Goal: Task Accomplishment & Management: Manage account settings

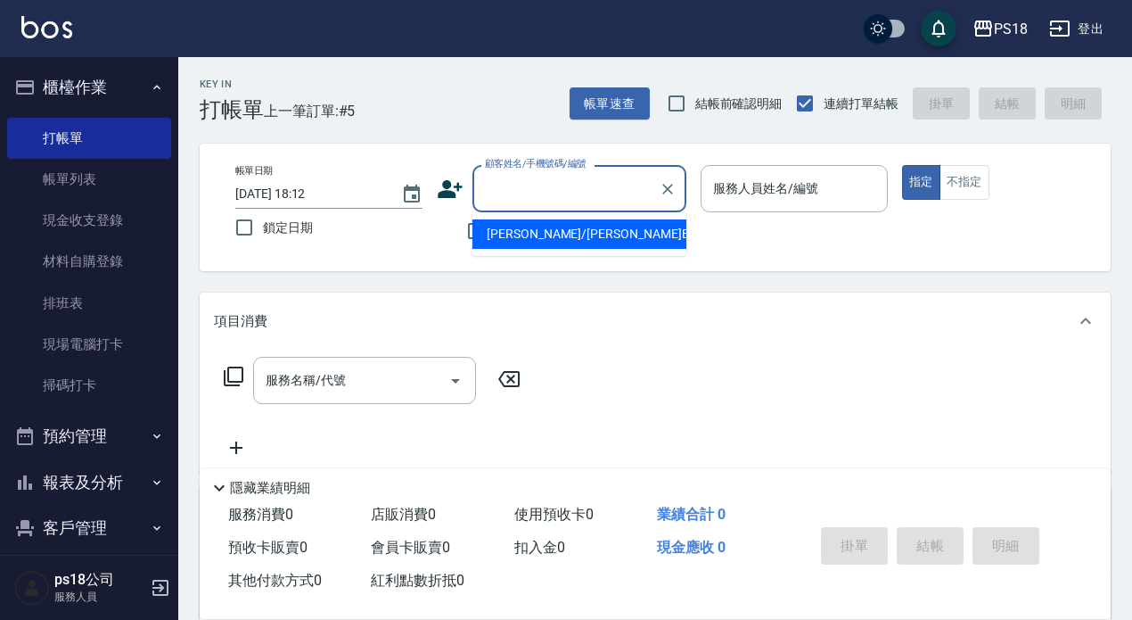
click at [522, 184] on input "顧客姓名/手機號碼/編號" at bounding box center [565, 188] width 171 height 31
click at [572, 204] on input "781219" at bounding box center [565, 188] width 171 height 31
type input "7"
click at [576, 234] on li "蔡依潔/0988510255/B121921" at bounding box center [579, 233] width 214 height 29
type input "蔡依潔/0988510255/B121921"
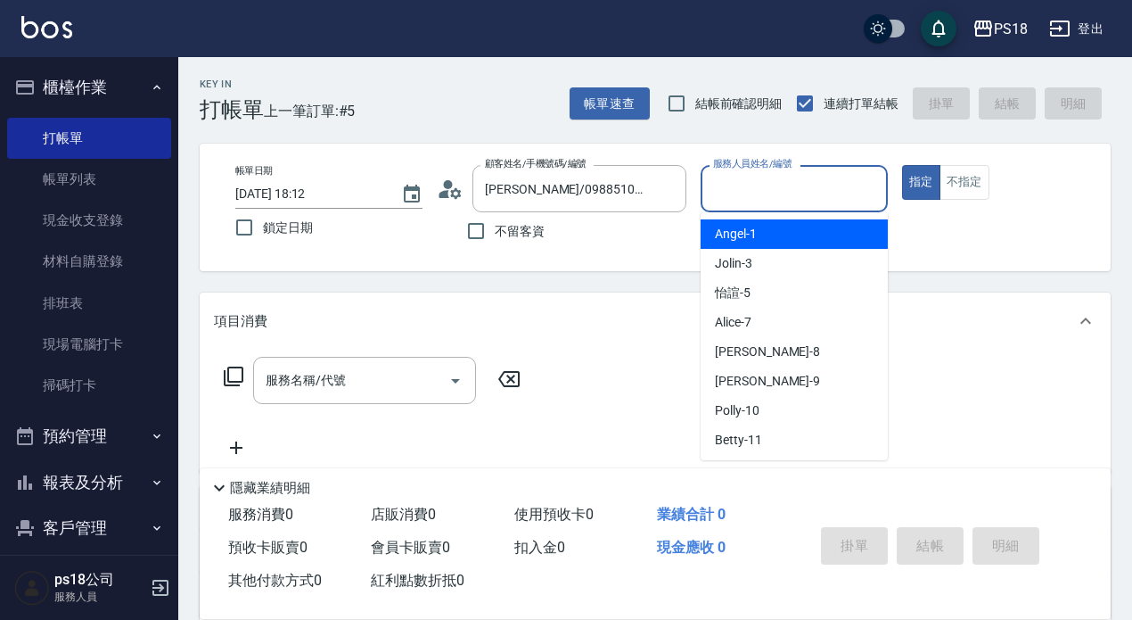
click at [767, 203] on input "服務人員姓名/編號" at bounding box center [794, 188] width 171 height 31
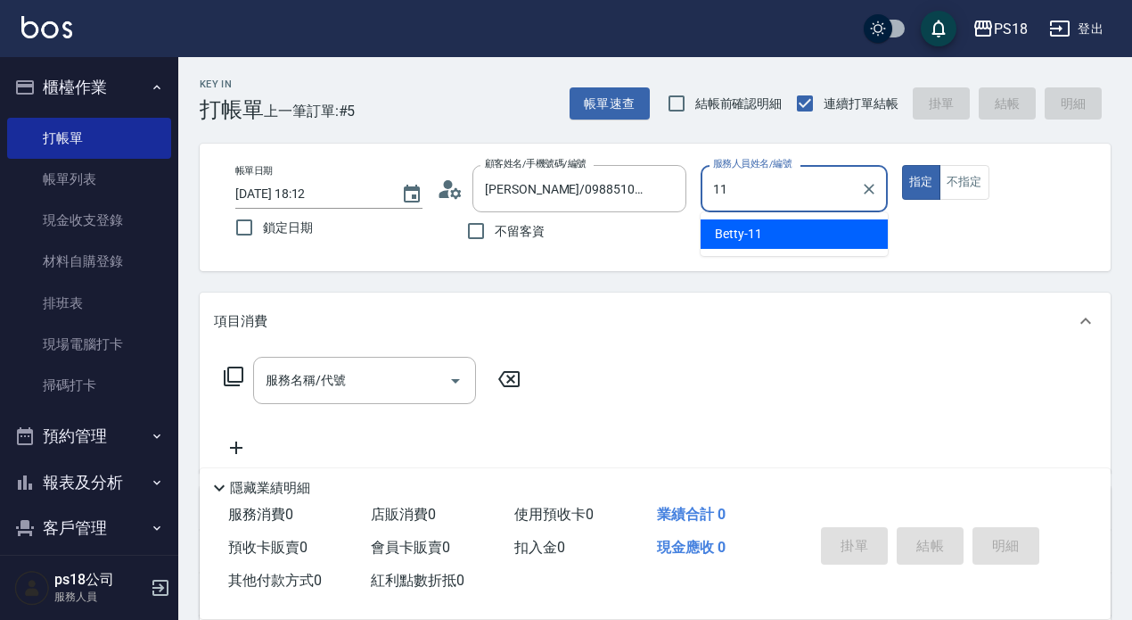
type input "11"
type button "true"
type input "Betty-11"
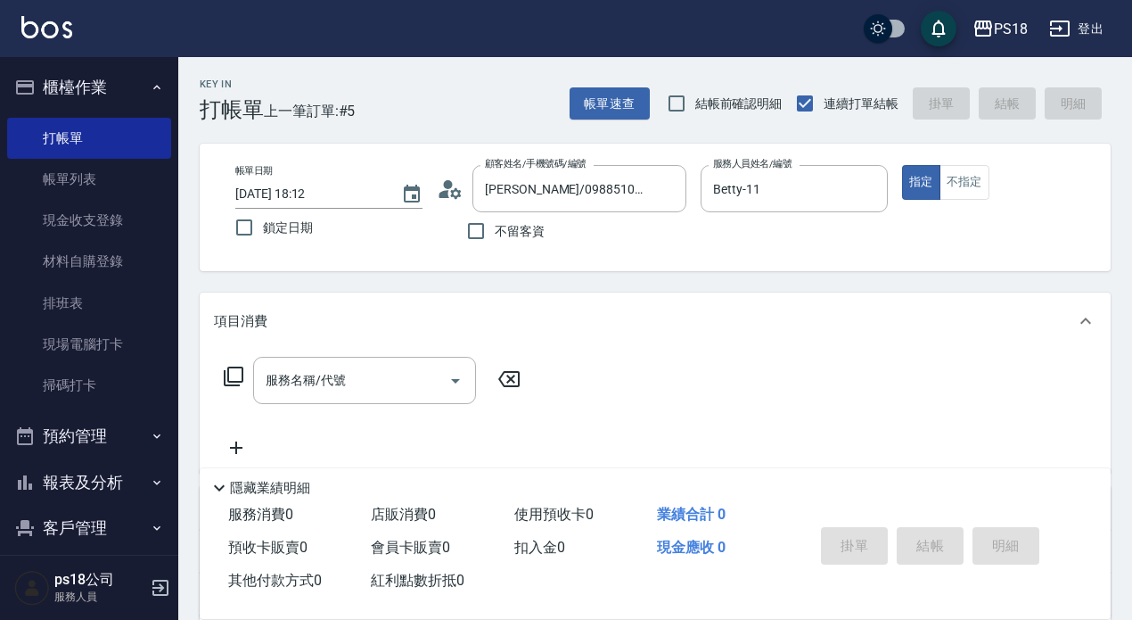
click at [230, 375] on icon at bounding box center [233, 375] width 21 height 21
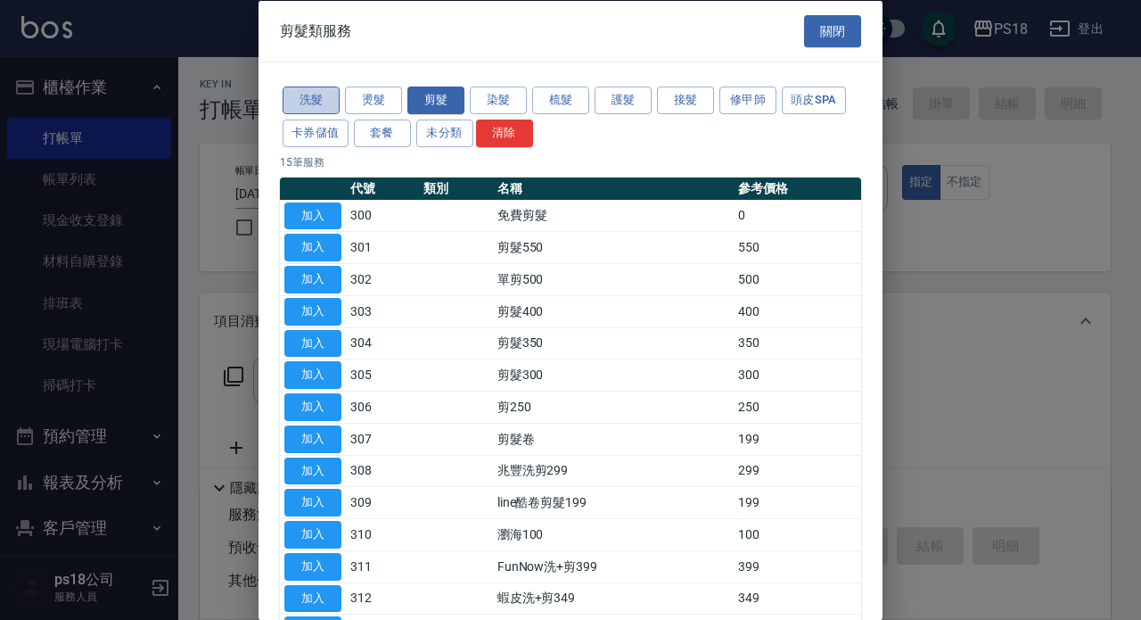
click at [323, 91] on button "洗髮" at bounding box center [311, 100] width 57 height 28
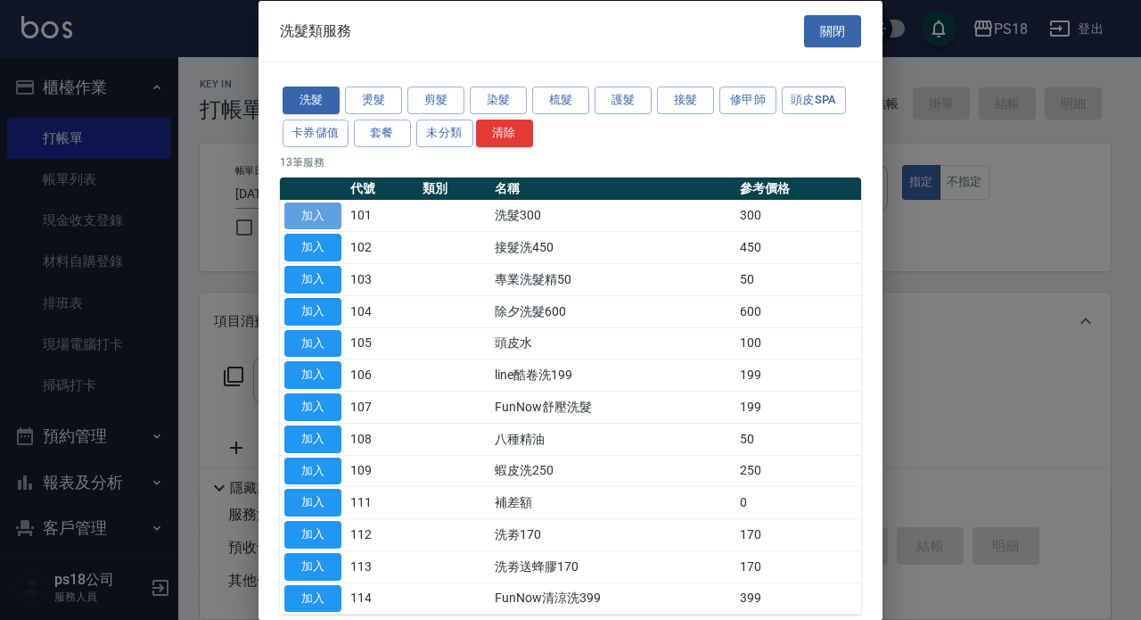
click at [296, 215] on button "加入" at bounding box center [312, 215] width 57 height 28
type input "洗髮300(101)"
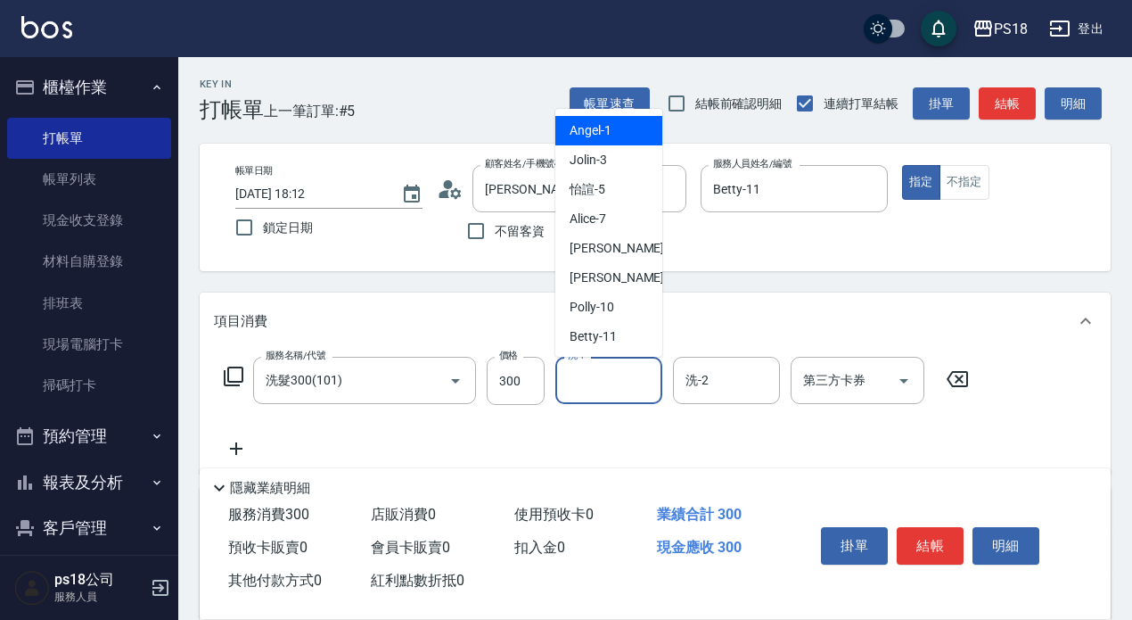
click at [616, 382] on input "洗-1" at bounding box center [608, 380] width 91 height 31
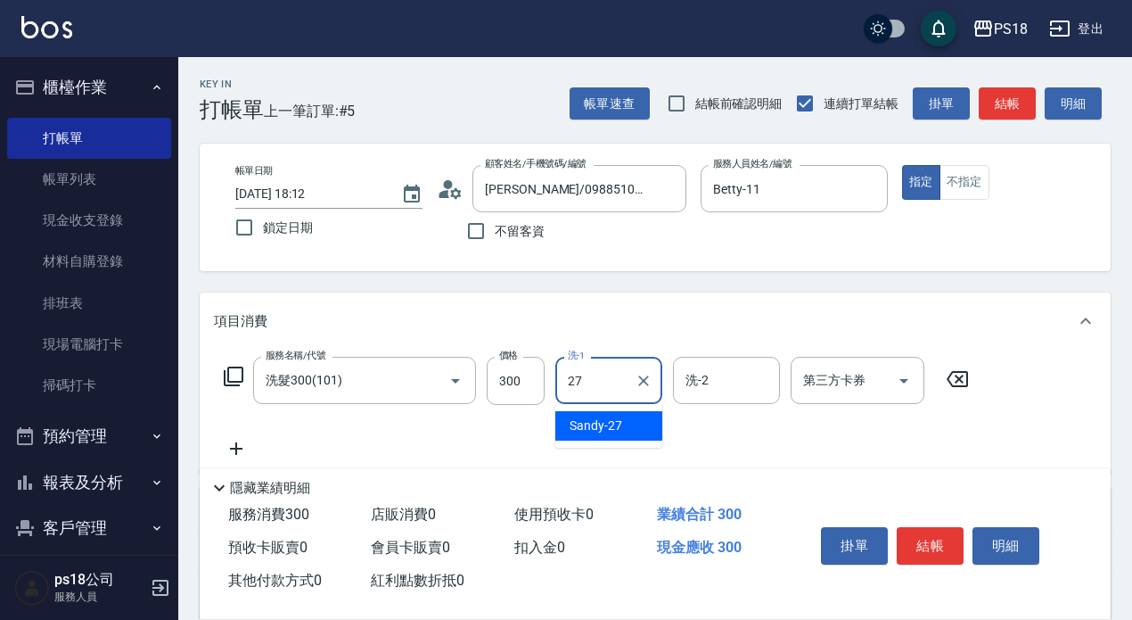
type input "Sandy-27"
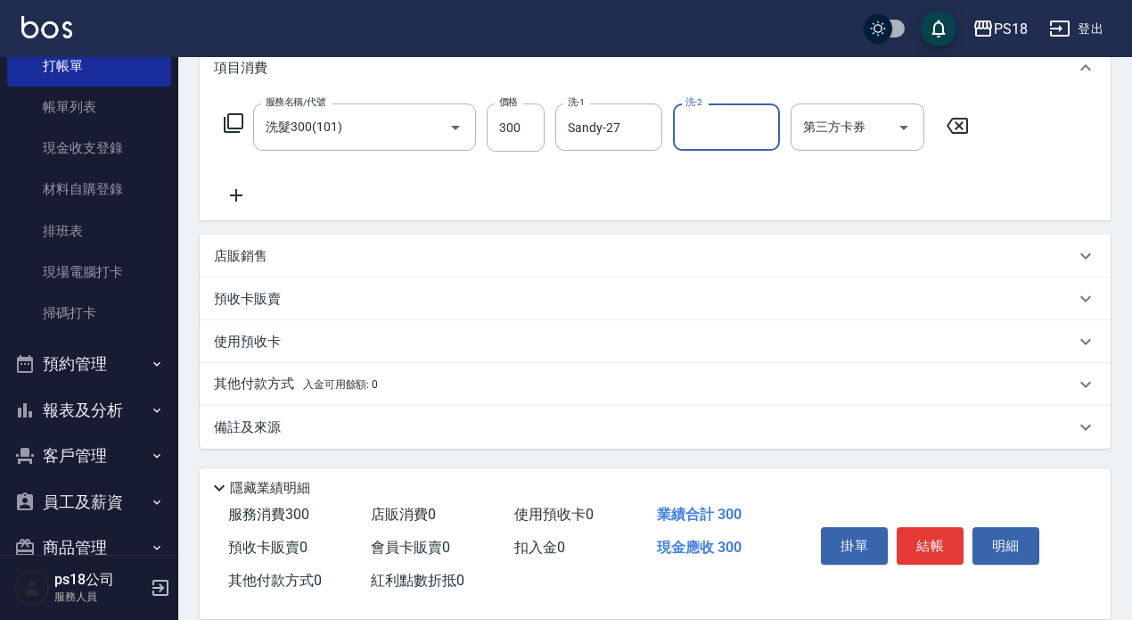
scroll to position [110, 0]
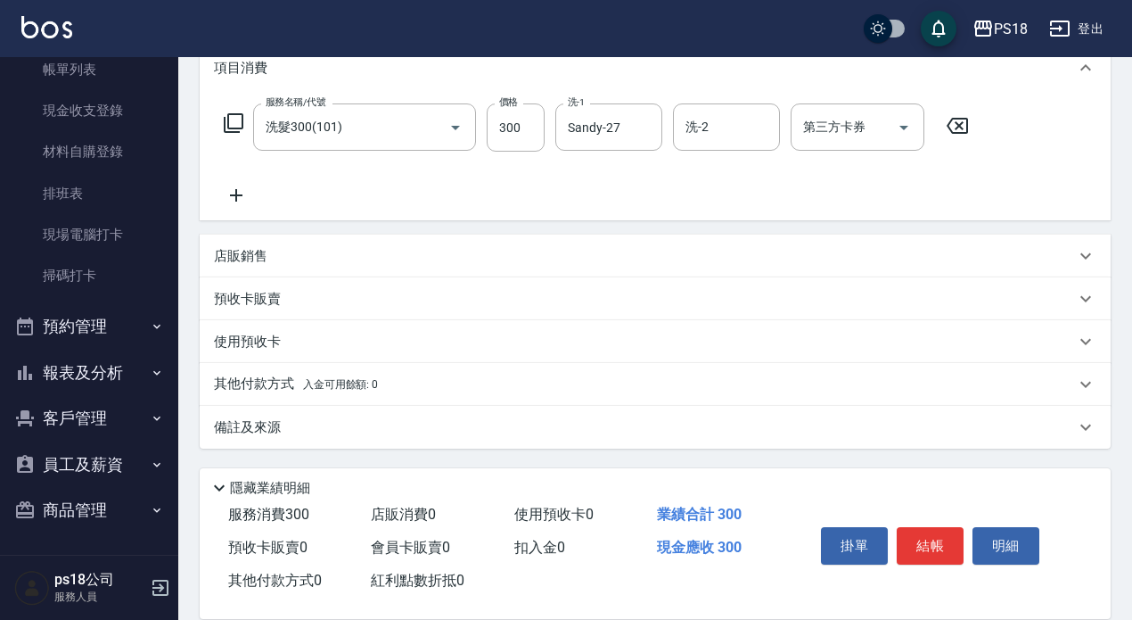
click at [243, 382] on p "其他付款方式 入金可用餘額: 0" at bounding box center [296, 384] width 164 height 20
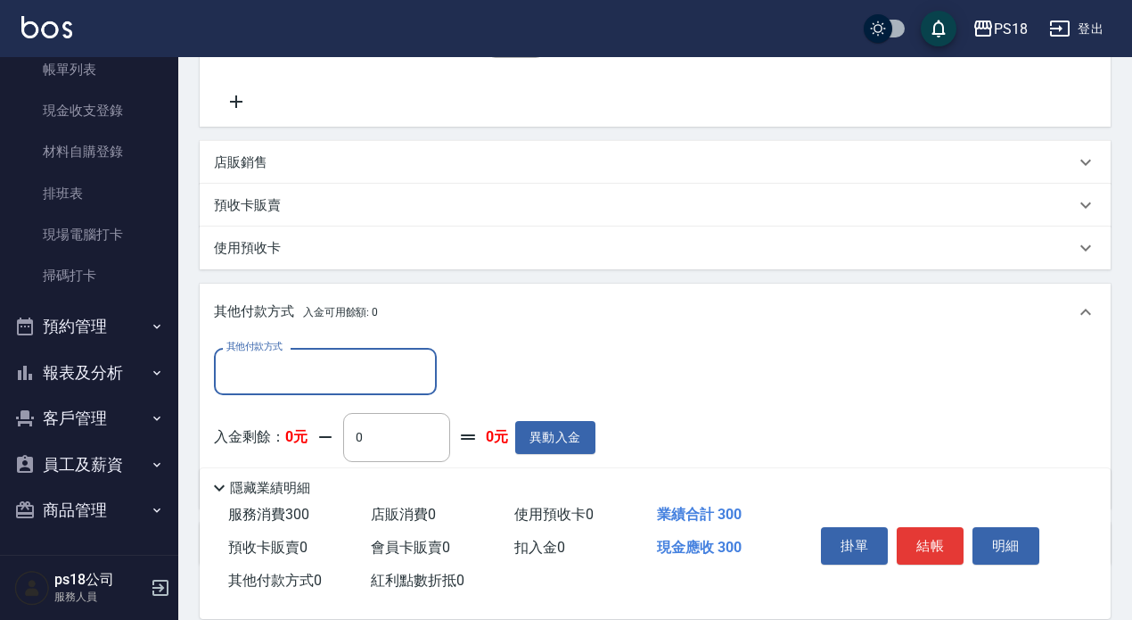
scroll to position [464, 0]
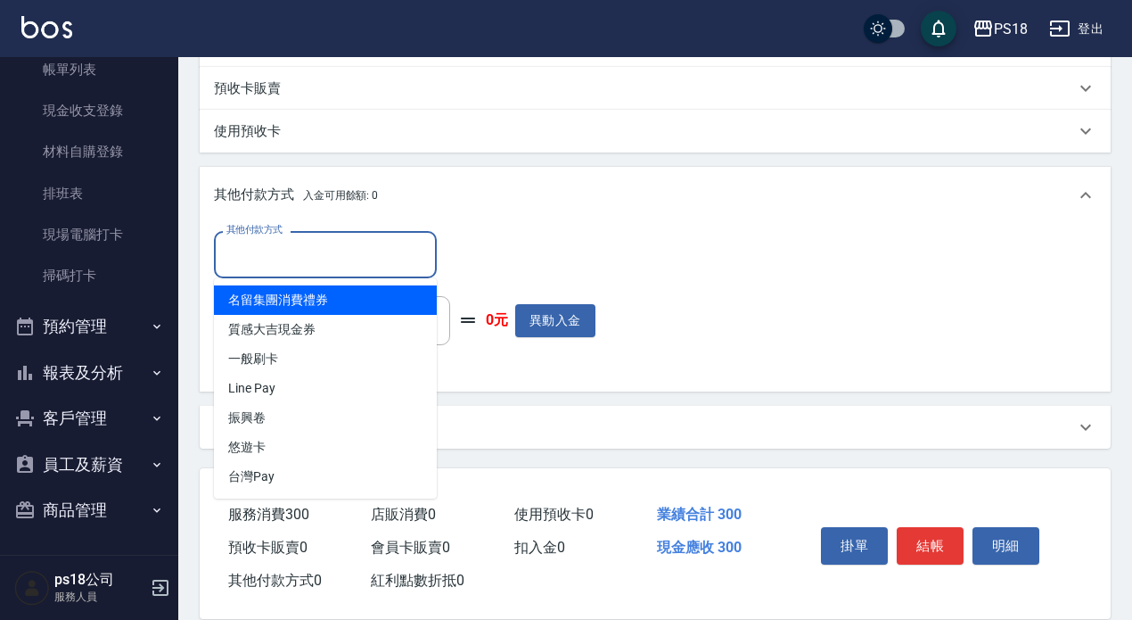
click at [281, 243] on input "其他付款方式" at bounding box center [325, 254] width 207 height 31
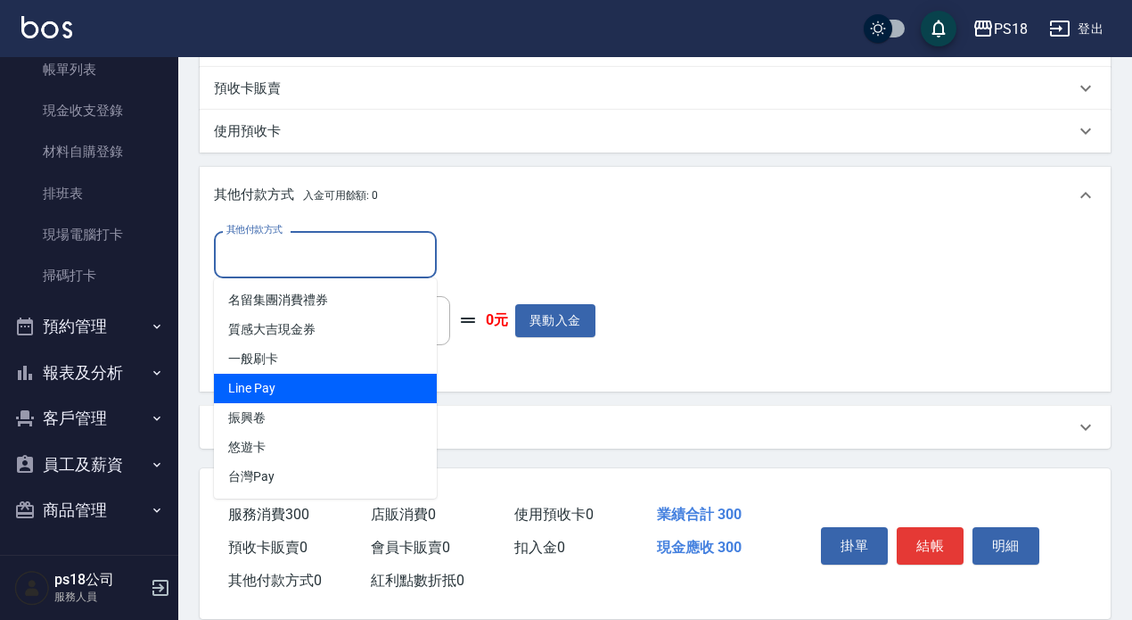
click at [276, 386] on span "Line Pay" at bounding box center [325, 387] width 223 height 29
type input "Line Pay"
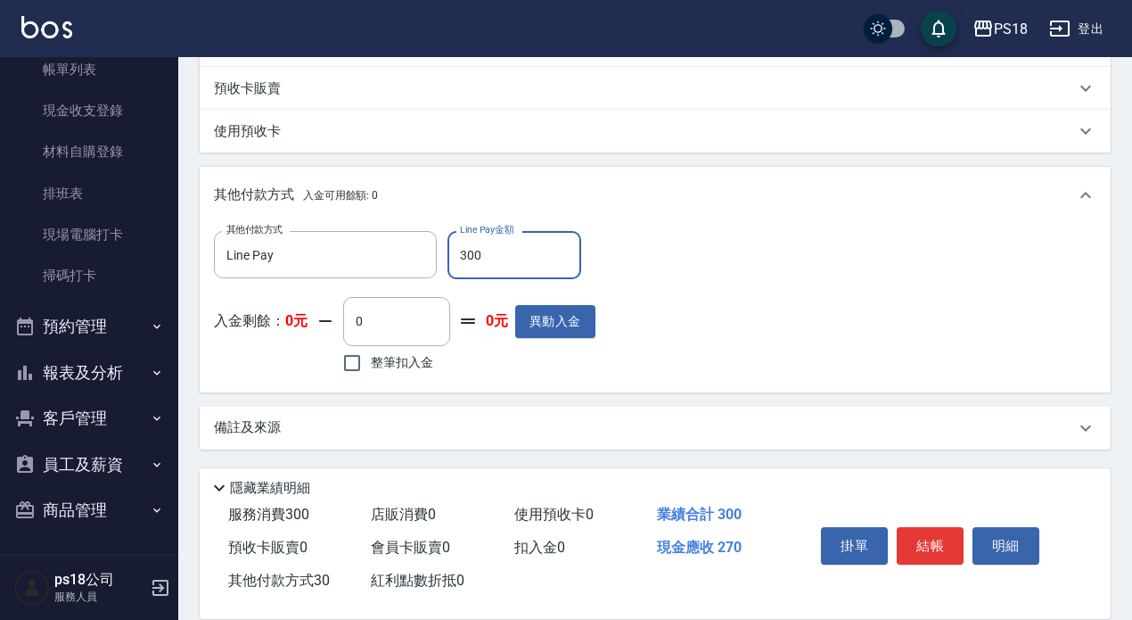
type input "300"
click at [264, 425] on p "備註及來源" at bounding box center [247, 426] width 67 height 19
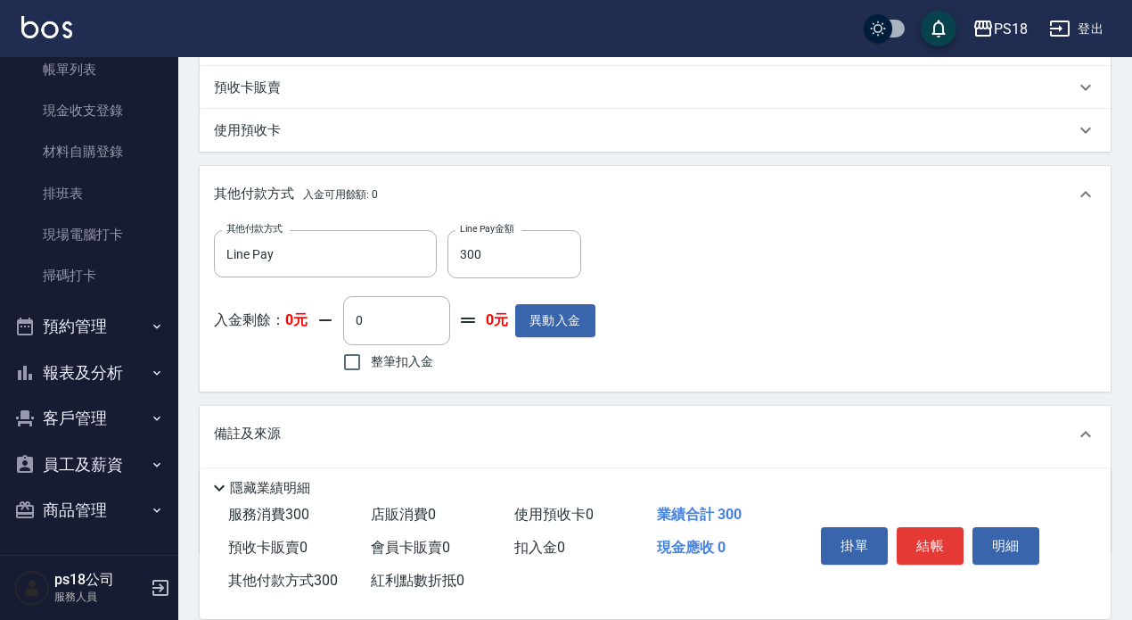
click at [258, 440] on p "備註及來源" at bounding box center [247, 433] width 67 height 19
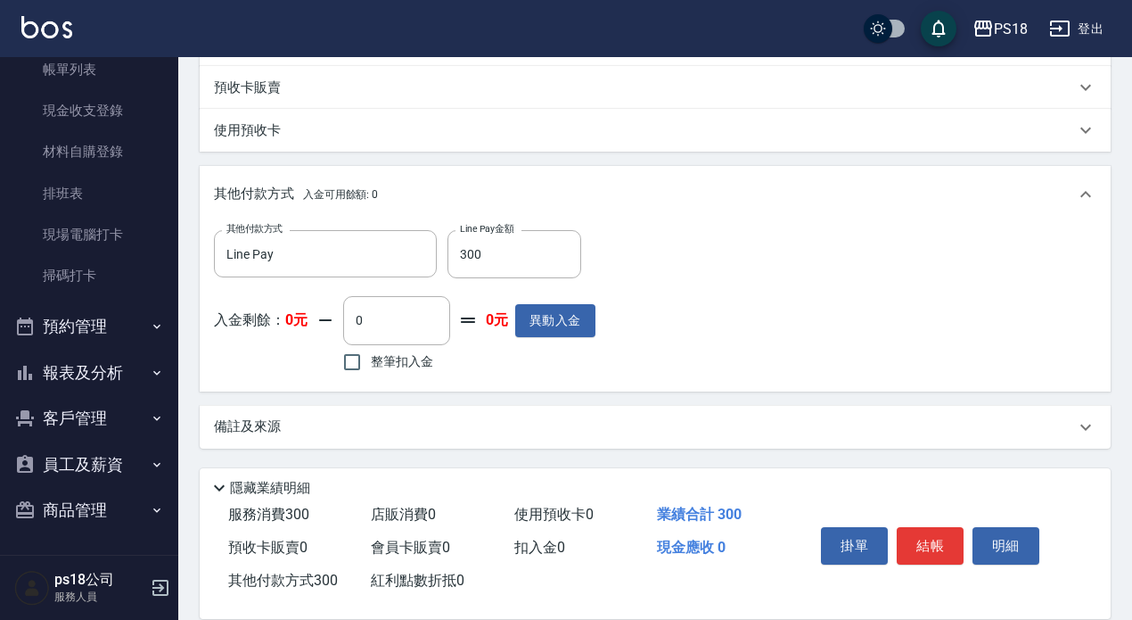
click at [260, 425] on p "備註及來源" at bounding box center [247, 426] width 67 height 19
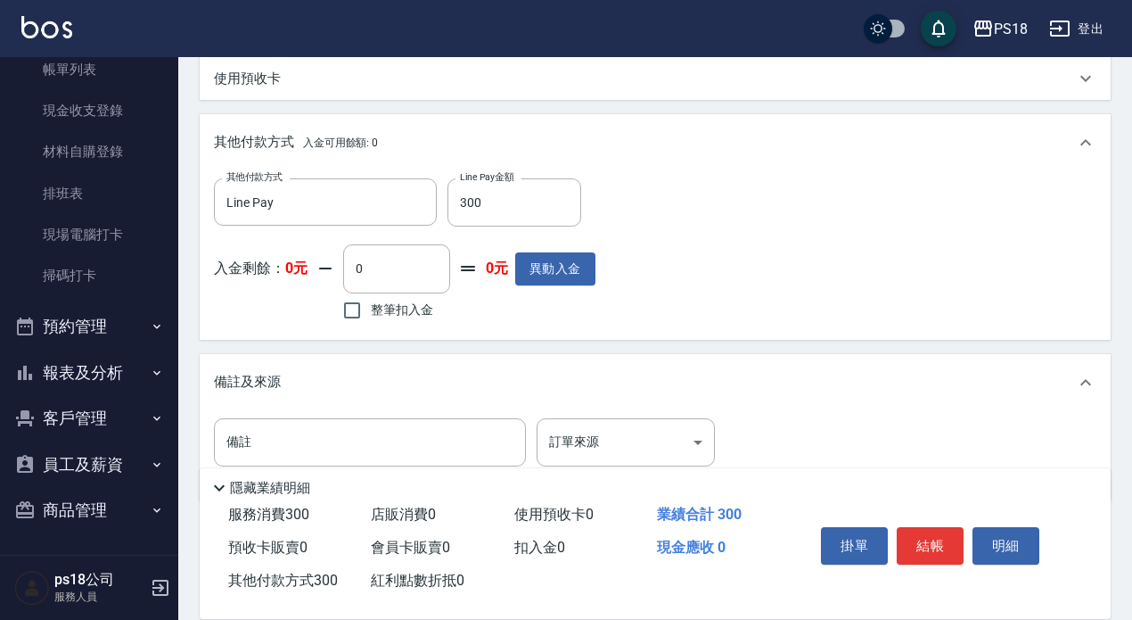
scroll to position [568, 0]
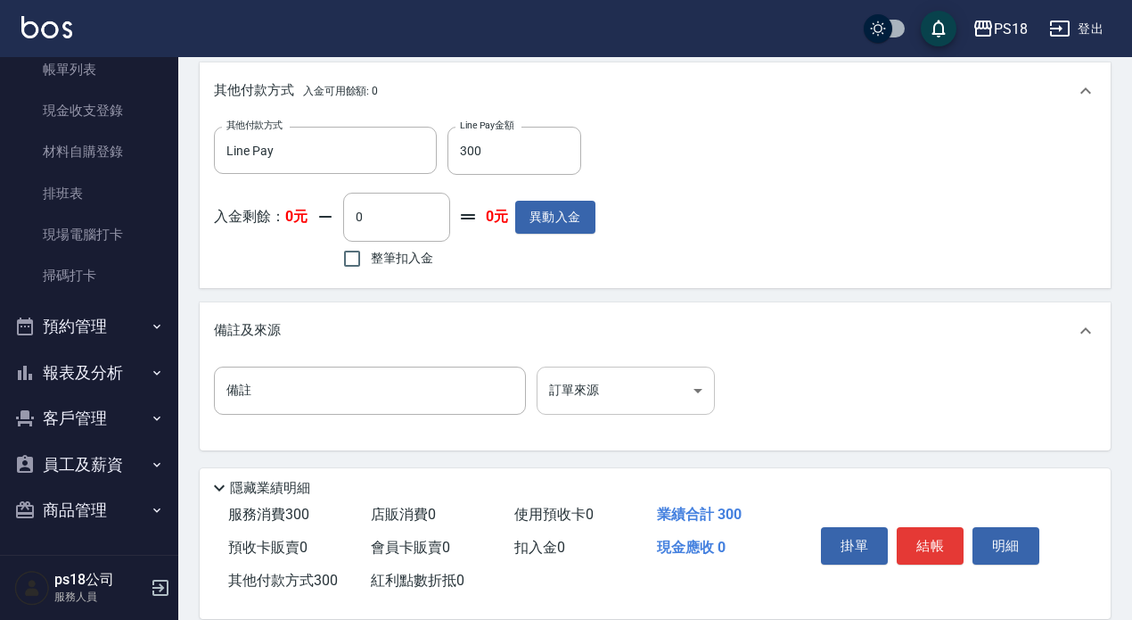
click at [694, 403] on body "PS18 登出 櫃檯作業 打帳單 帳單列表 現金收支登錄 材料自購登錄 排班表 現場電腦打卡 掃碼打卡 預約管理 預約管理 單日預約紀錄 單週預約紀錄 報表及…" at bounding box center [566, 26] width 1132 height 1189
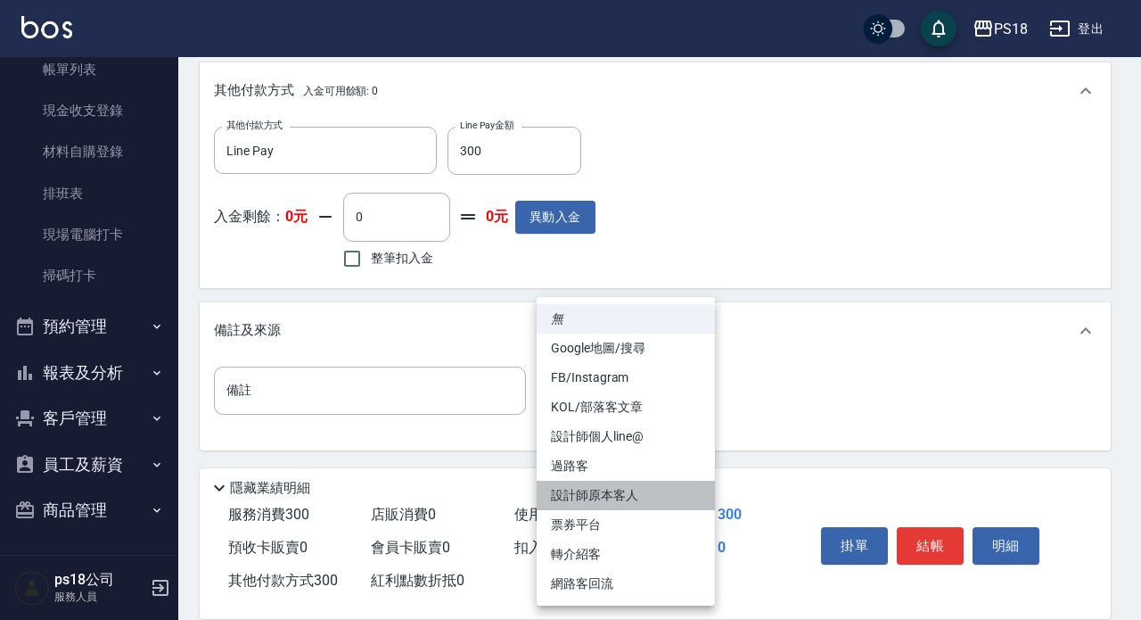
click at [650, 491] on li "設計師原本客人" at bounding box center [626, 494] width 178 height 29
type input "設計師原本客人"
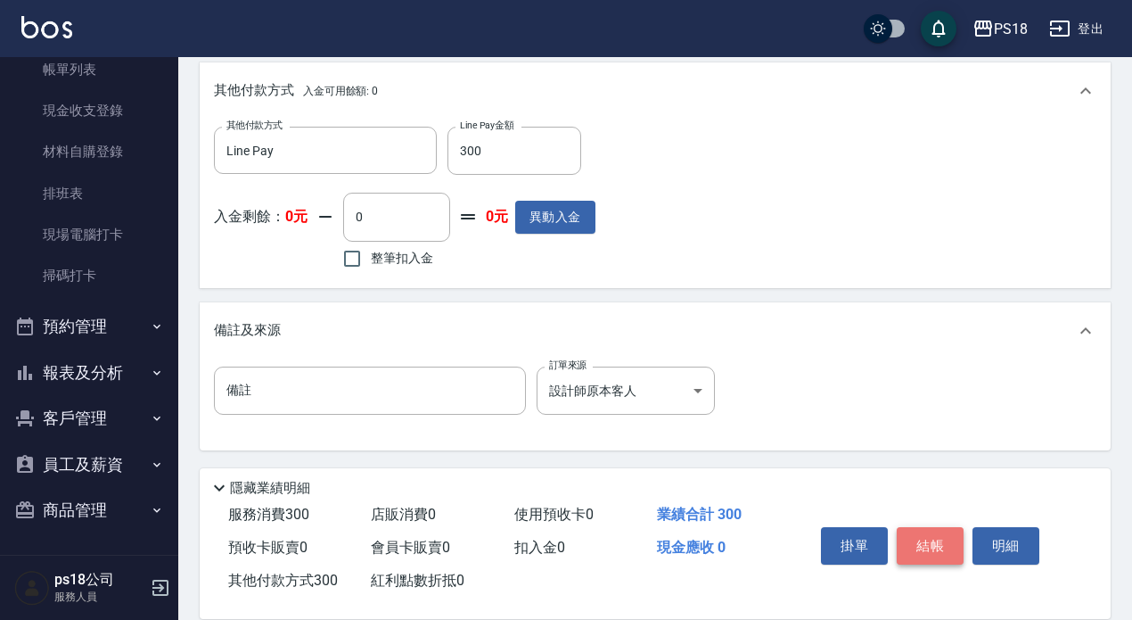
click at [932, 529] on button "結帳" at bounding box center [930, 545] width 67 height 37
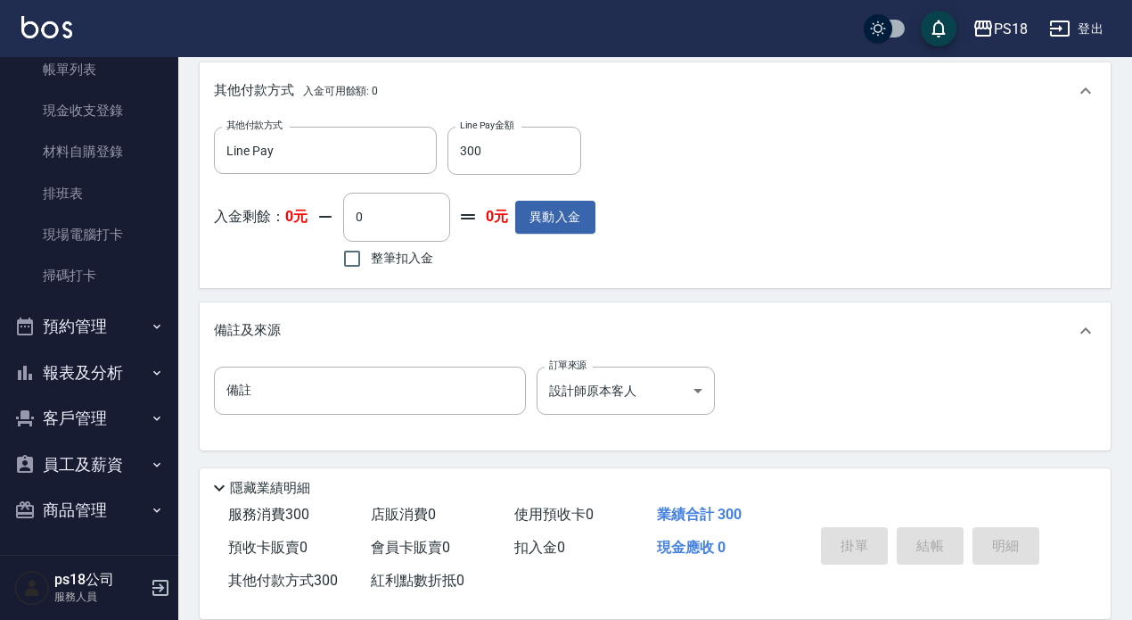
type input "2025/09/19 19:46"
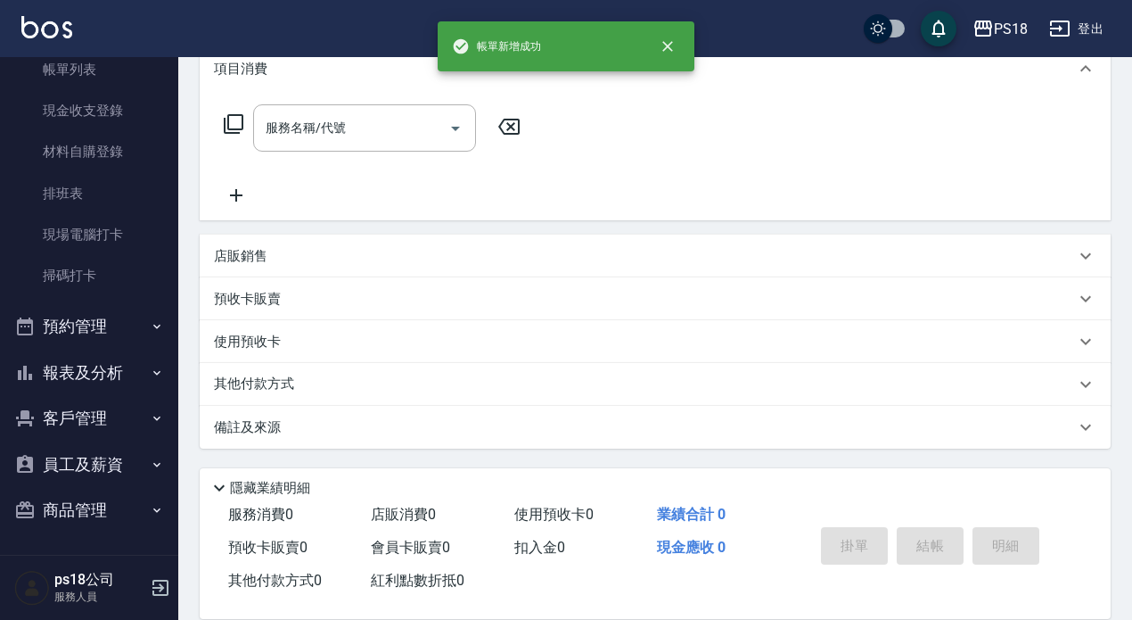
scroll to position [0, 0]
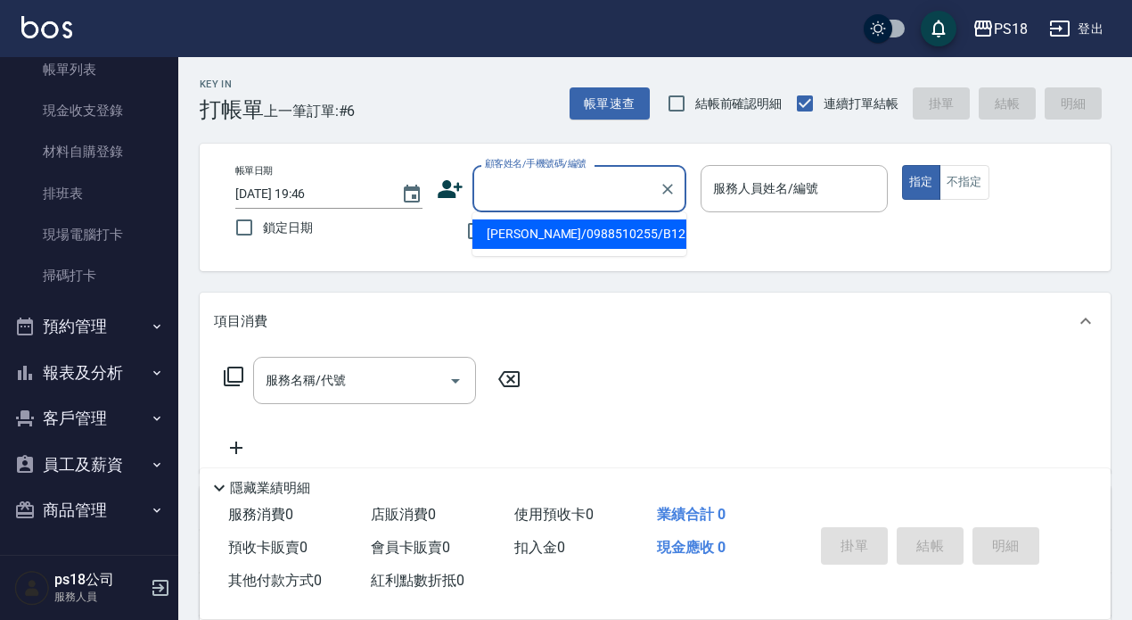
click at [546, 201] on input "顧客姓名/手機號碼/編號" at bounding box center [565, 188] width 171 height 31
type input "草"
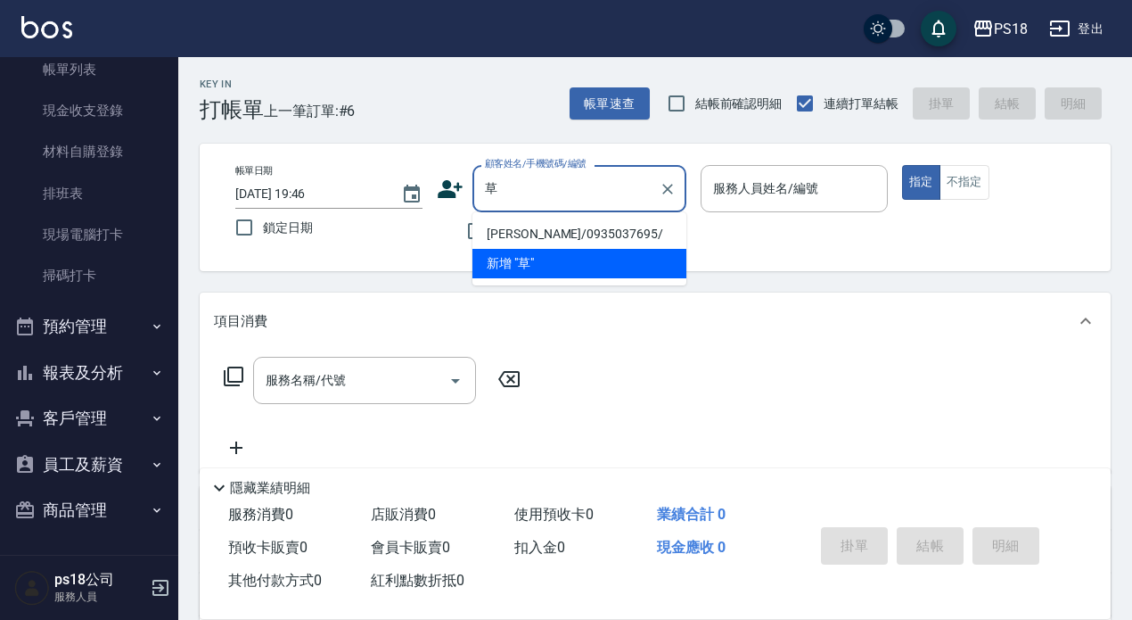
click at [601, 190] on input "草" at bounding box center [565, 188] width 171 height 31
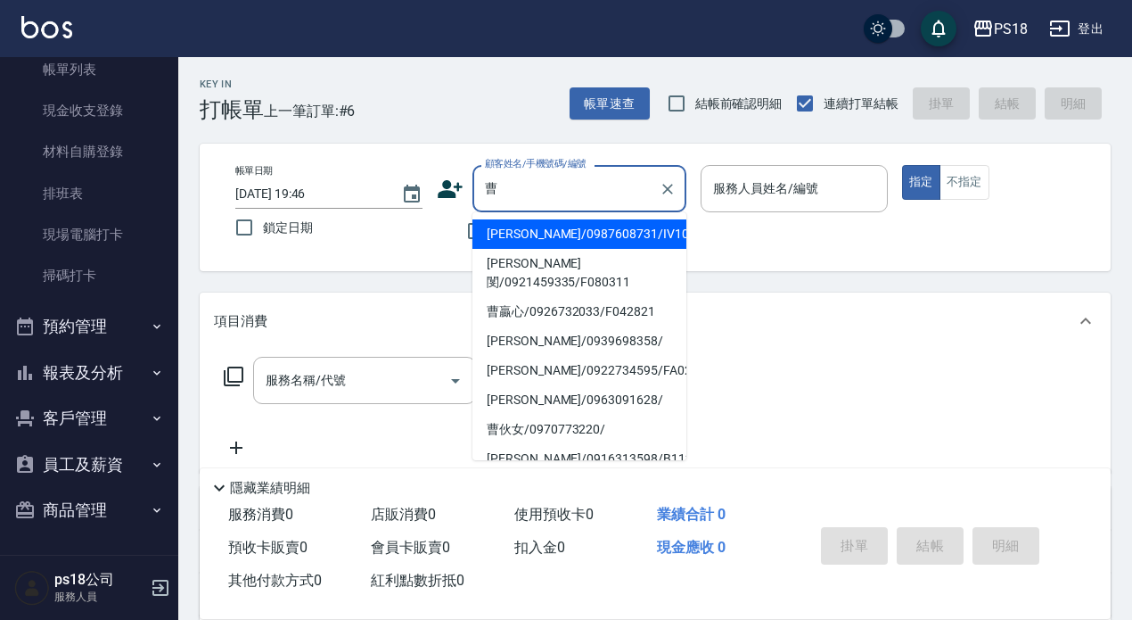
click at [617, 226] on li "曹祖文/0987608731/IV100111" at bounding box center [579, 233] width 214 height 29
type input "曹祖文/0987608731/IV100111"
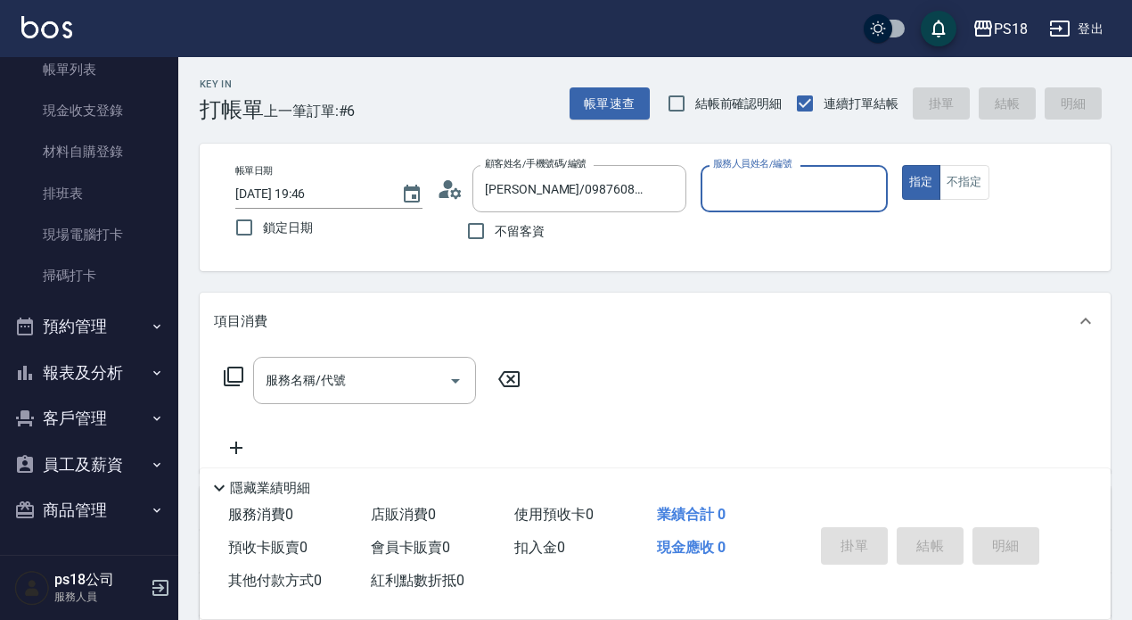
click at [747, 190] on input "服務人員姓名/編號" at bounding box center [794, 188] width 171 height 31
type input "Alice-7"
click at [964, 183] on button "不指定" at bounding box center [965, 182] width 50 height 35
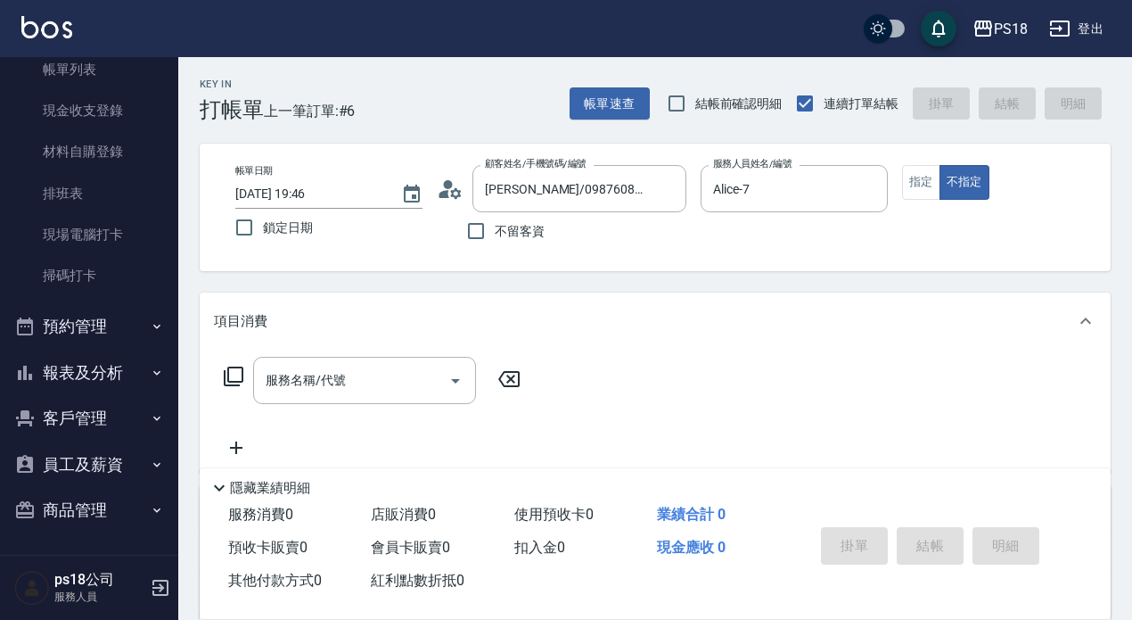
click at [231, 374] on icon at bounding box center [233, 375] width 21 height 21
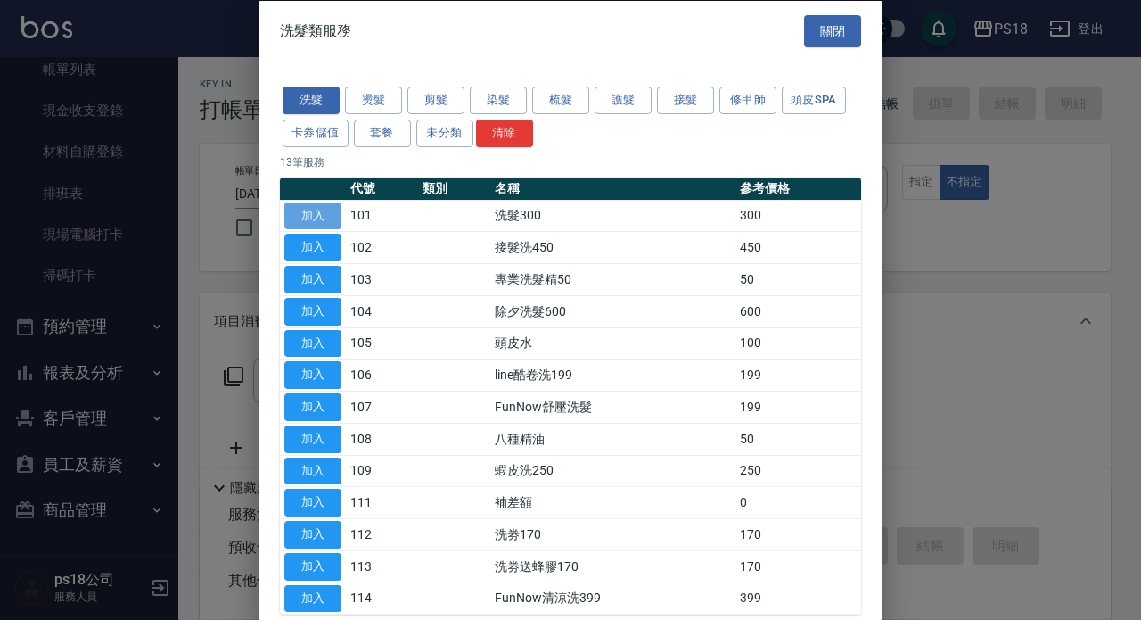
click at [307, 213] on button "加入" at bounding box center [312, 215] width 57 height 28
type input "洗髮300(101)"
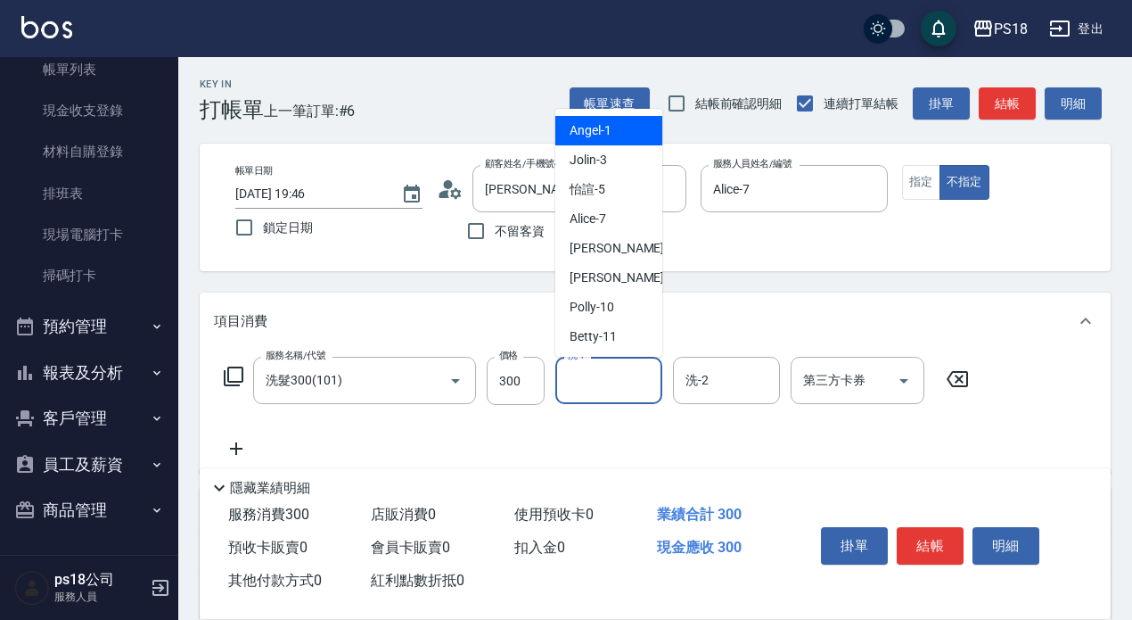
click at [608, 375] on input "洗-1" at bounding box center [608, 380] width 91 height 31
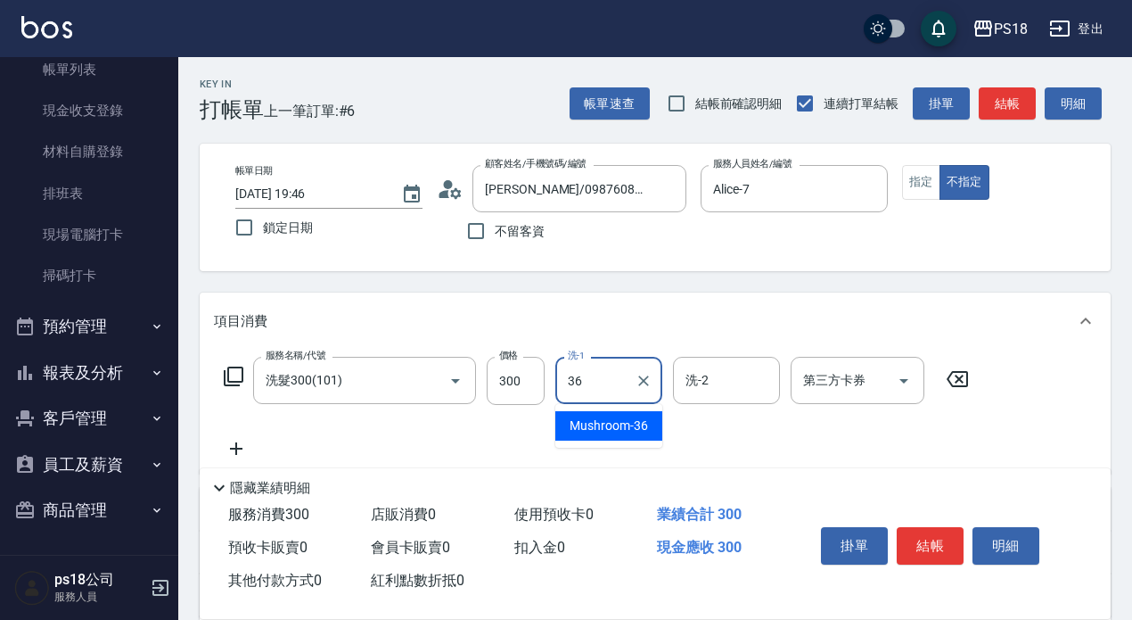
type input "Mushroom-36"
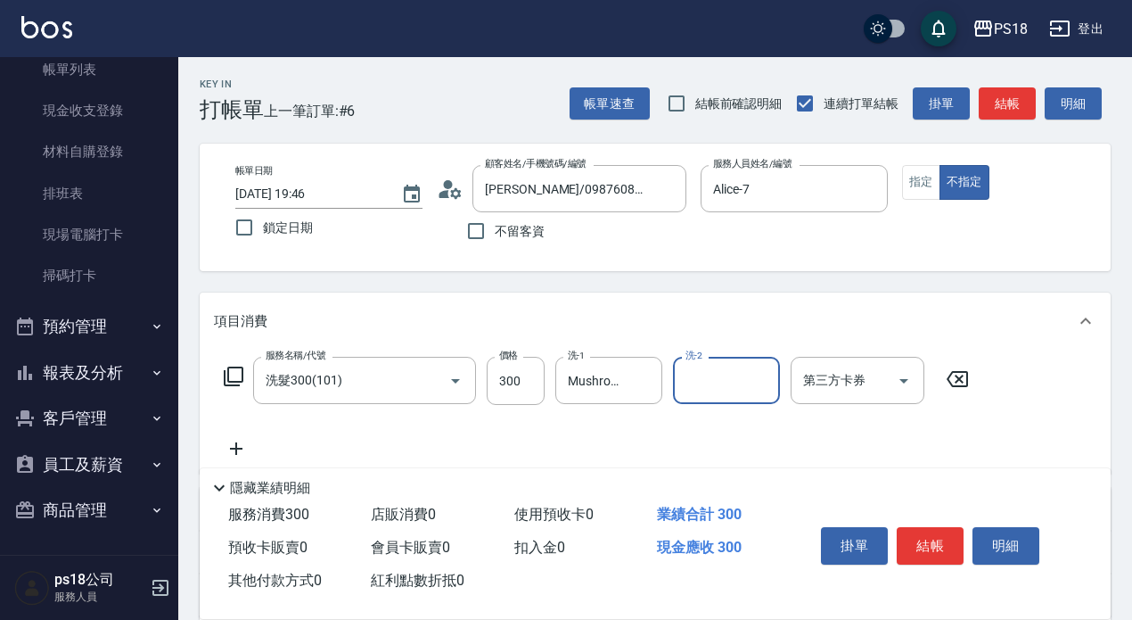
click at [235, 377] on icon at bounding box center [233, 375] width 21 height 21
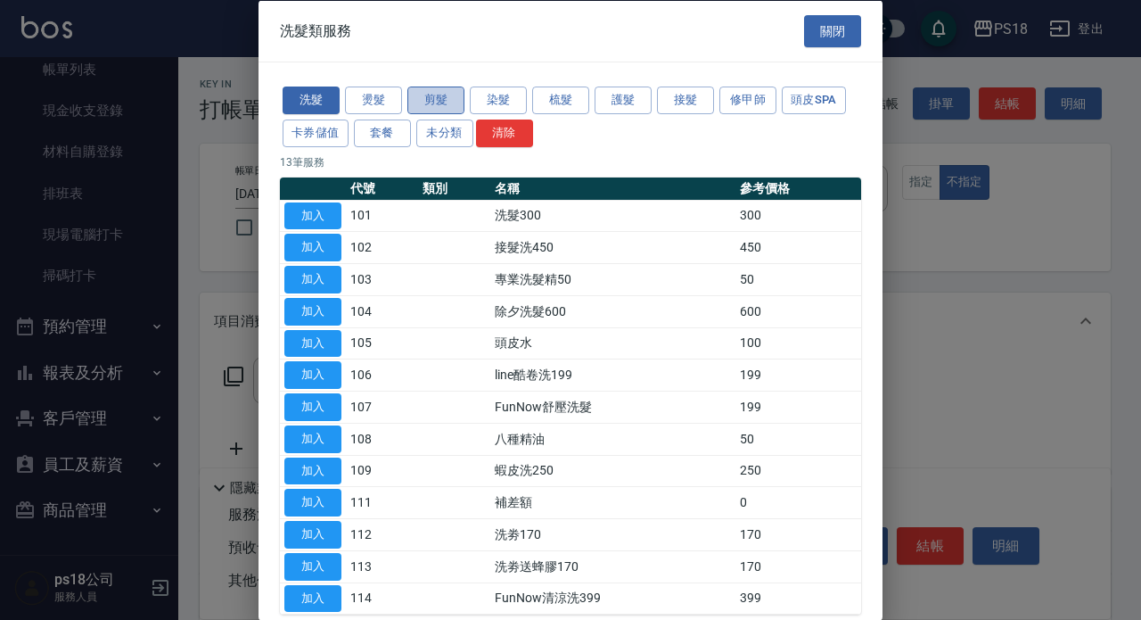
click at [454, 87] on button "剪髮" at bounding box center [435, 100] width 57 height 28
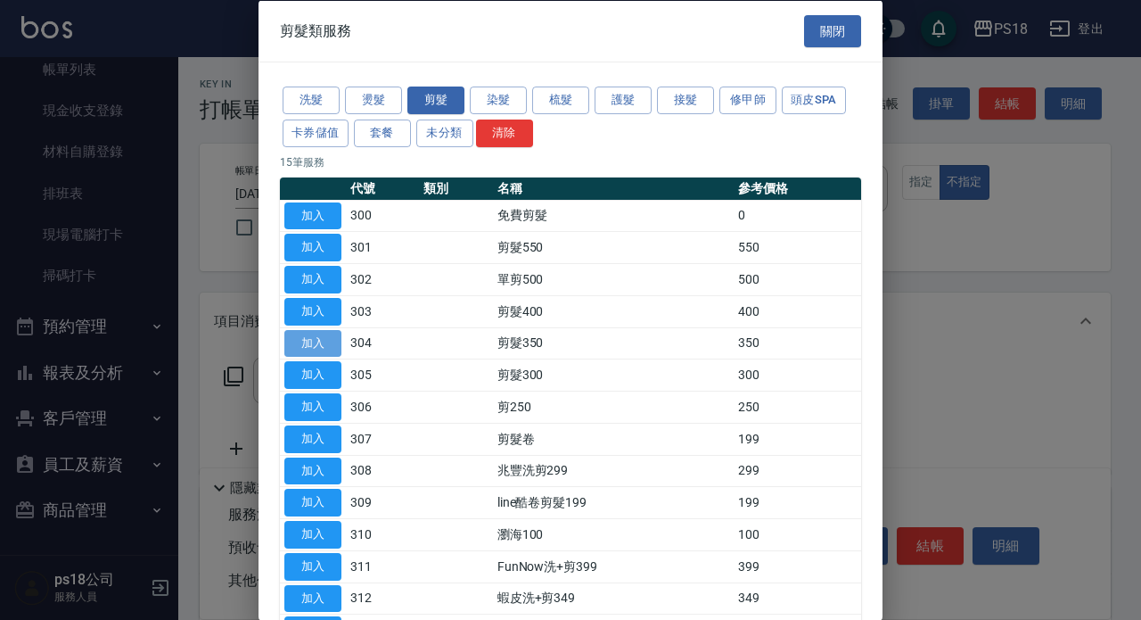
click at [313, 346] on button "加入" at bounding box center [312, 343] width 57 height 28
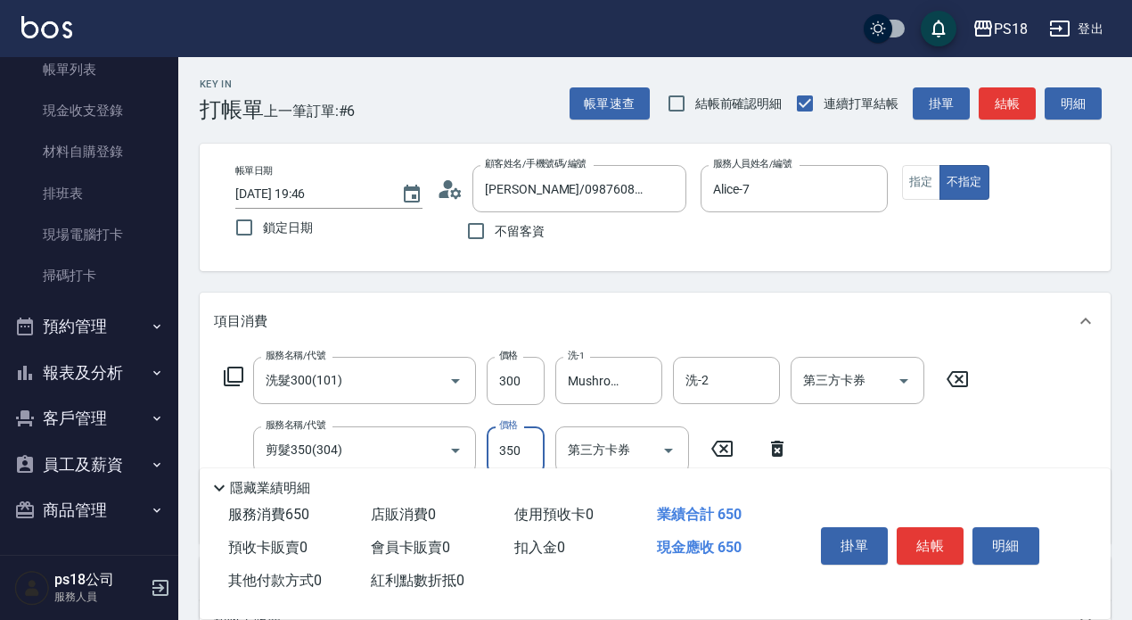
click at [522, 444] on input "350" at bounding box center [516, 450] width 58 height 48
type input "250"
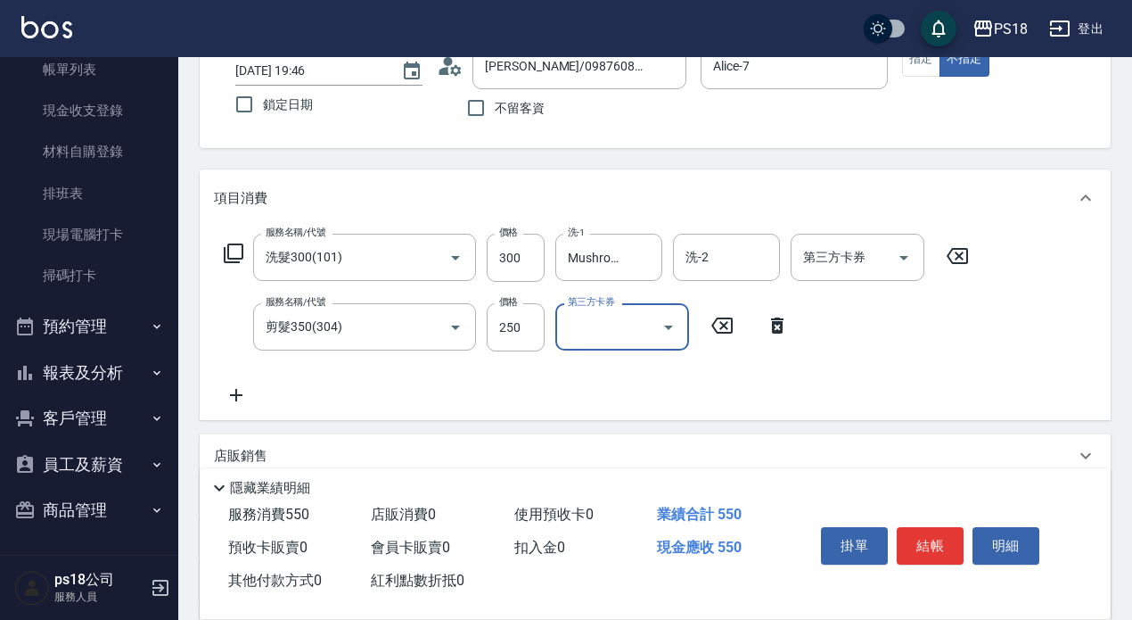
scroll to position [267, 0]
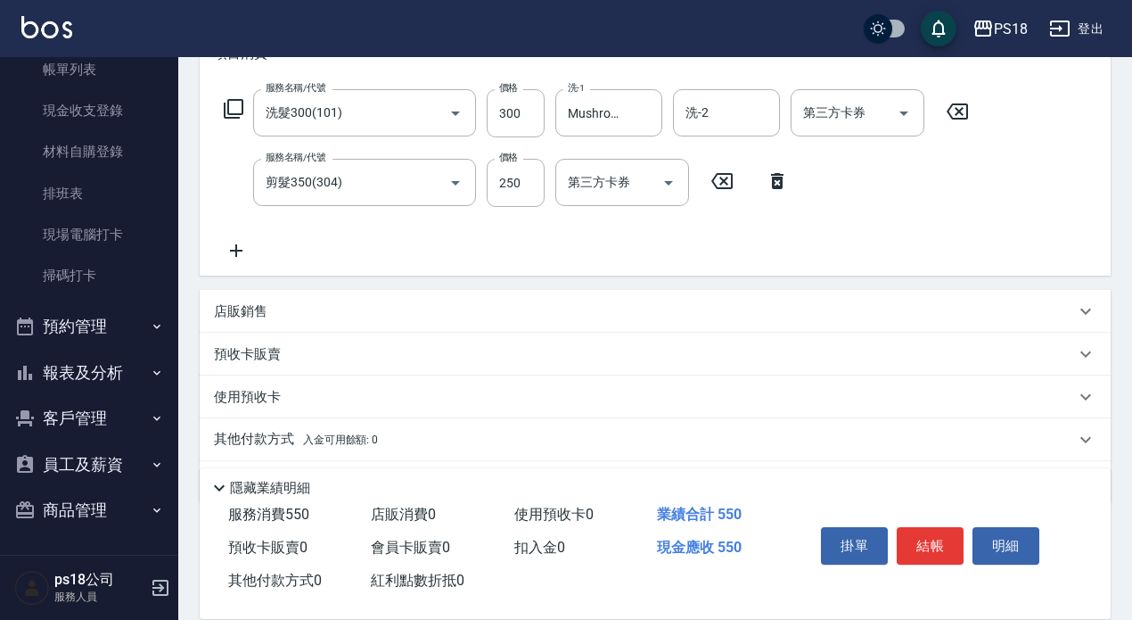
click at [226, 354] on p "預收卡販賣" at bounding box center [247, 354] width 67 height 19
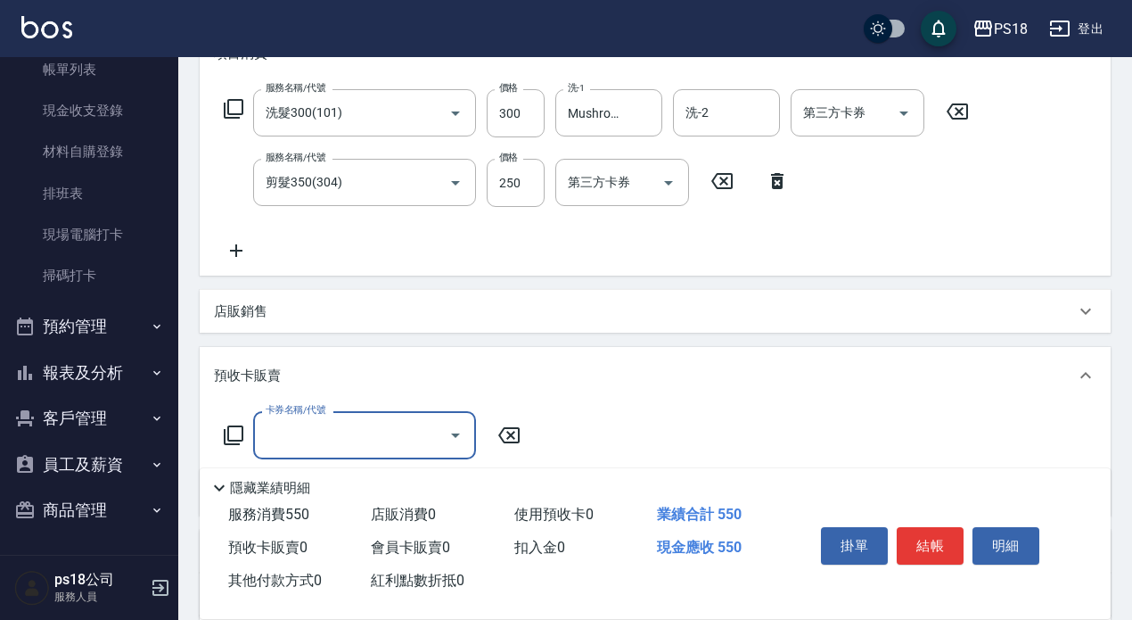
scroll to position [0, 0]
click at [511, 432] on icon at bounding box center [509, 434] width 45 height 21
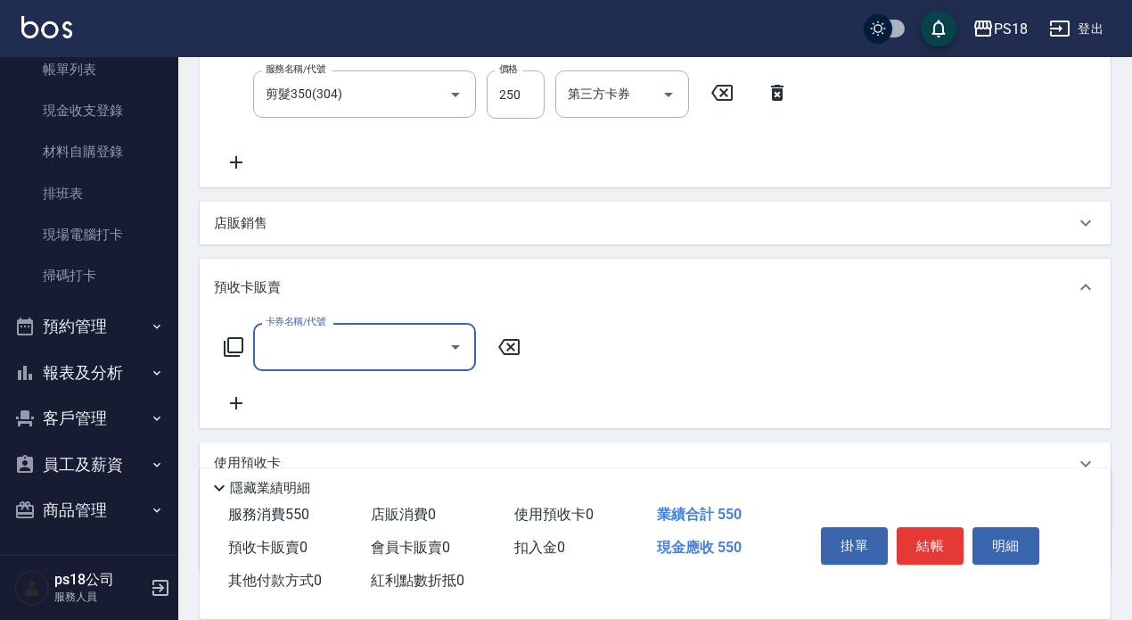
scroll to position [478, 0]
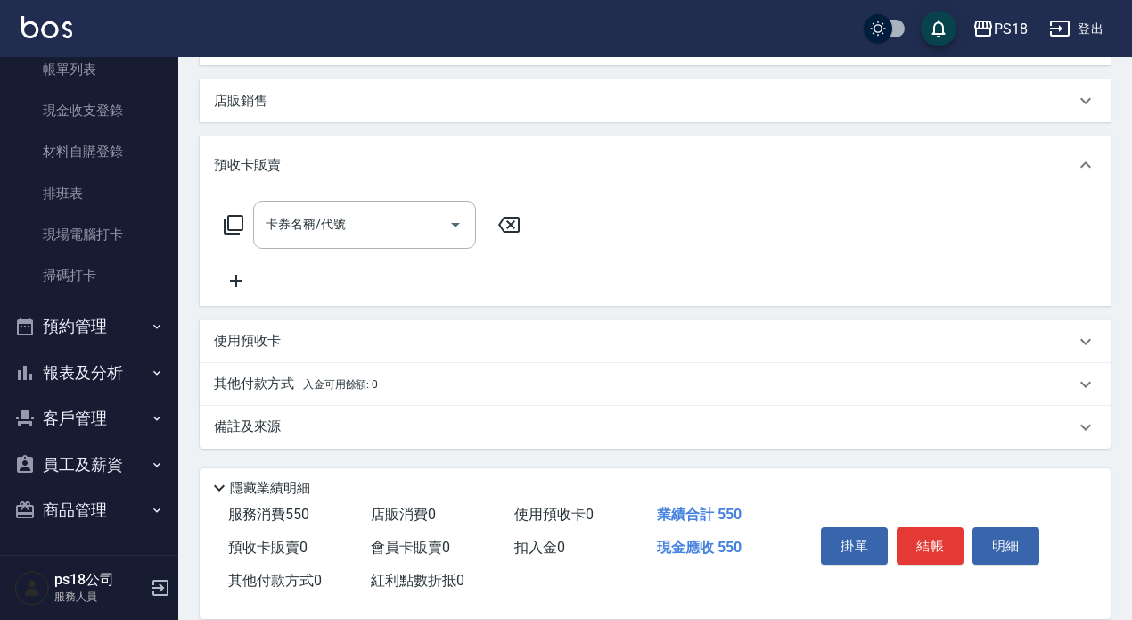
click at [239, 386] on p "其他付款方式 入金可用餘額: 0" at bounding box center [296, 384] width 164 height 20
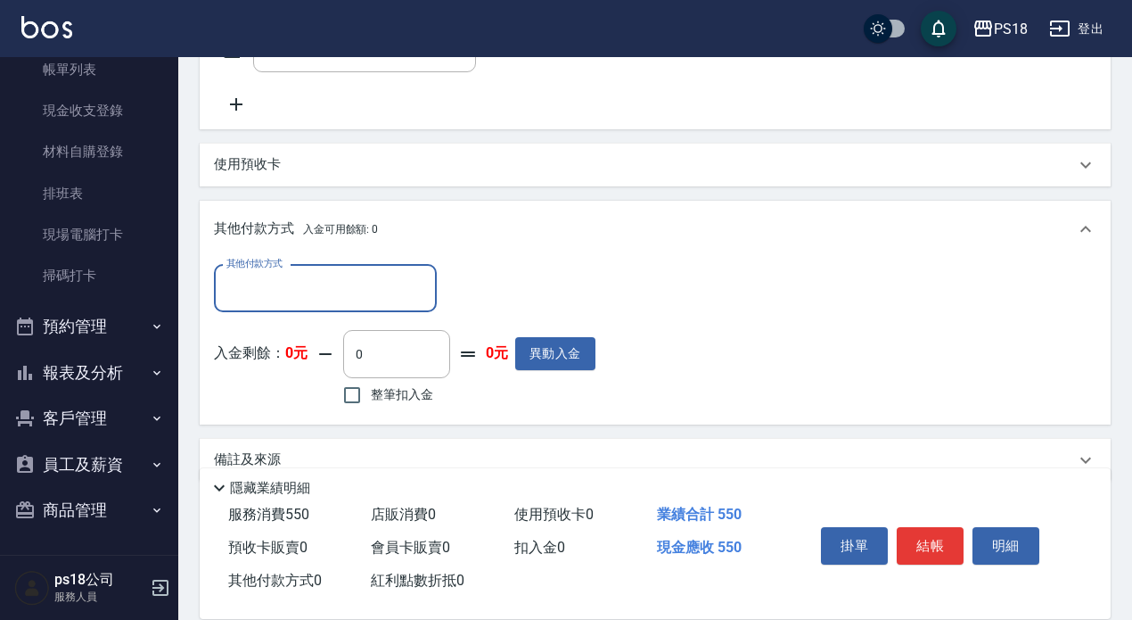
scroll to position [656, 0]
click at [255, 266] on label "其他付款方式" at bounding box center [254, 261] width 56 height 13
click at [255, 271] on input "其他付款方式" at bounding box center [325, 286] width 207 height 31
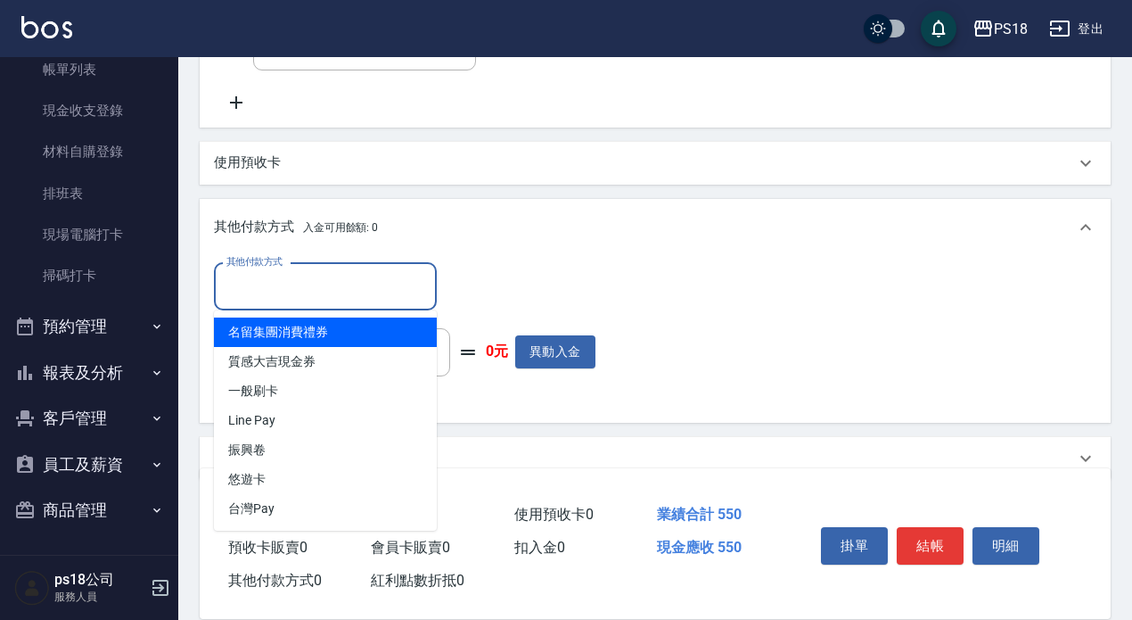
click at [249, 291] on input "其他付款方式" at bounding box center [325, 286] width 207 height 31
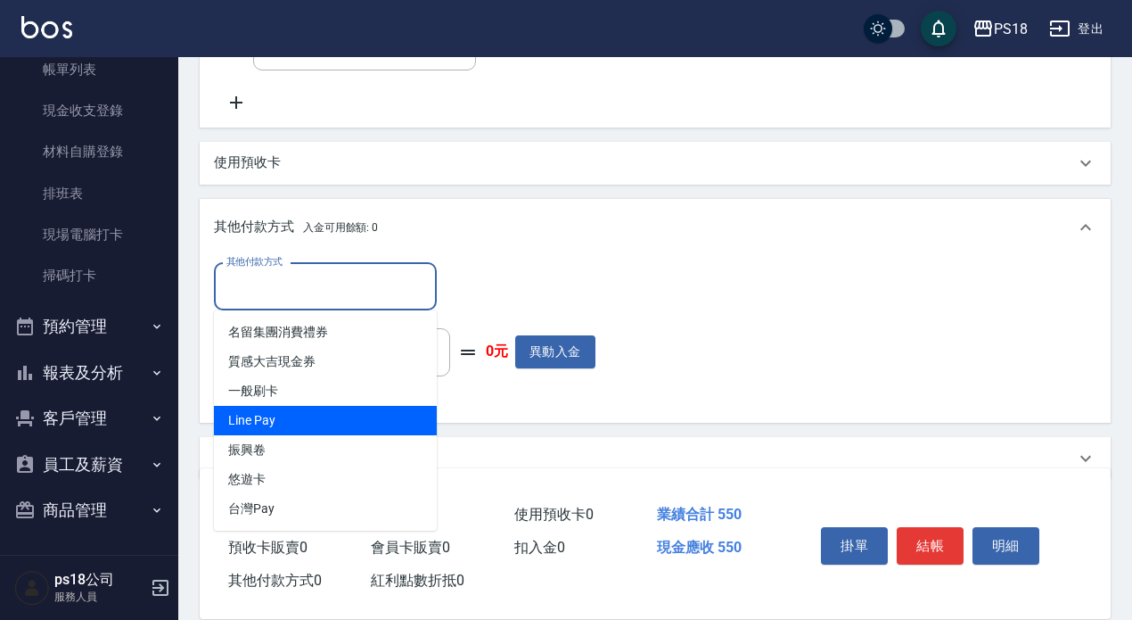
click at [273, 422] on span "Line Pay" at bounding box center [325, 420] width 223 height 29
type input "Line Pay"
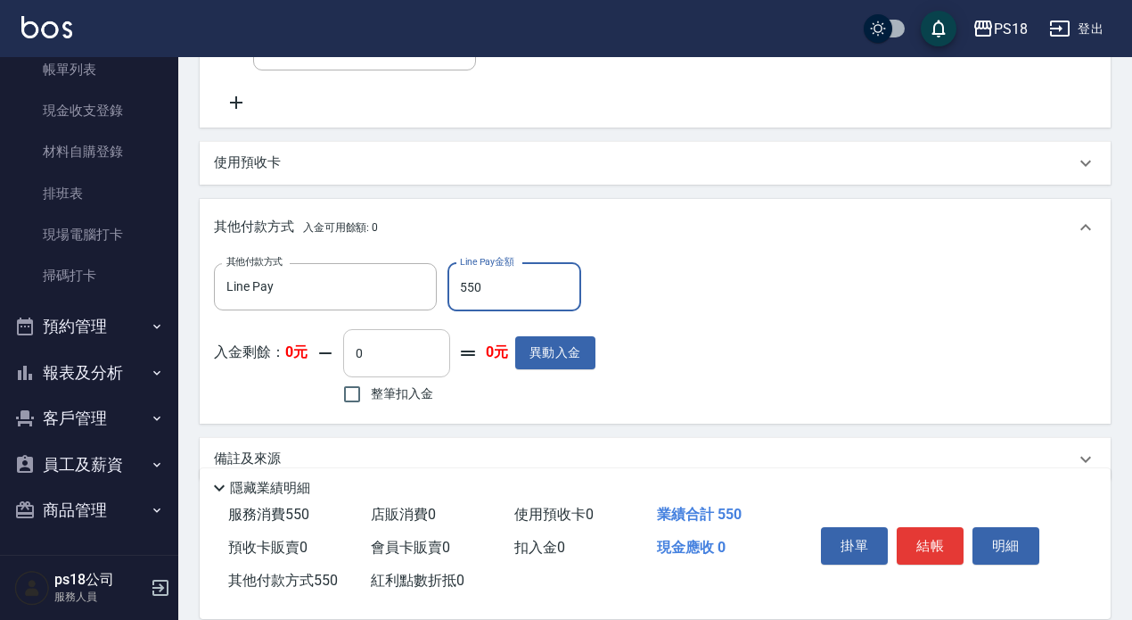
type input "550"
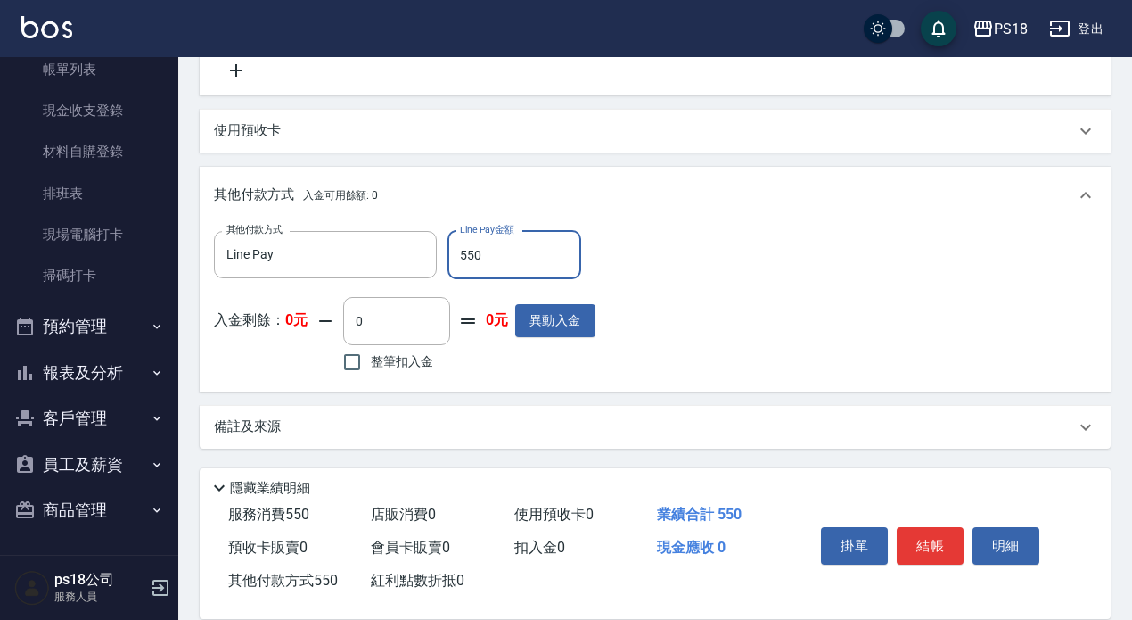
click at [253, 417] on p "備註及來源" at bounding box center [247, 426] width 67 height 19
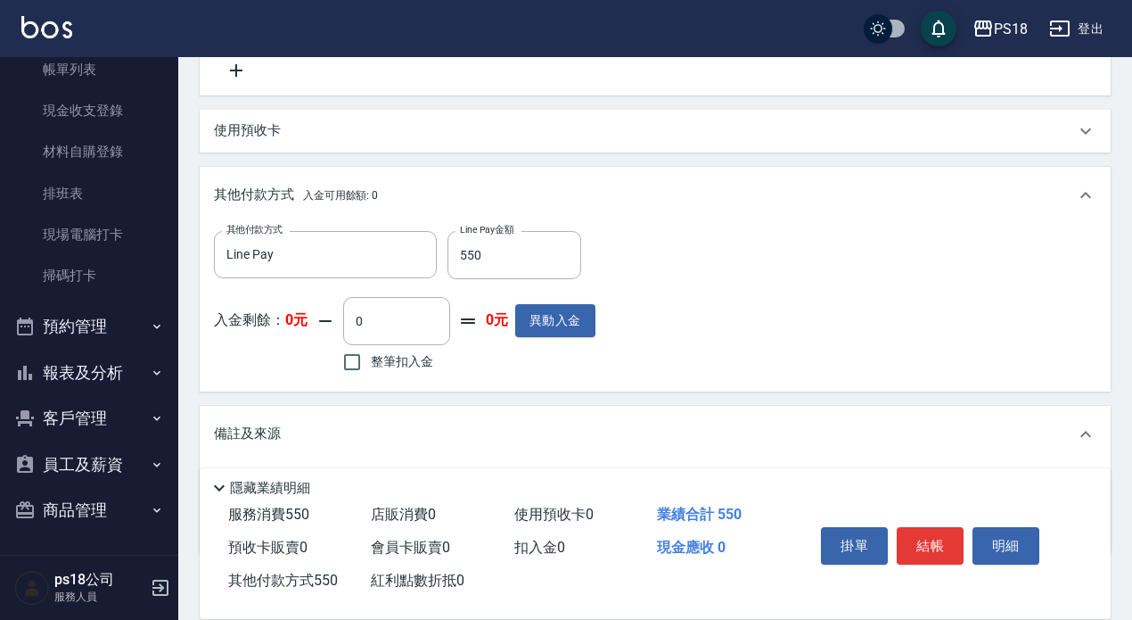
click at [268, 430] on p "備註及來源" at bounding box center [247, 433] width 67 height 19
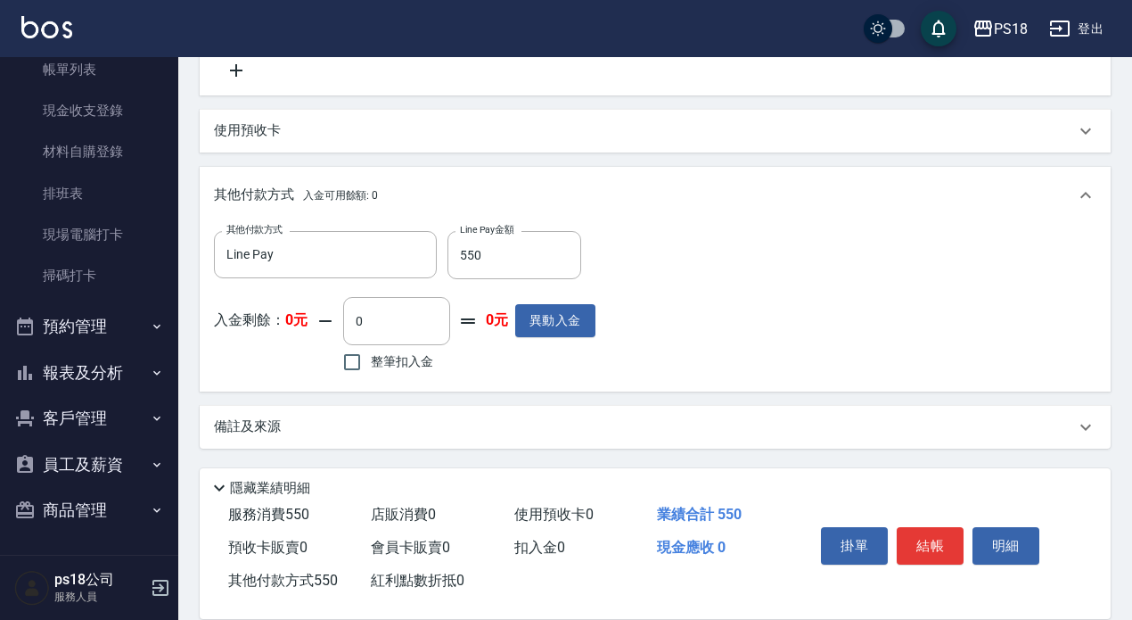
click at [235, 429] on p "備註及來源" at bounding box center [247, 426] width 67 height 19
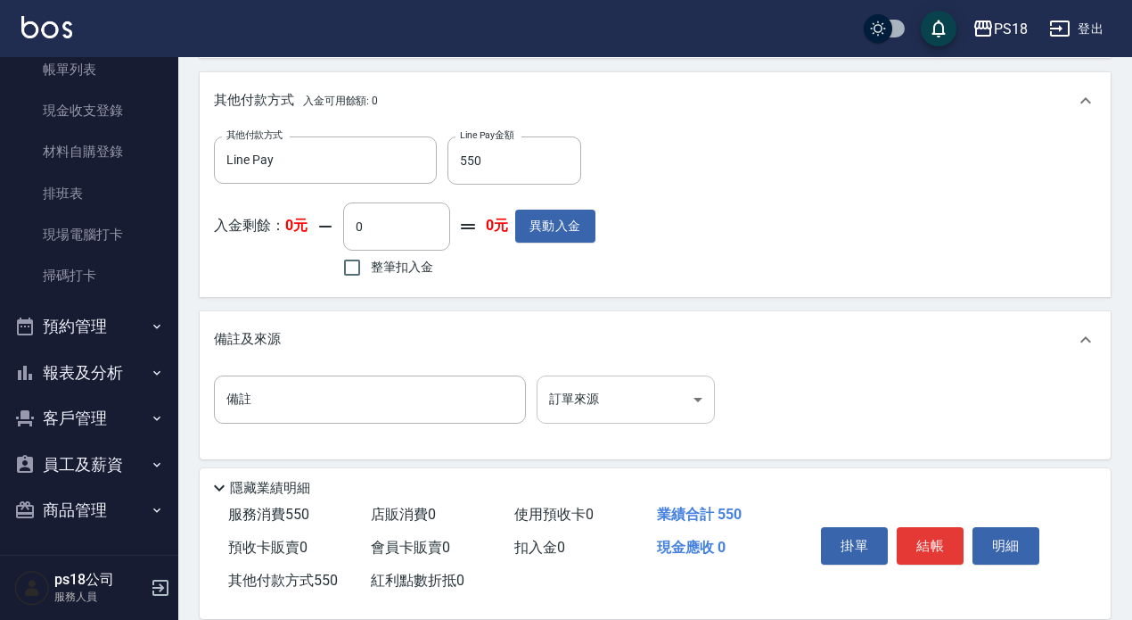
scroll to position [792, 0]
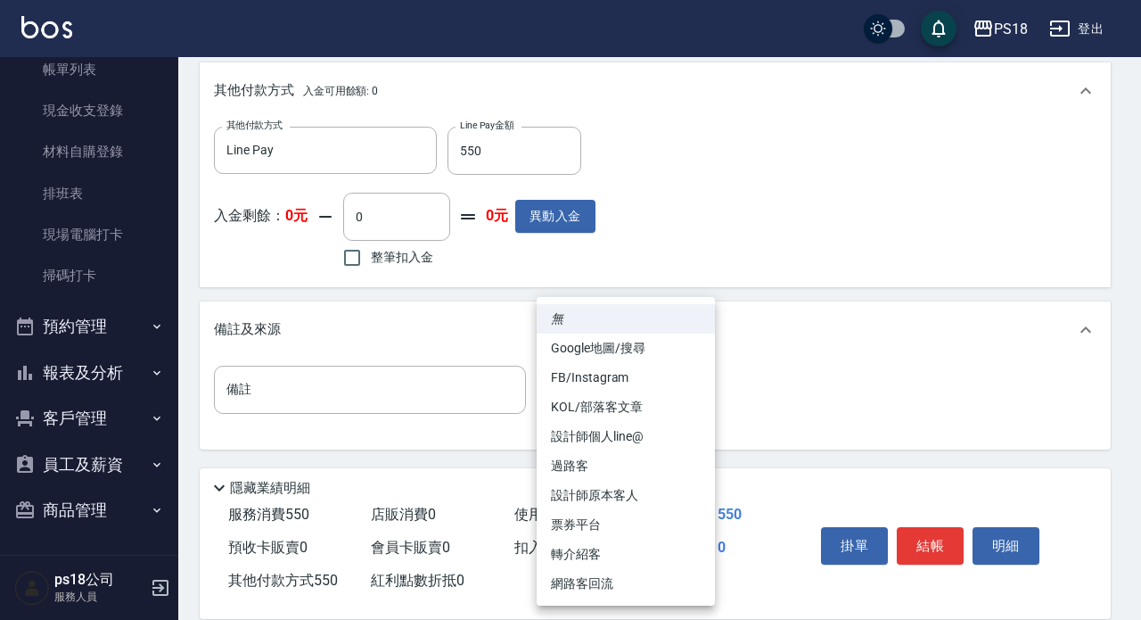
click at [569, 460] on li "過路客" at bounding box center [626, 465] width 178 height 29
type input "過路客"
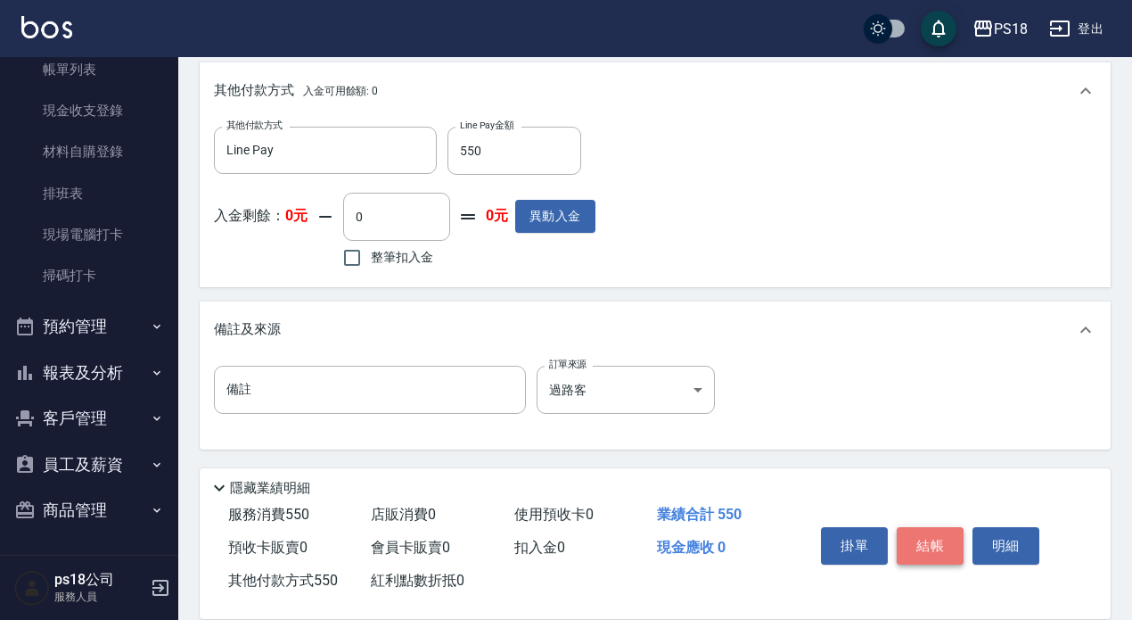
click at [922, 534] on button "結帳" at bounding box center [930, 545] width 67 height 37
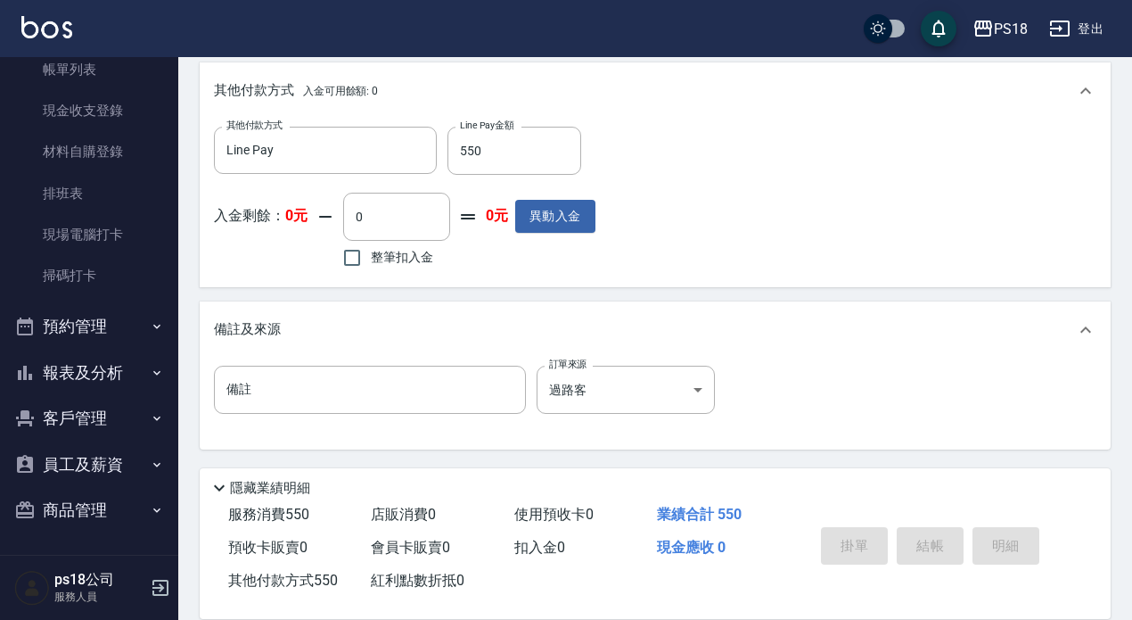
type input "2025/09/19 19:47"
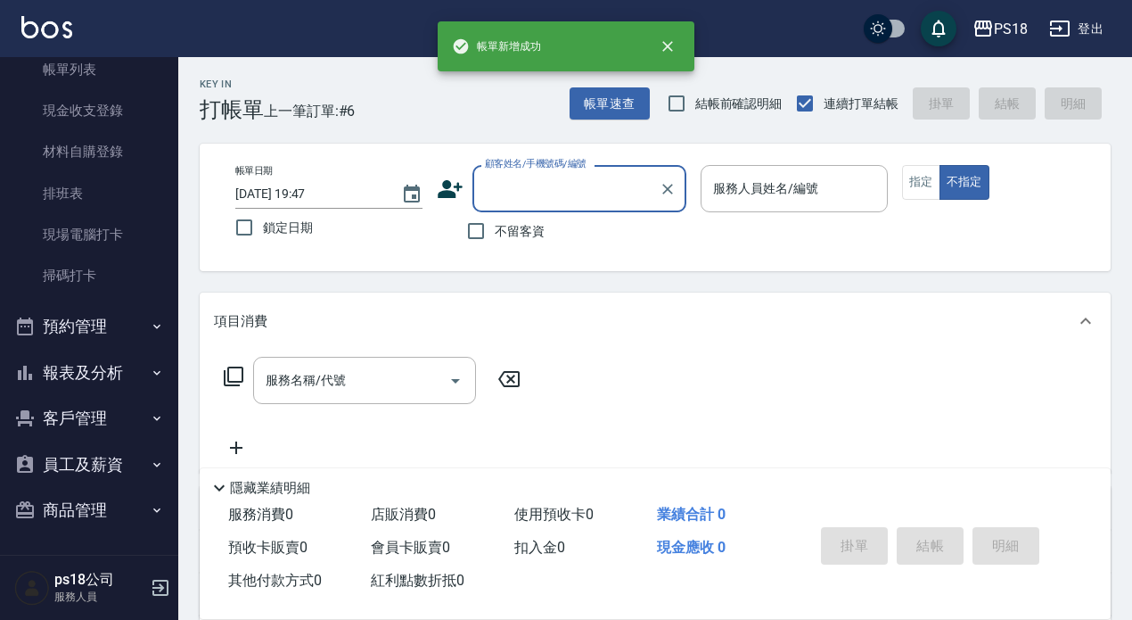
scroll to position [0, 0]
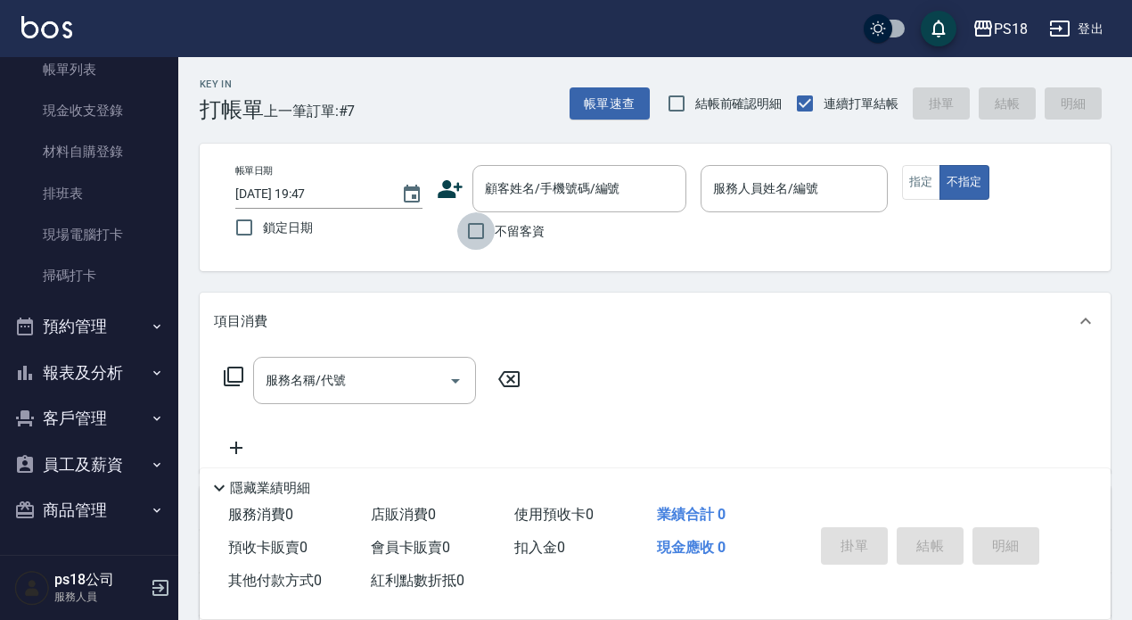
click at [477, 227] on input "不留客資" at bounding box center [475, 230] width 37 height 37
checkbox input "true"
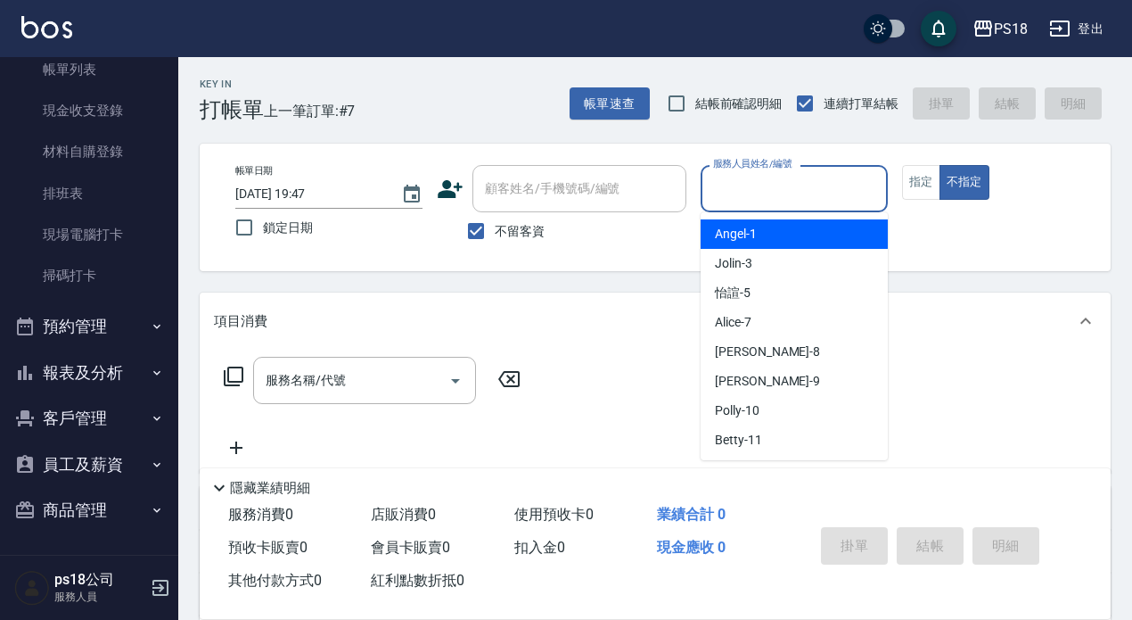
click at [734, 190] on input "服務人員姓名/編號" at bounding box center [794, 188] width 171 height 31
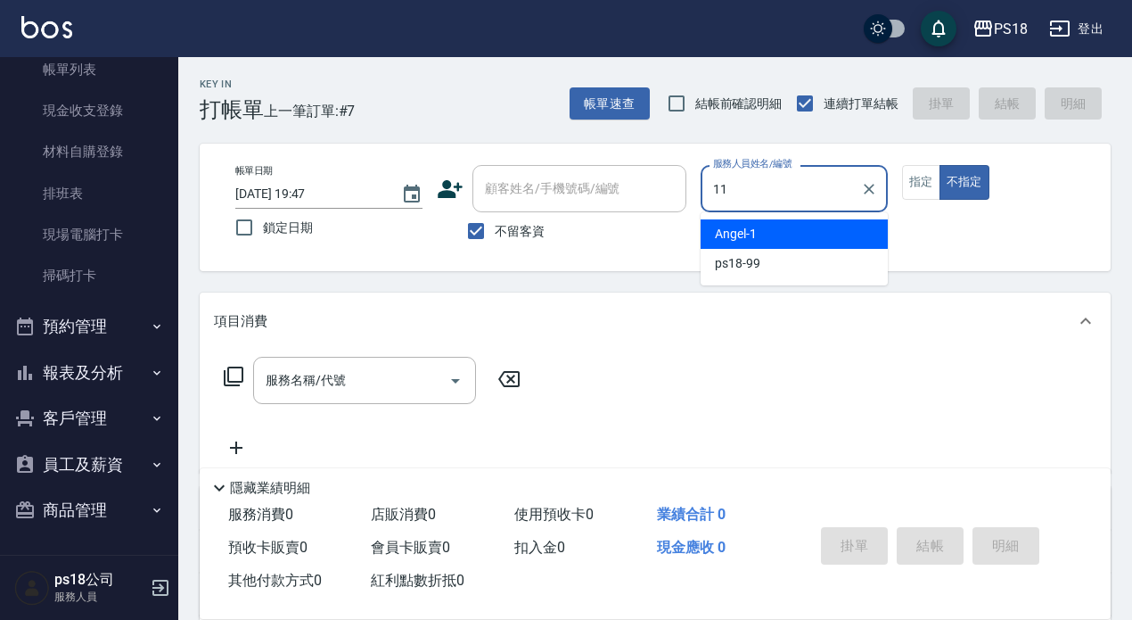
type input "11"
type button "false"
type input "Betty-11"
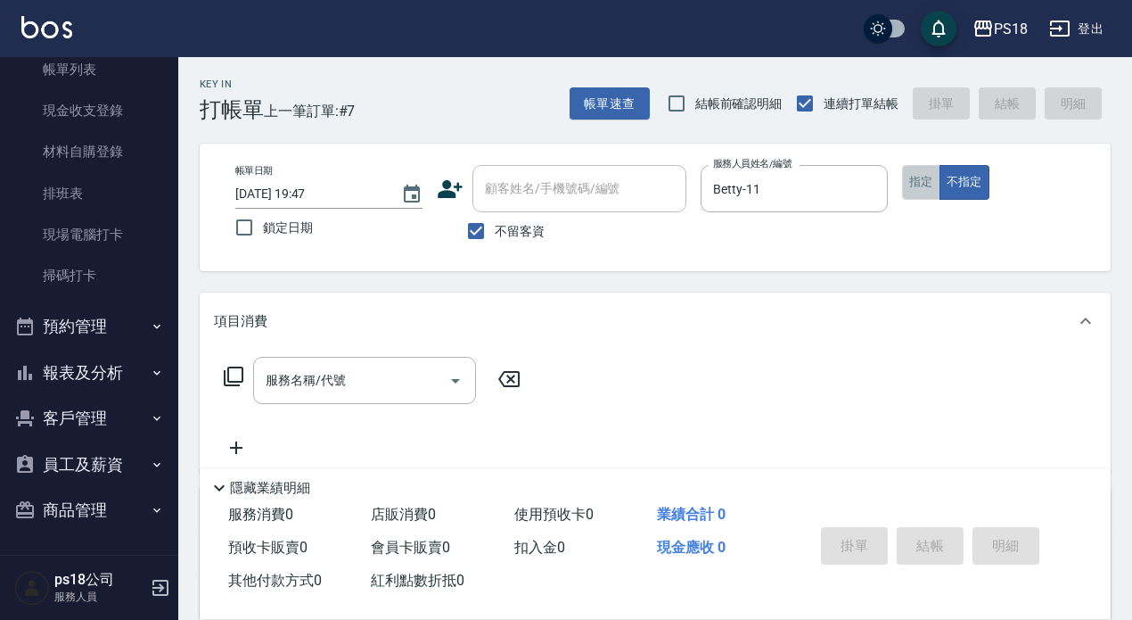
drag, startPoint x: 921, startPoint y: 185, endPoint x: 932, endPoint y: 189, distance: 12.1
click at [921, 184] on button "指定" at bounding box center [921, 182] width 38 height 35
click at [228, 375] on icon at bounding box center [234, 376] width 20 height 20
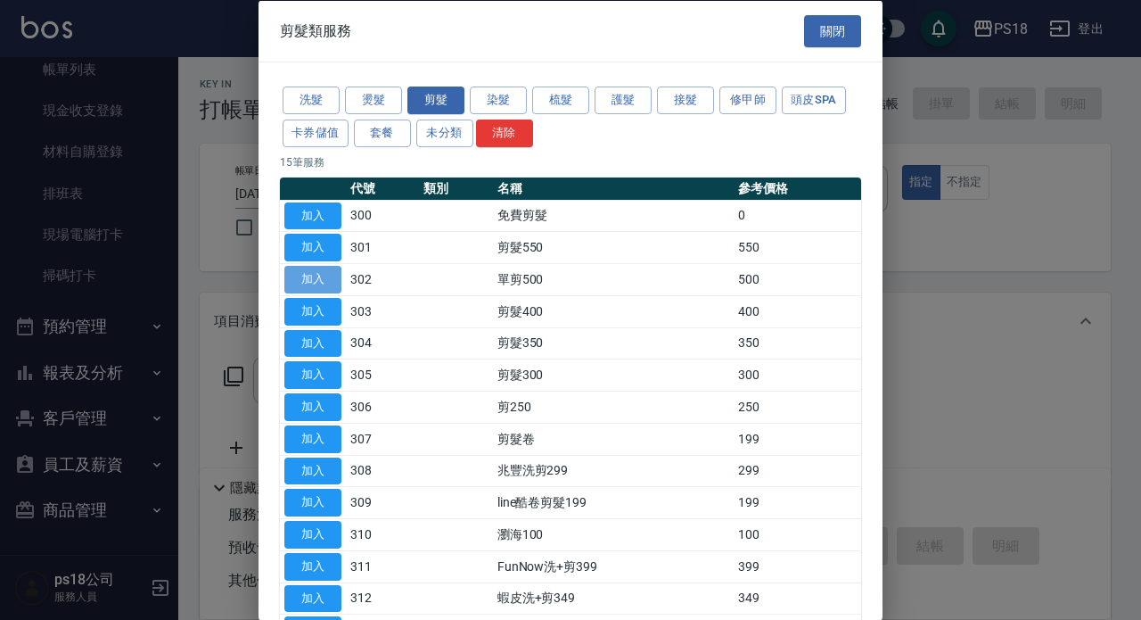
click at [305, 275] on button "加入" at bounding box center [312, 280] width 57 height 28
type input "單剪500(302)"
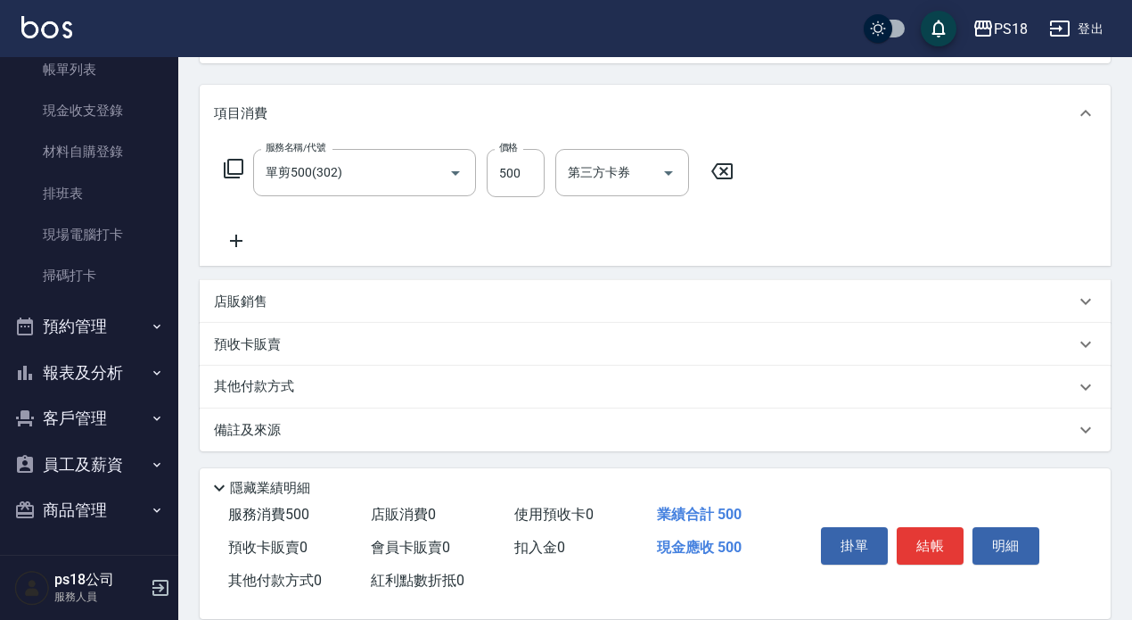
scroll to position [210, 0]
click at [259, 425] on p "備註及來源" at bounding box center [247, 427] width 67 height 19
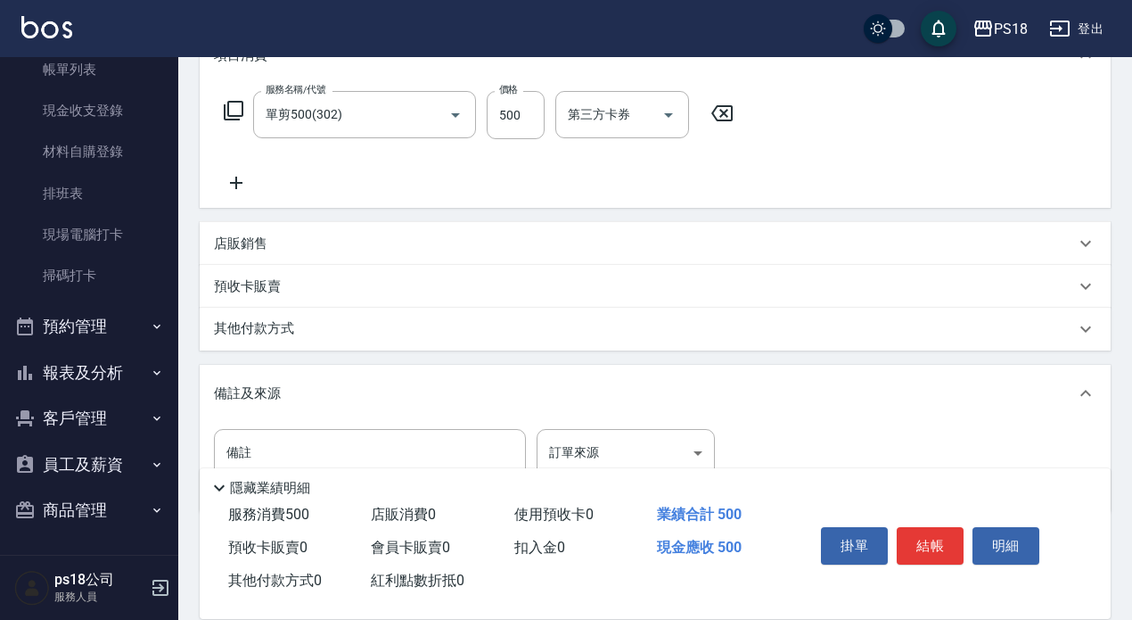
scroll to position [329, 0]
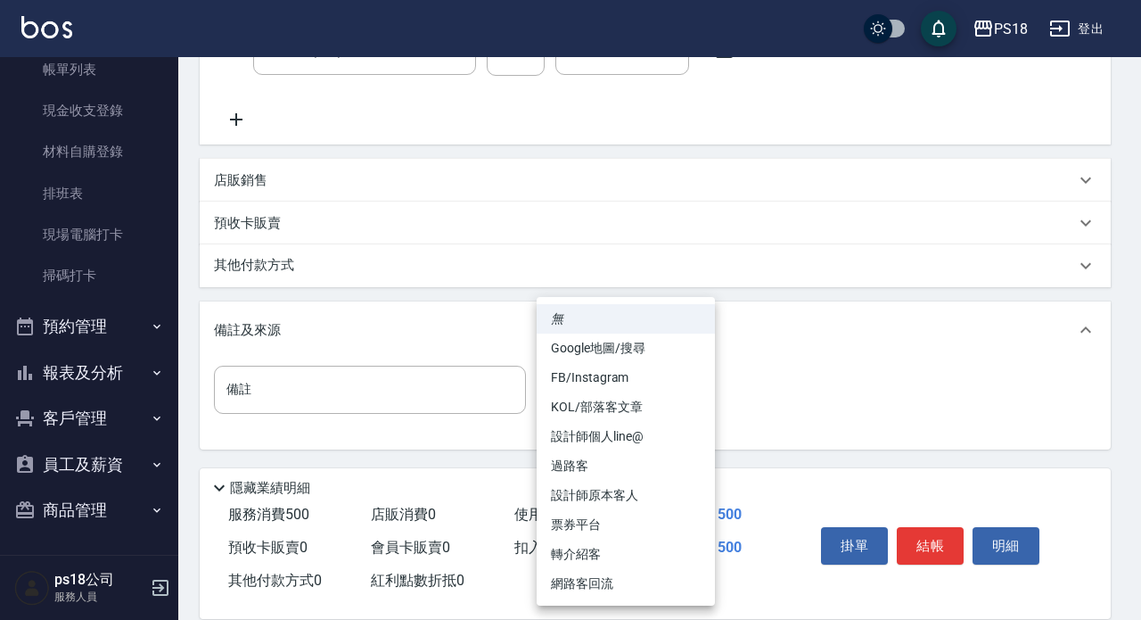
click at [694, 387] on body "PS18 登出 櫃檯作業 打帳單 帳單列表 現金收支登錄 材料自購登錄 排班表 現場電腦打卡 掃碼打卡 預約管理 預約管理 單日預約紀錄 單週預約紀錄 報表及…" at bounding box center [570, 145] width 1141 height 949
click at [578, 498] on li "設計師原本客人" at bounding box center [626, 494] width 178 height 29
type input "設計師原本客人"
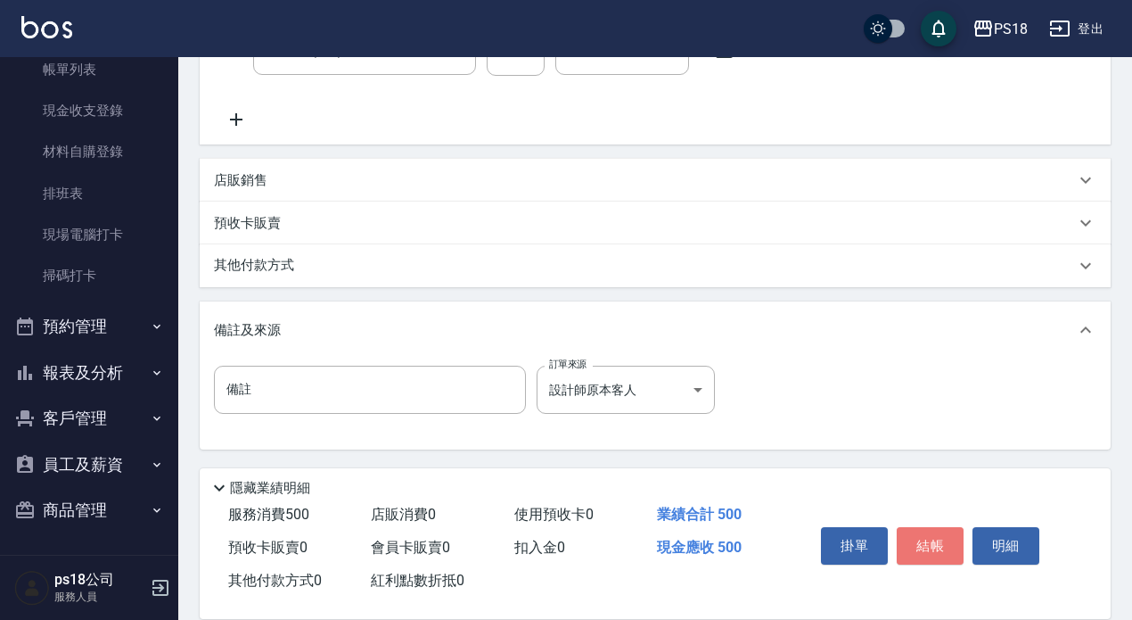
click at [915, 538] on button "結帳" at bounding box center [930, 545] width 67 height 37
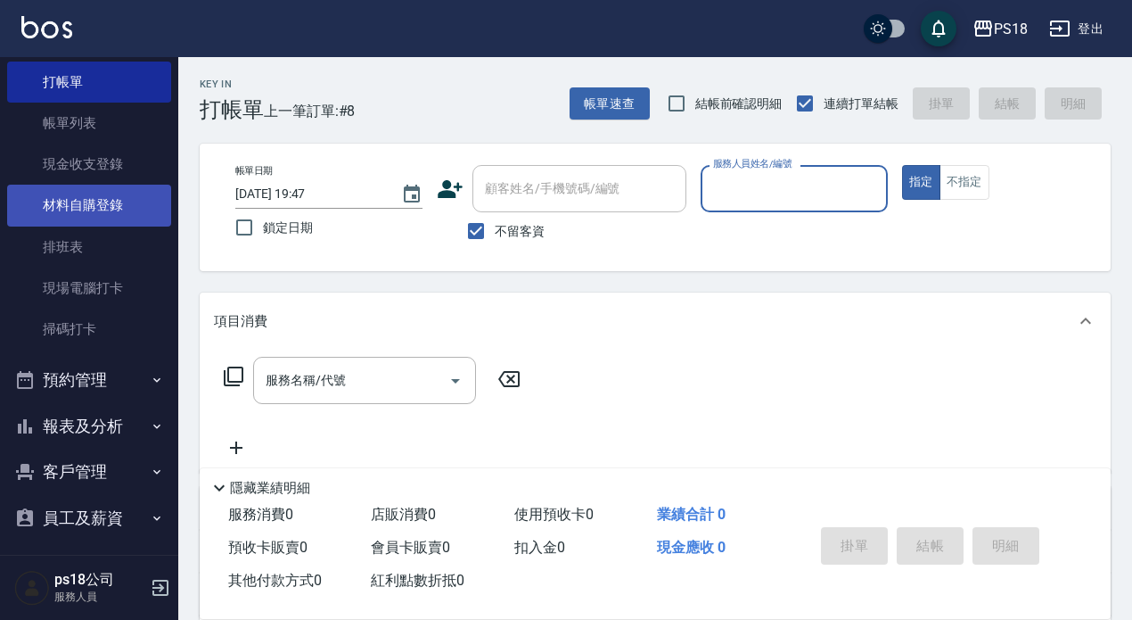
scroll to position [0, 0]
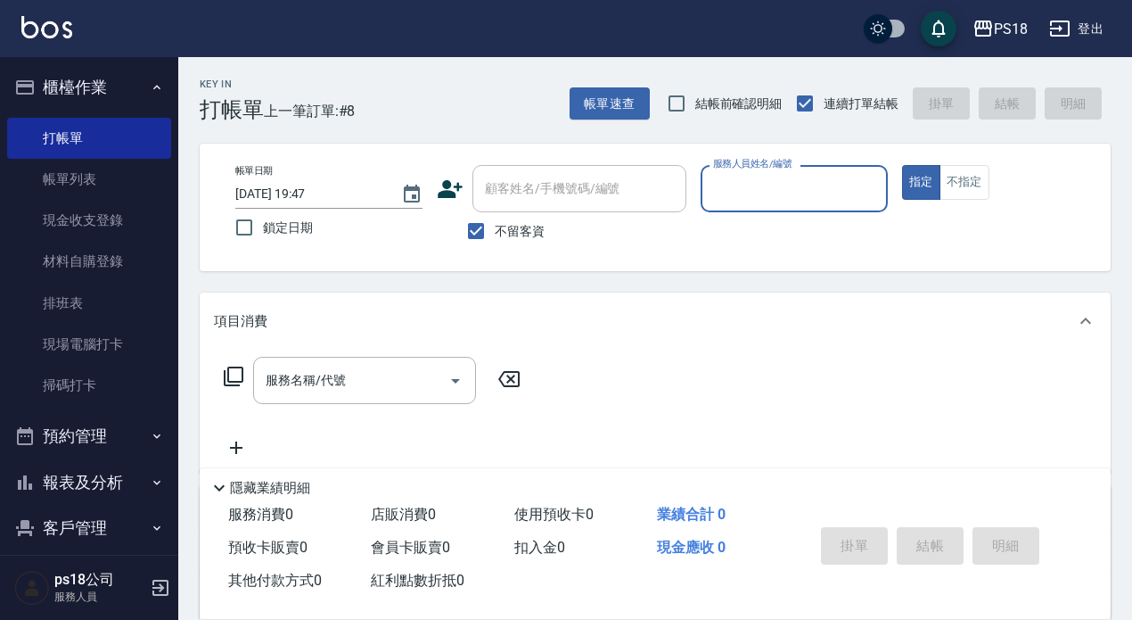
click at [140, 80] on button "櫃檯作業" at bounding box center [89, 87] width 164 height 46
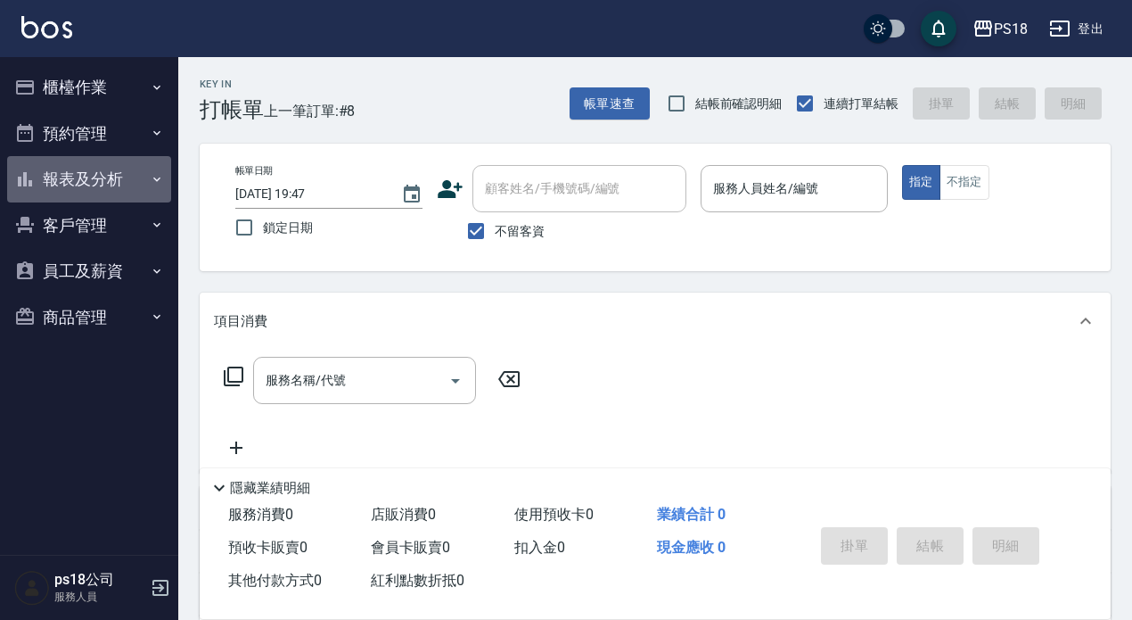
click at [75, 176] on button "報表及分析" at bounding box center [89, 179] width 164 height 46
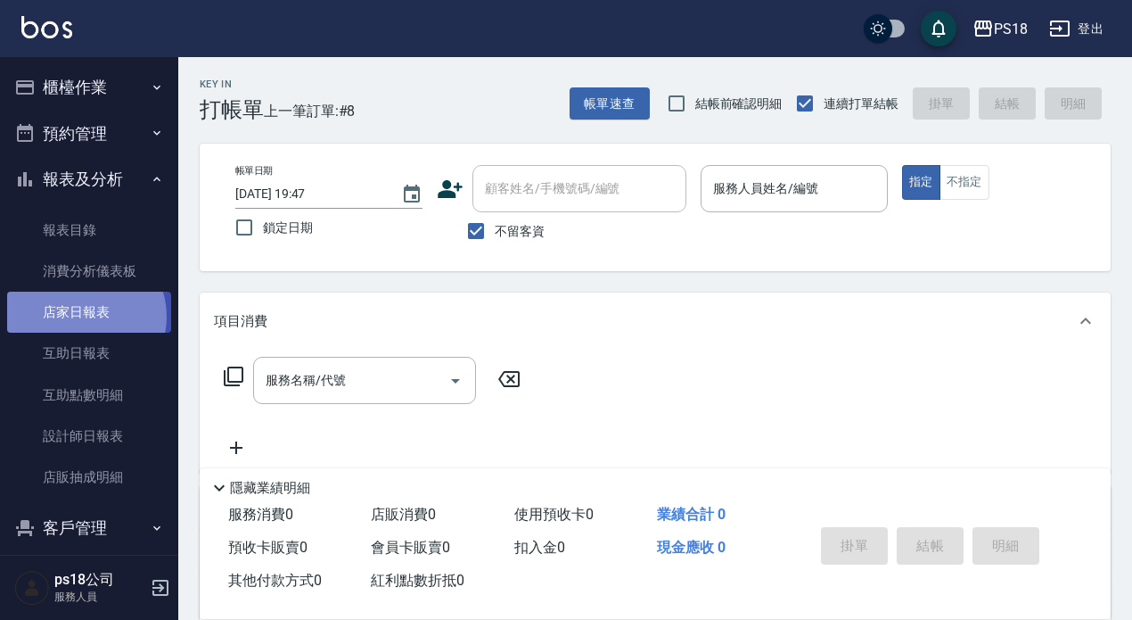
drag, startPoint x: 80, startPoint y: 316, endPoint x: 75, endPoint y: 300, distance: 17.8
click at [81, 316] on link "店家日報表" at bounding box center [89, 311] width 164 height 41
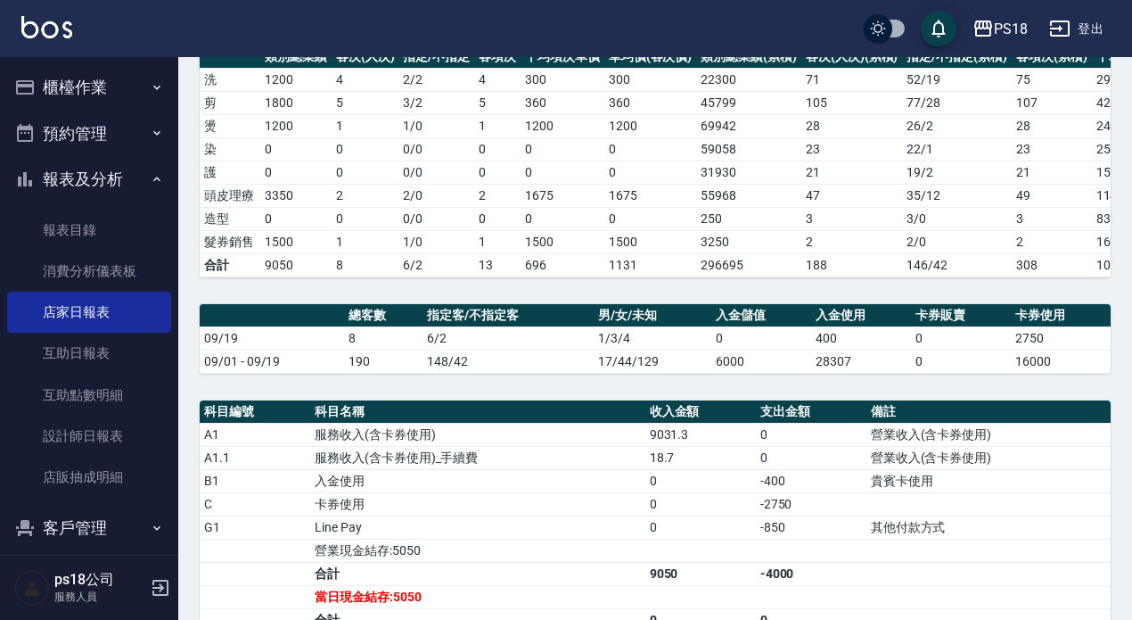
scroll to position [446, 0]
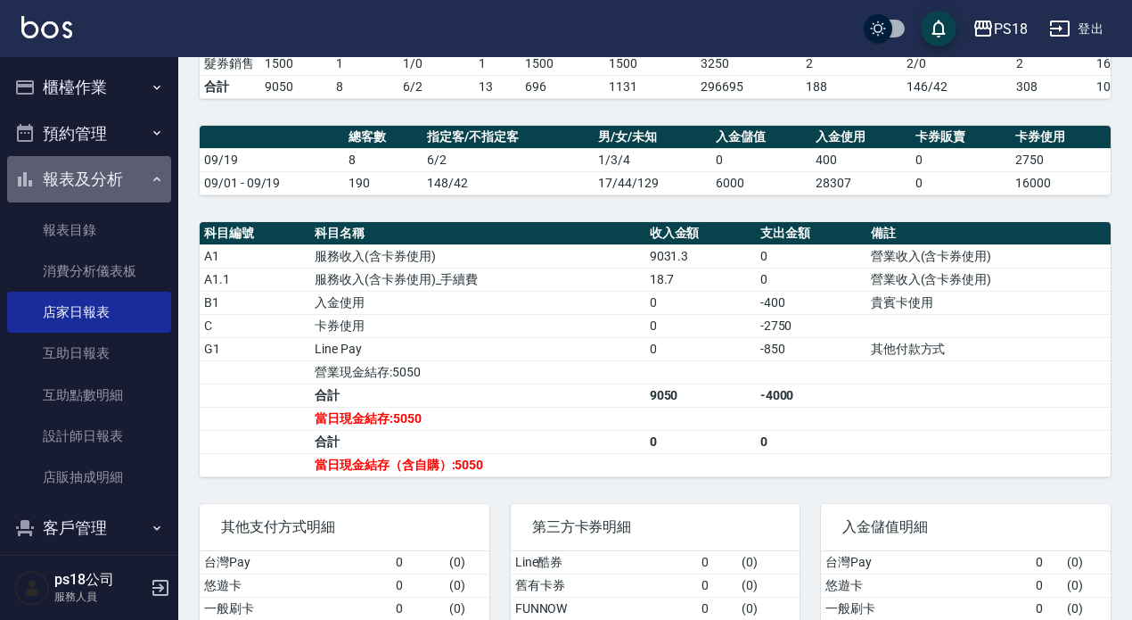
click at [150, 185] on icon "button" at bounding box center [157, 179] width 14 height 14
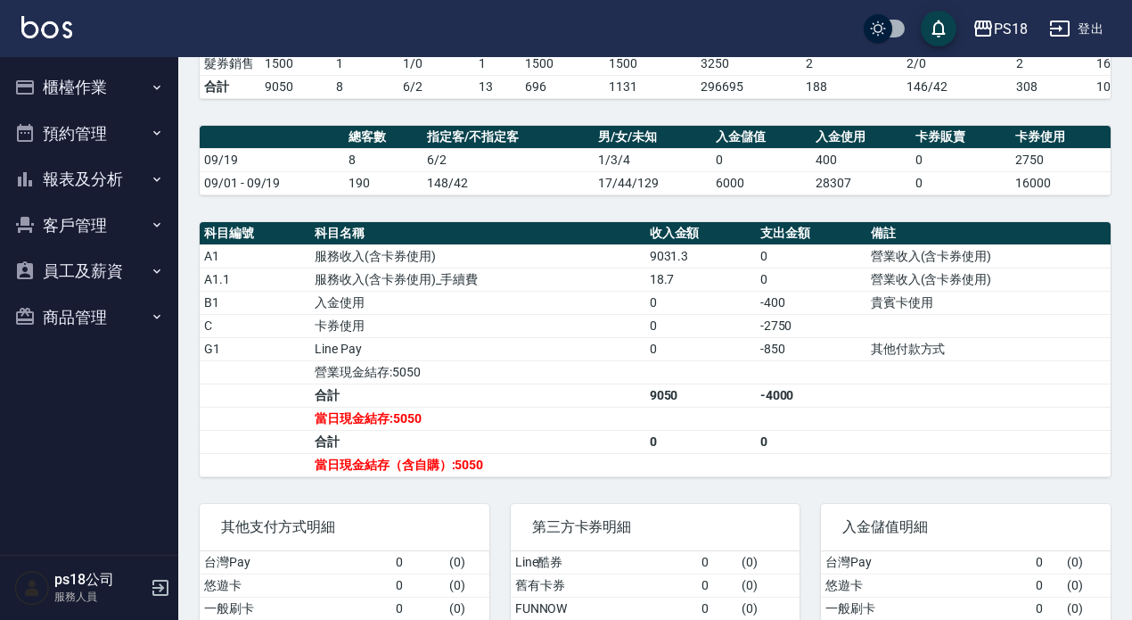
click at [72, 176] on button "報表及分析" at bounding box center [89, 179] width 164 height 46
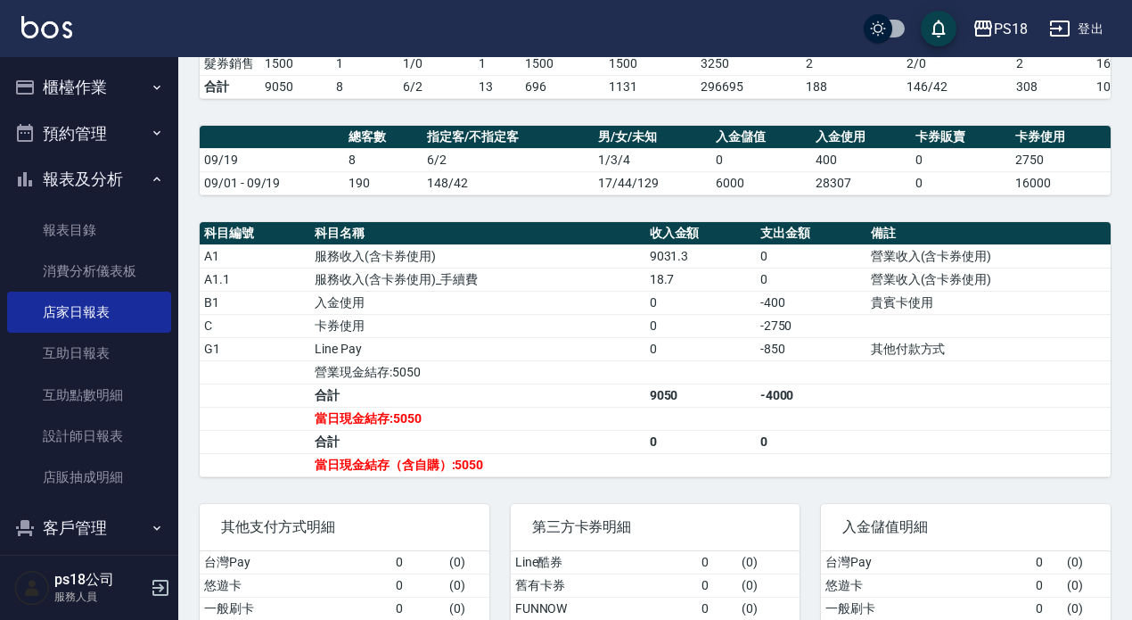
click at [146, 186] on button "報表及分析" at bounding box center [89, 179] width 164 height 46
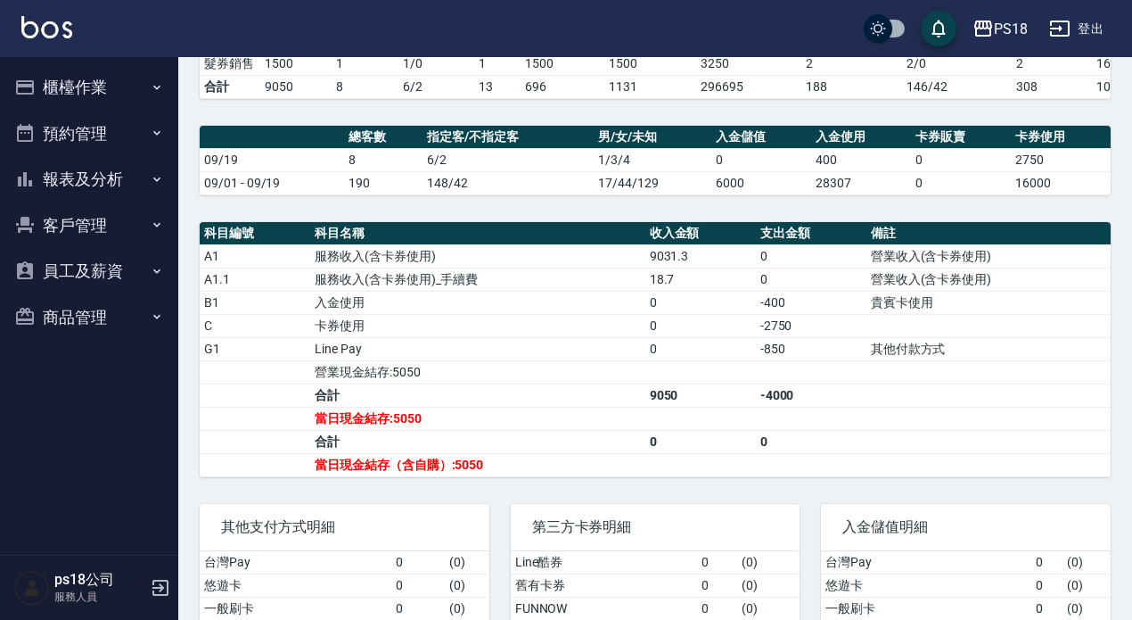
click at [89, 80] on button "櫃檯作業" at bounding box center [89, 87] width 164 height 46
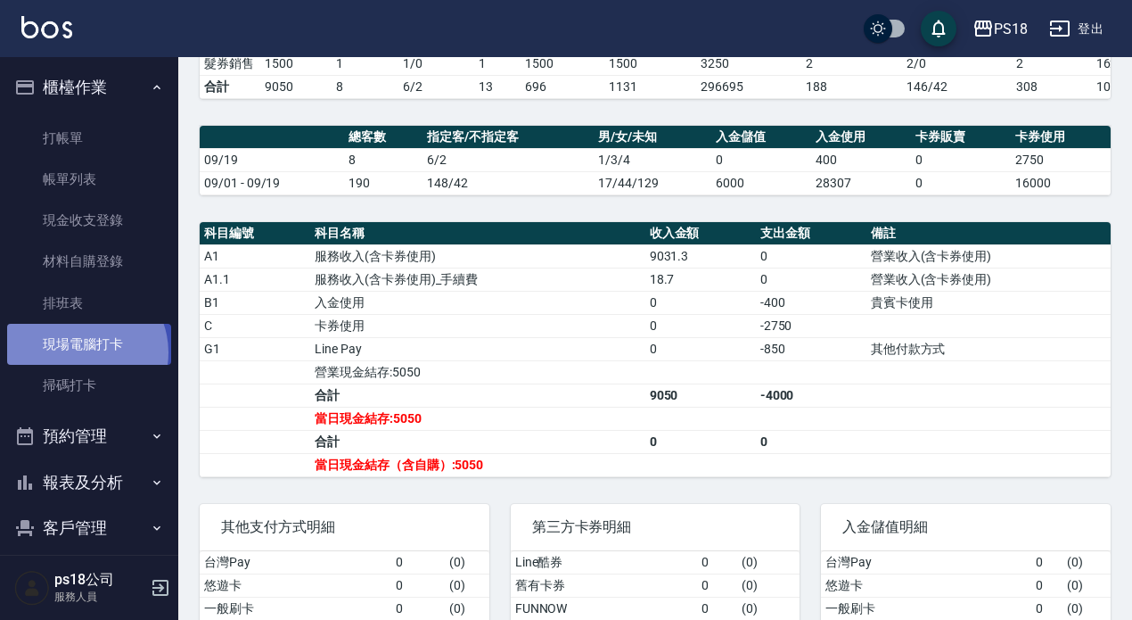
click at [82, 352] on link "現場電腦打卡" at bounding box center [89, 344] width 164 height 41
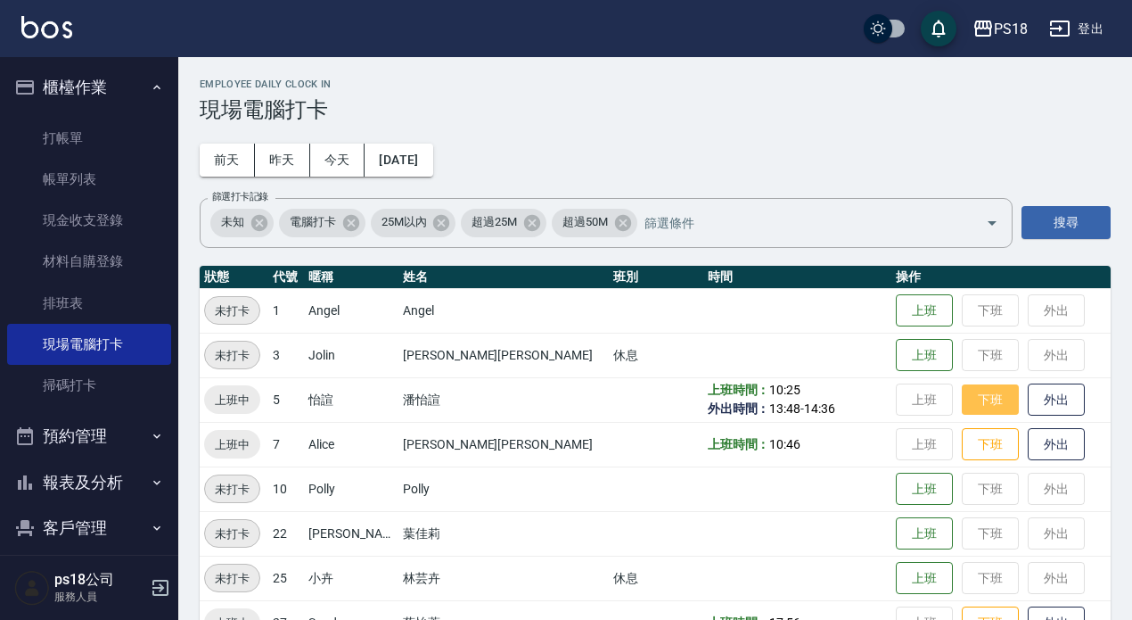
click at [962, 400] on button "下班" at bounding box center [990, 399] width 57 height 31
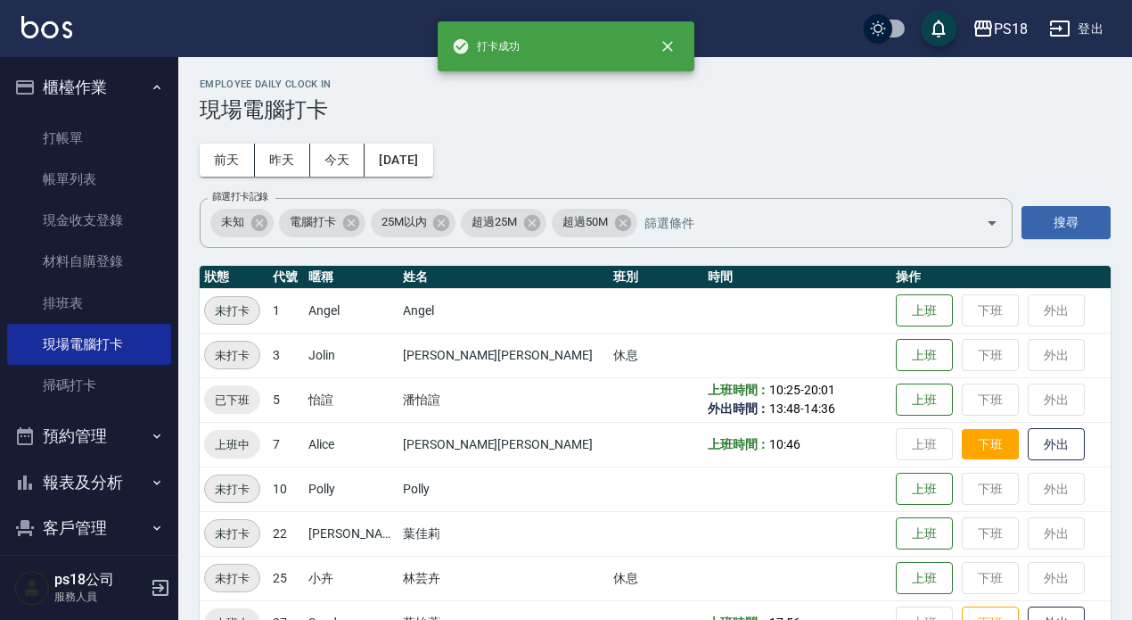
click at [962, 446] on button "下班" at bounding box center [990, 444] width 57 height 31
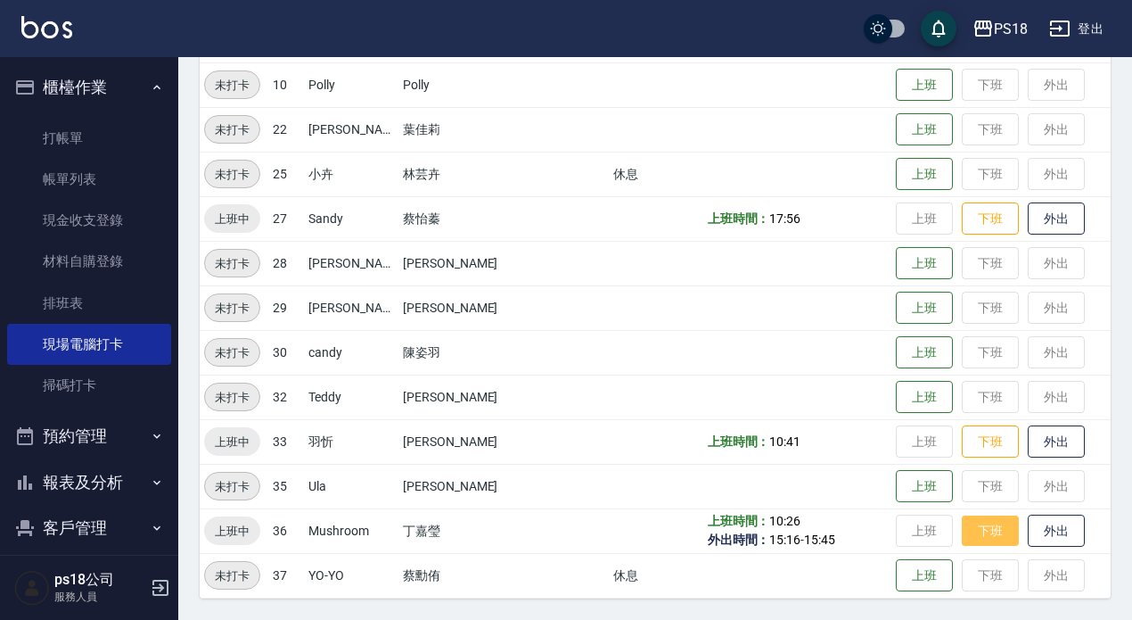
click at [962, 531] on button "下班" at bounding box center [990, 530] width 57 height 31
click at [962, 442] on button "下班" at bounding box center [990, 441] width 57 height 31
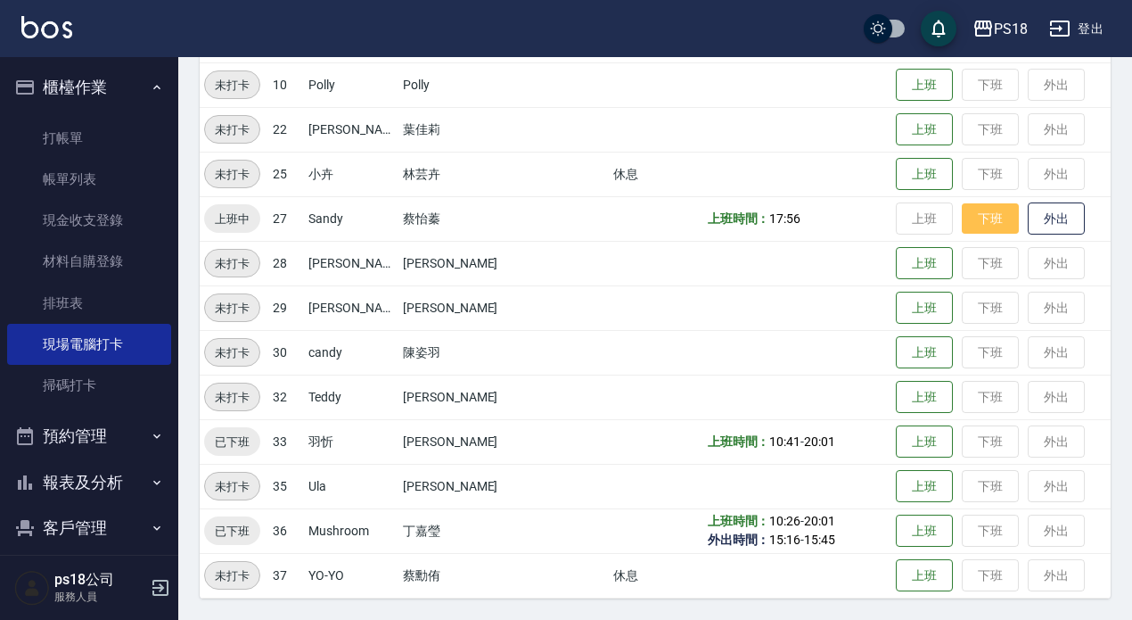
click at [962, 217] on button "下班" at bounding box center [990, 218] width 57 height 31
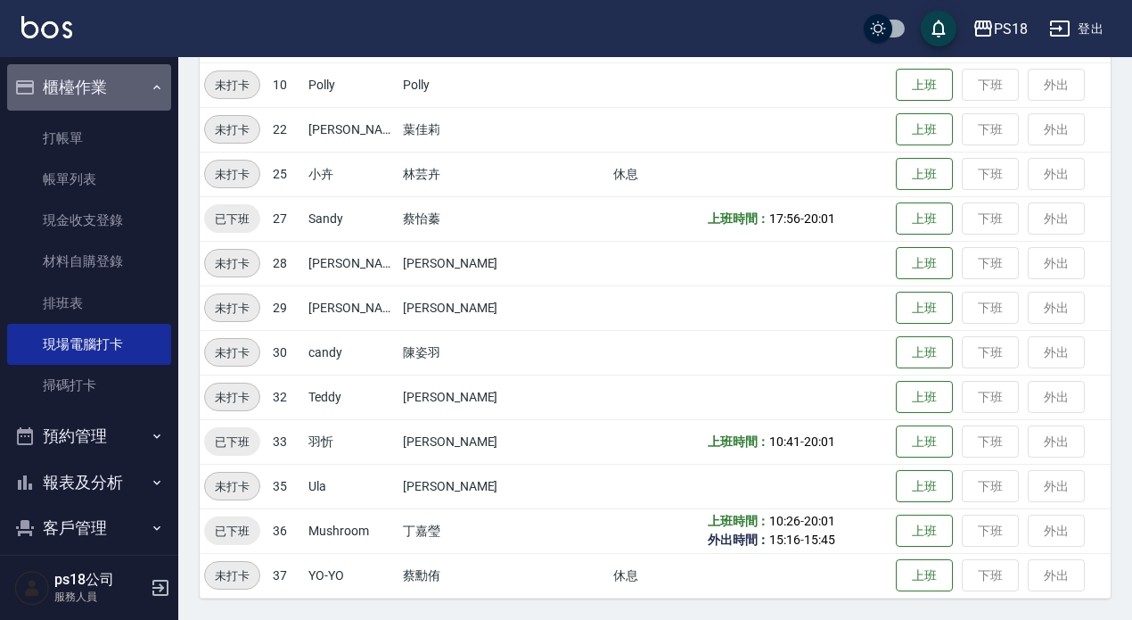
click at [150, 84] on icon "button" at bounding box center [157, 87] width 14 height 14
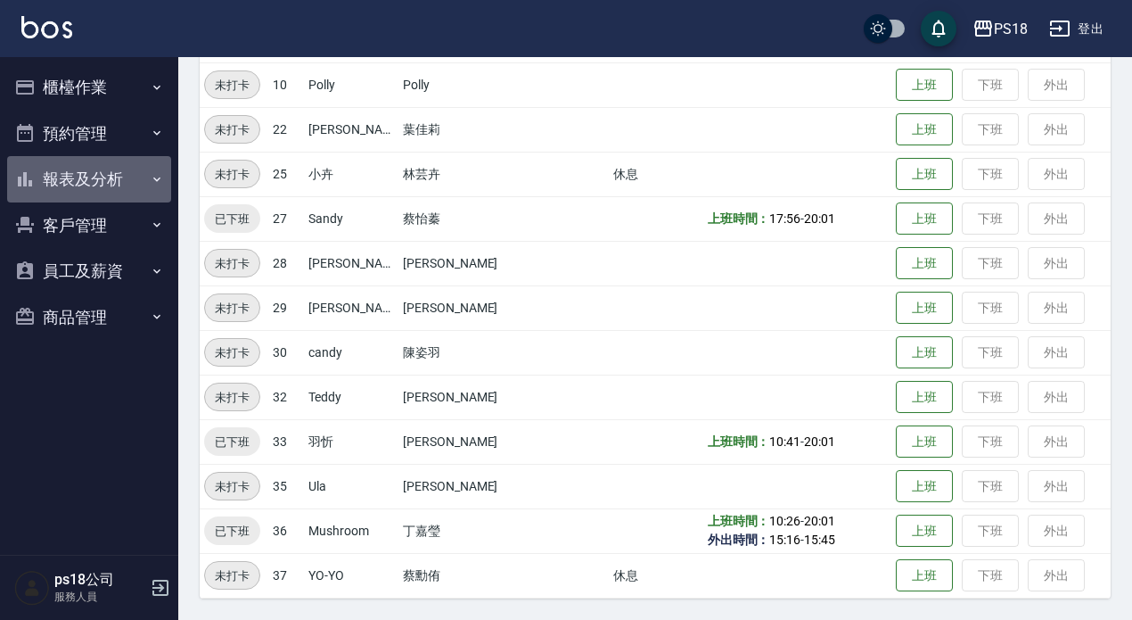
click at [70, 169] on button "報表及分析" at bounding box center [89, 179] width 164 height 46
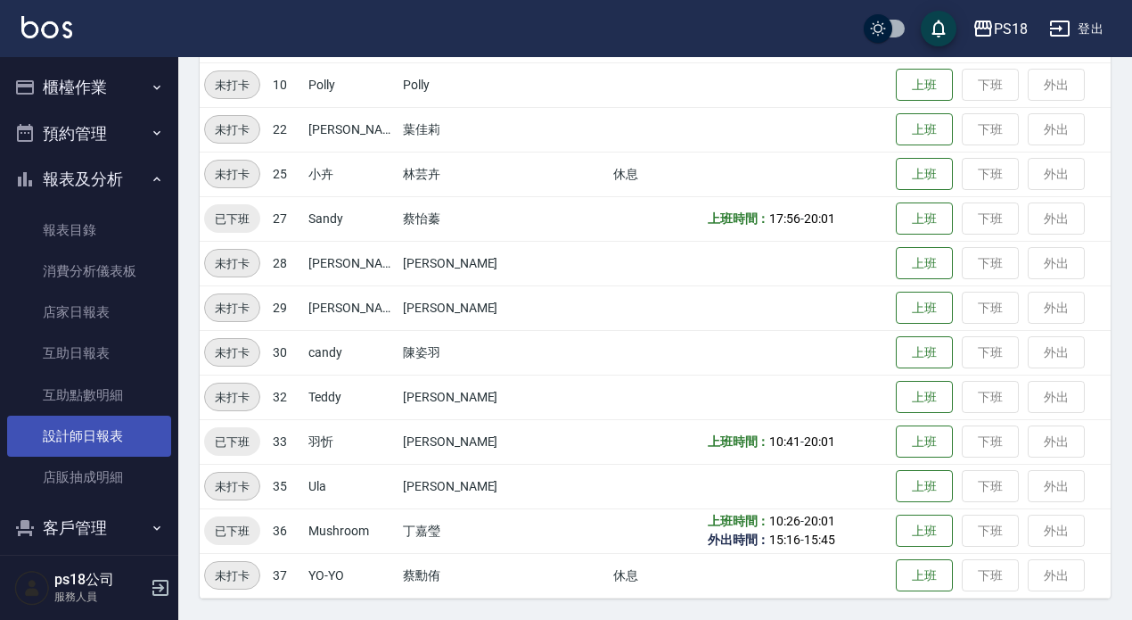
drag, startPoint x: 92, startPoint y: 428, endPoint x: 70, endPoint y: 420, distance: 22.8
click at [90, 428] on link "設計師日報表" at bounding box center [89, 435] width 164 height 41
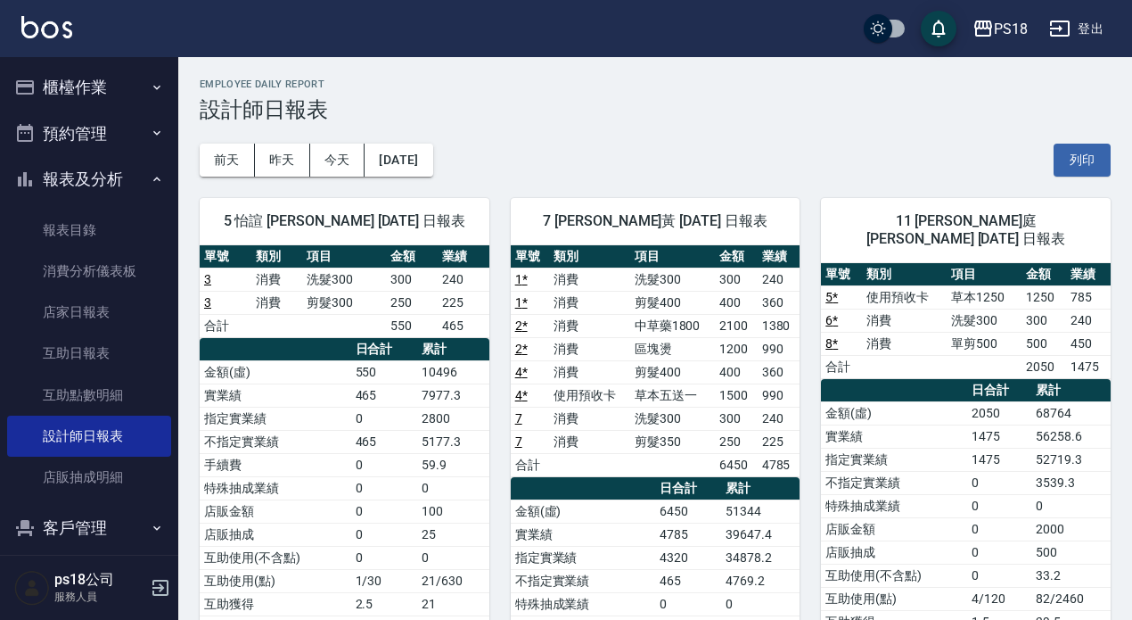
click at [1086, 22] on button "登出" at bounding box center [1076, 28] width 69 height 33
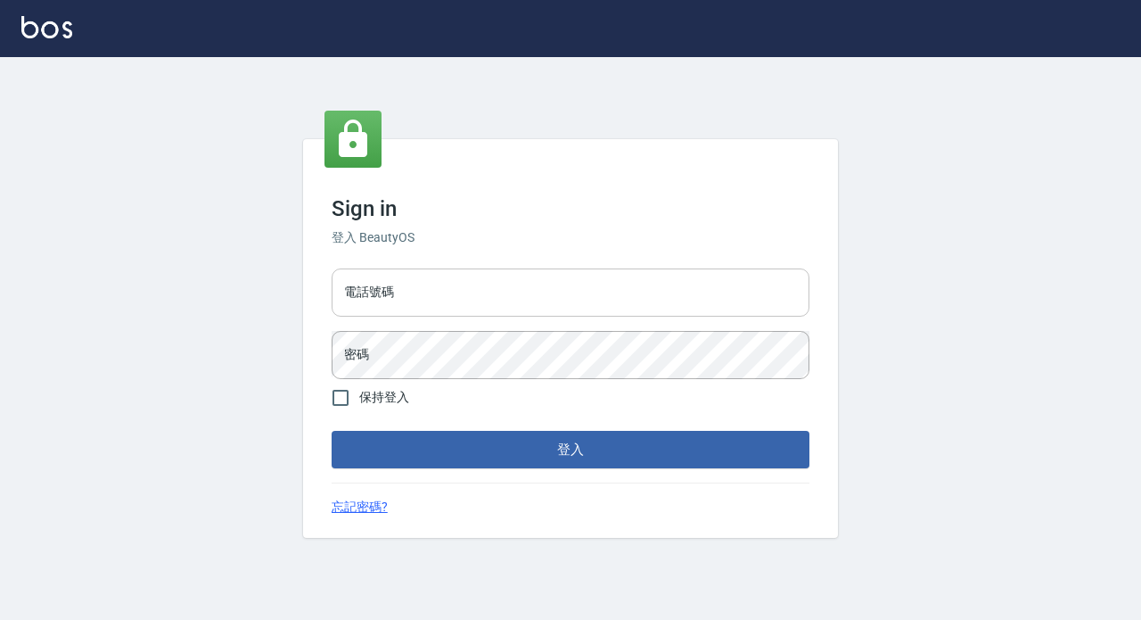
click at [497, 291] on input "電話號碼" at bounding box center [571, 292] width 478 height 48
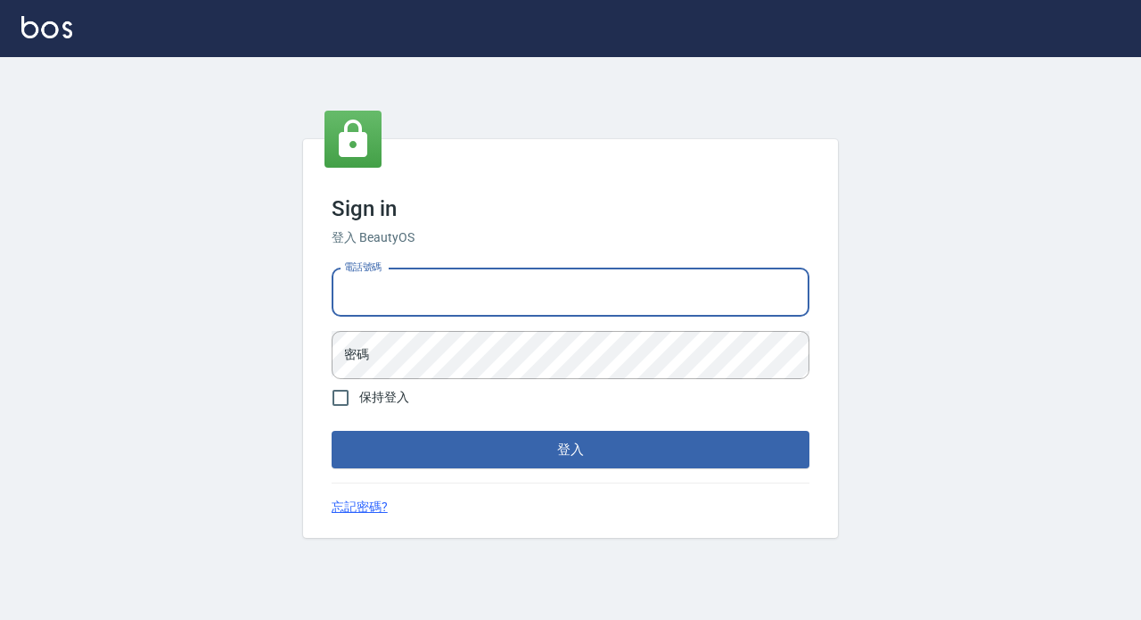
type input "0928704656"
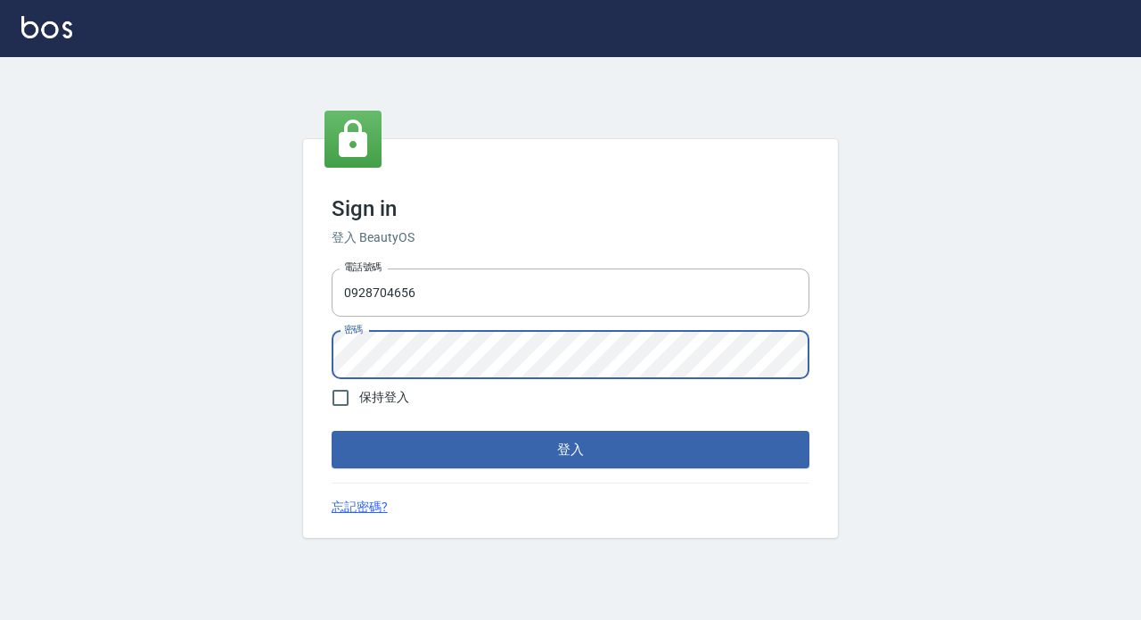
click at [446, 464] on button "登入" at bounding box center [571, 449] width 478 height 37
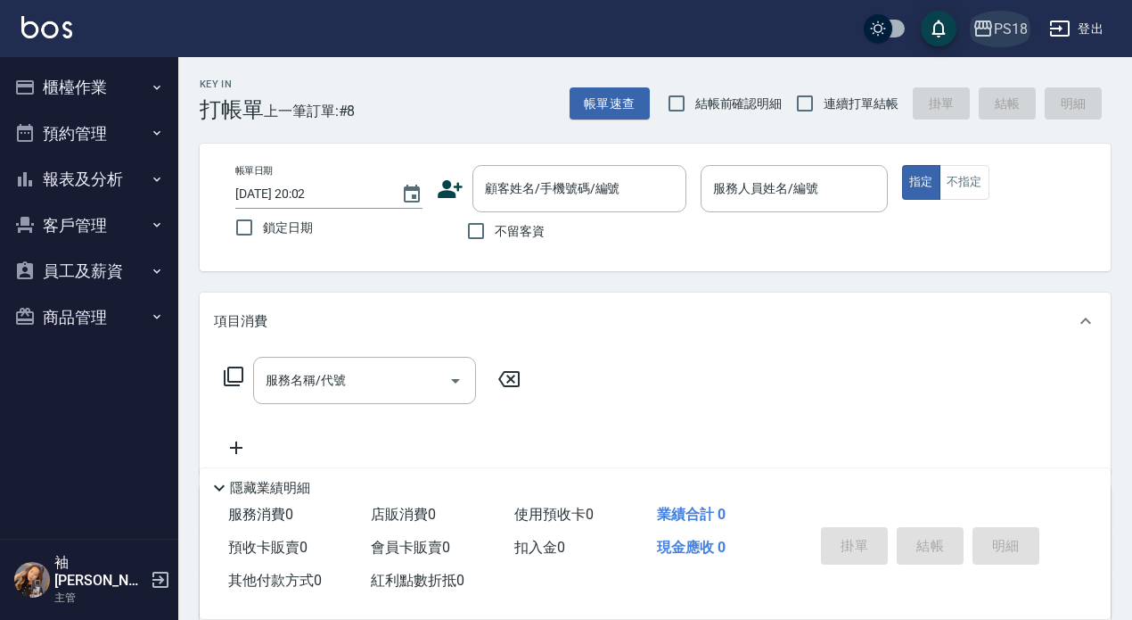
click at [1002, 32] on div "PS18" at bounding box center [1011, 29] width 34 height 22
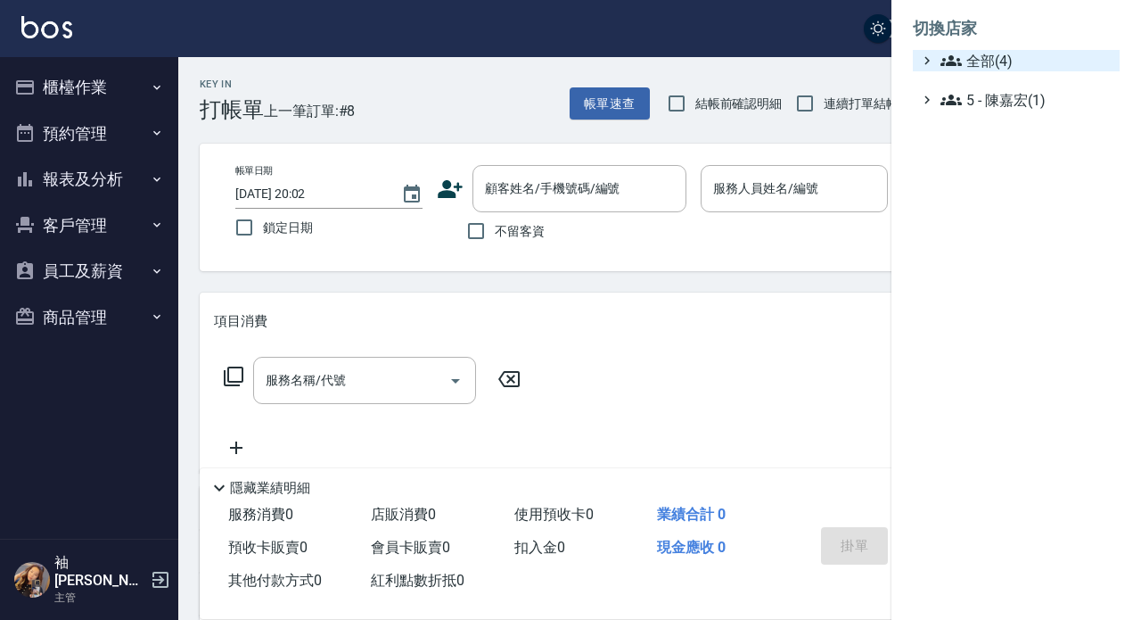
click at [982, 61] on span "全部(4)" at bounding box center [1026, 60] width 172 height 21
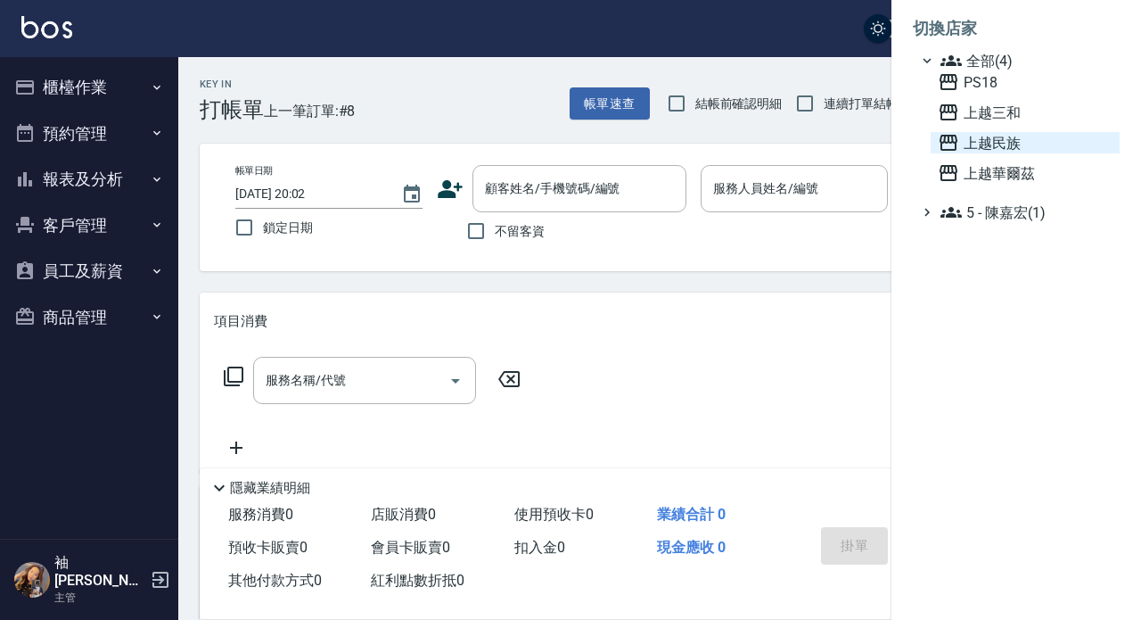
click at [981, 145] on span "上越民族" at bounding box center [1025, 142] width 175 height 21
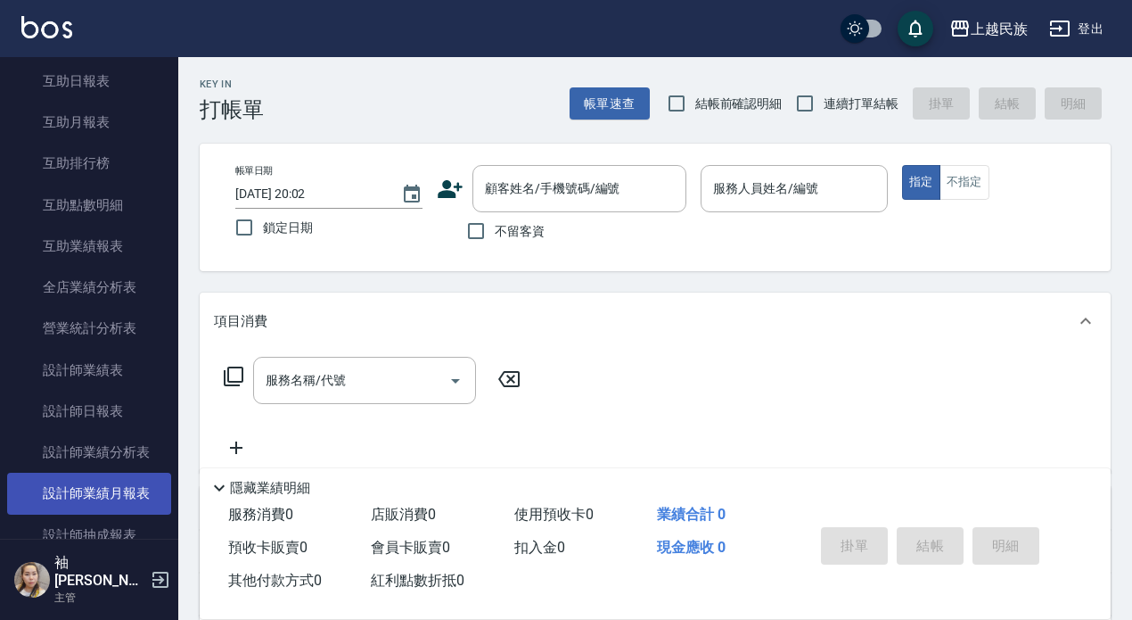
scroll to position [357, 0]
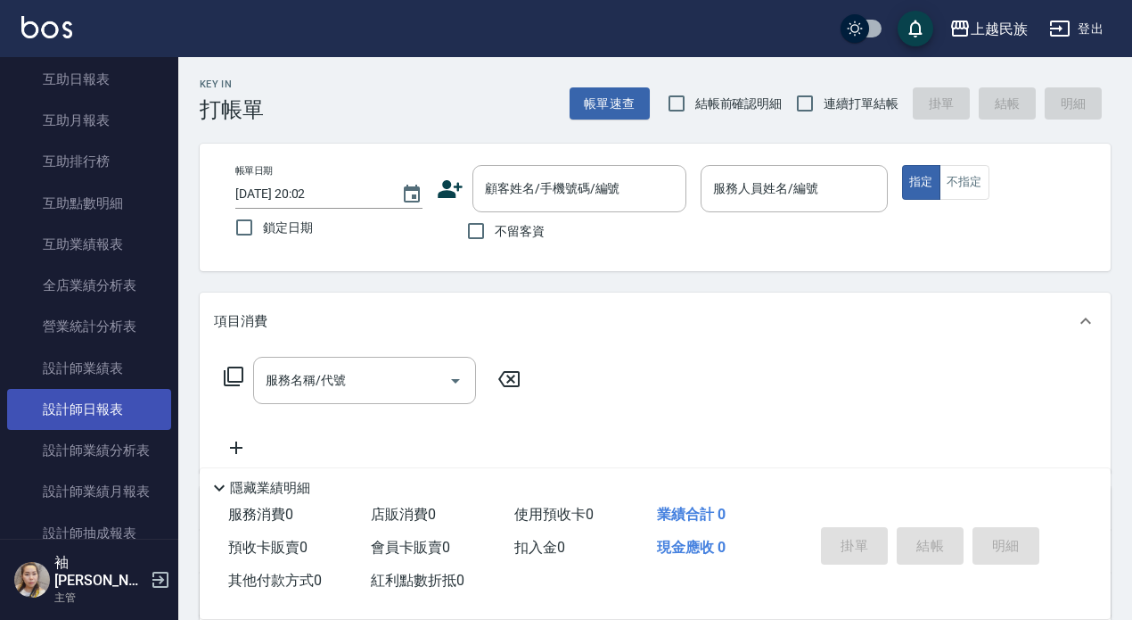
click at [90, 414] on link "設計師日報表" at bounding box center [89, 409] width 164 height 41
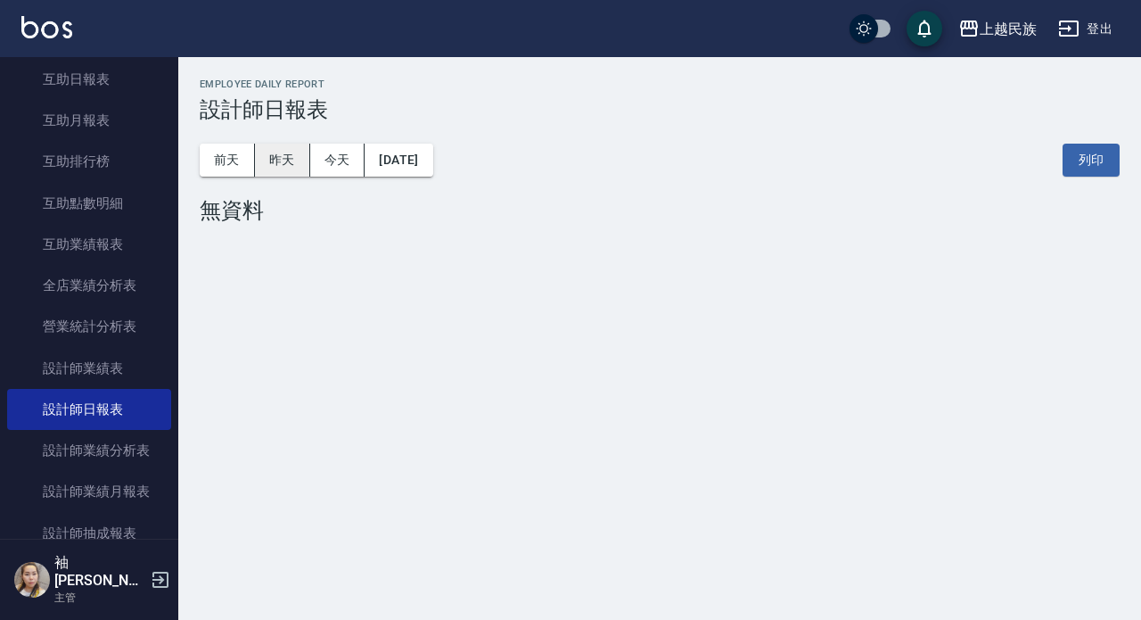
click at [277, 159] on button "昨天" at bounding box center [282, 160] width 55 height 33
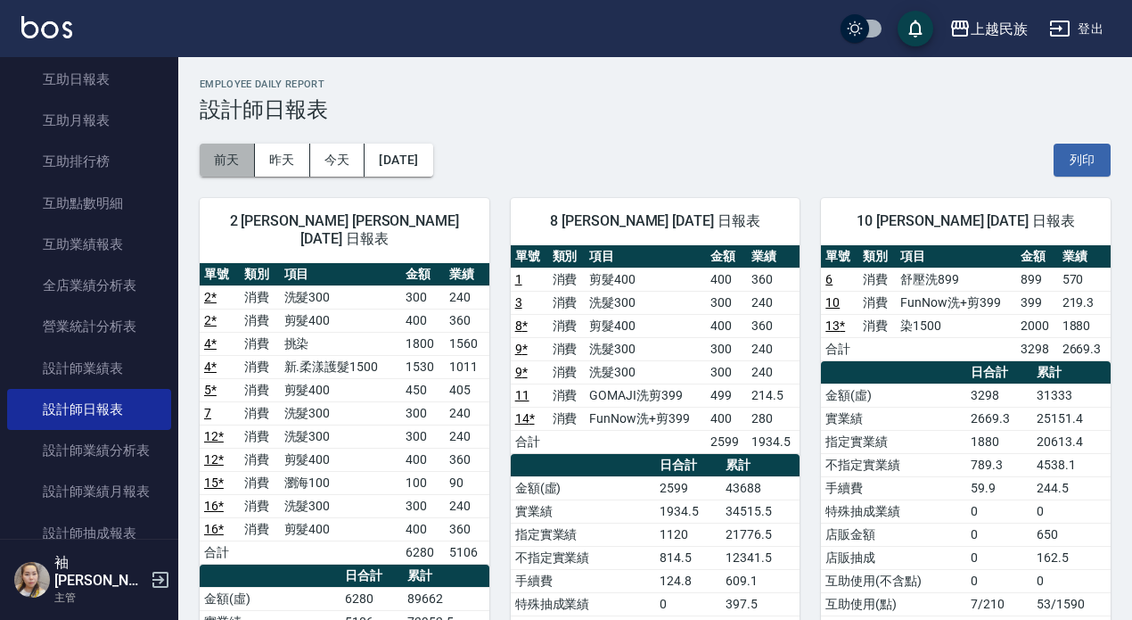
click at [234, 155] on button "前天" at bounding box center [227, 160] width 55 height 33
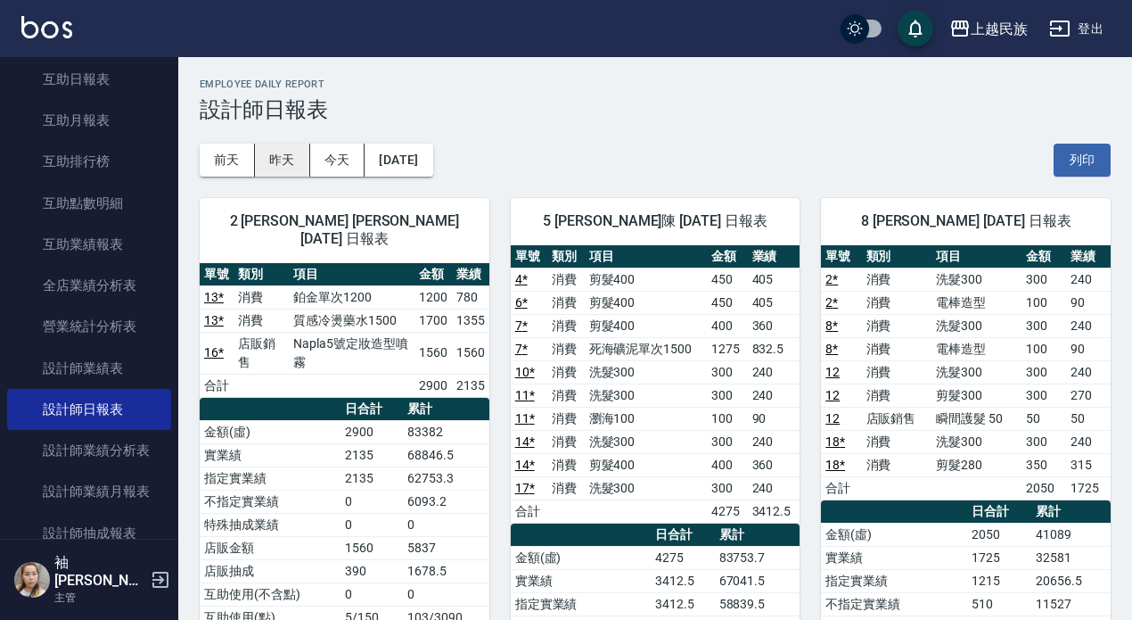
click at [293, 163] on button "昨天" at bounding box center [282, 160] width 55 height 33
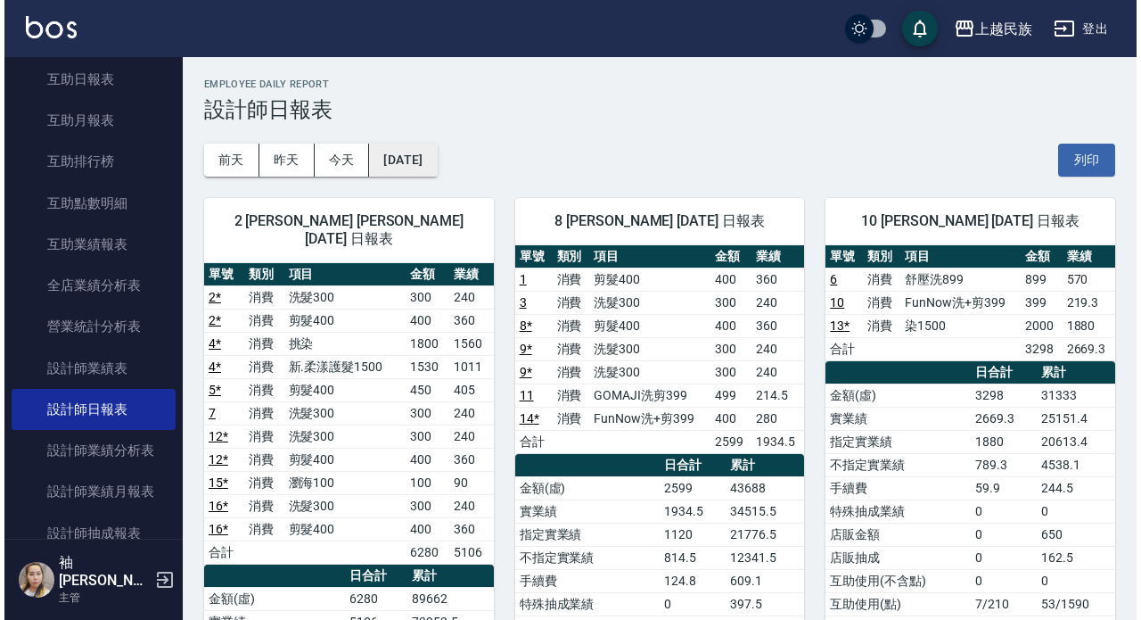
scroll to position [364, 0]
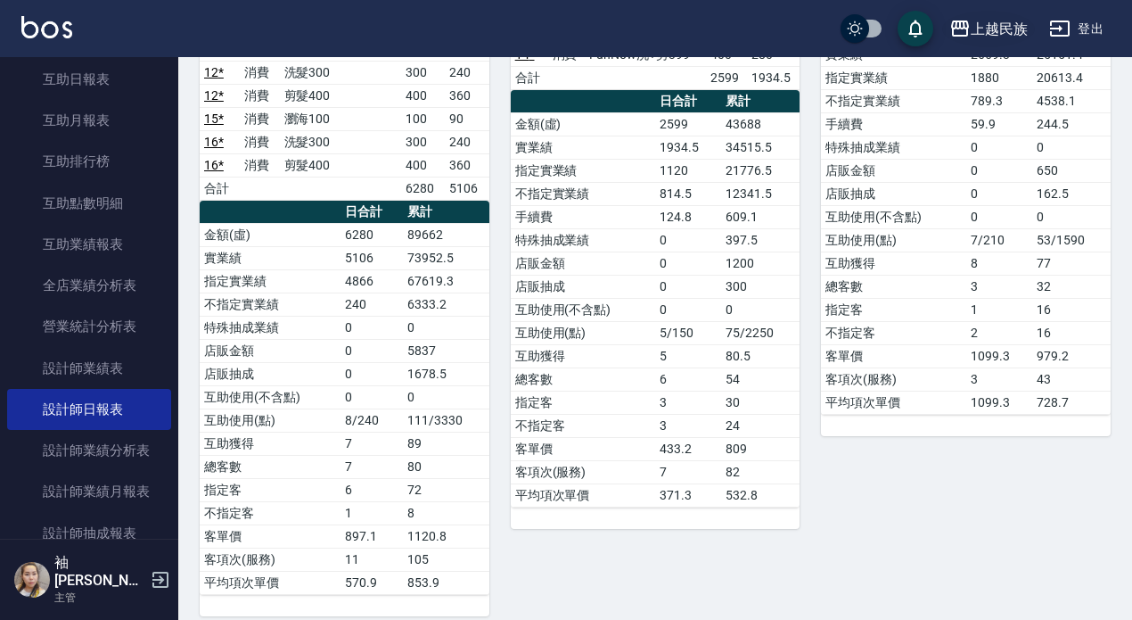
click at [989, 26] on div "上越民族" at bounding box center [999, 29] width 57 height 22
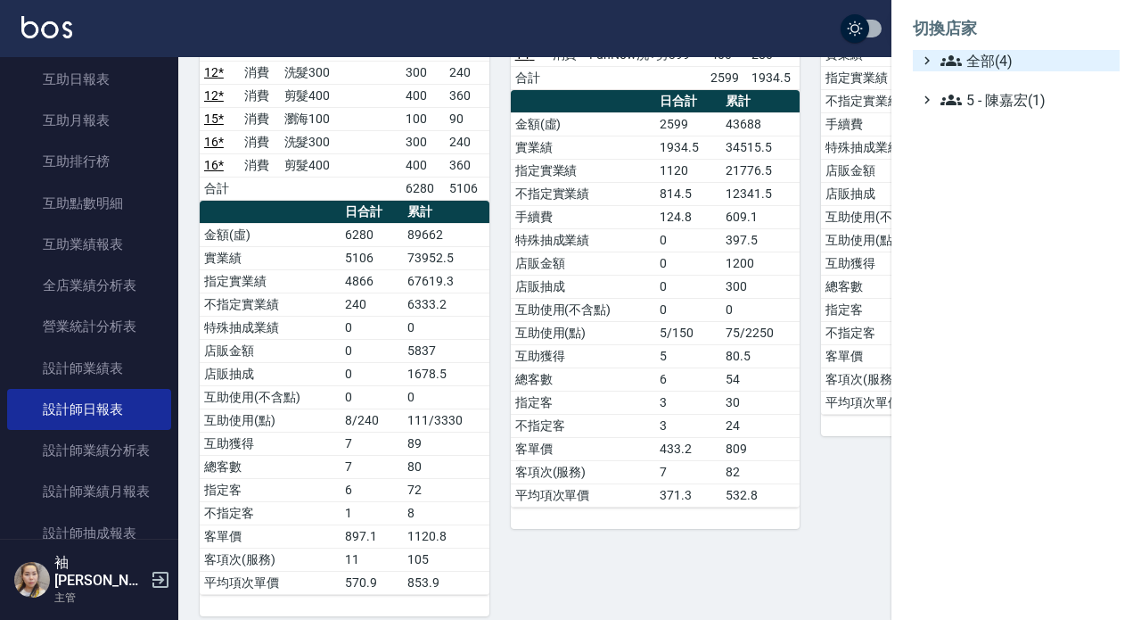
click at [964, 70] on span "全部(4)" at bounding box center [1026, 60] width 172 height 21
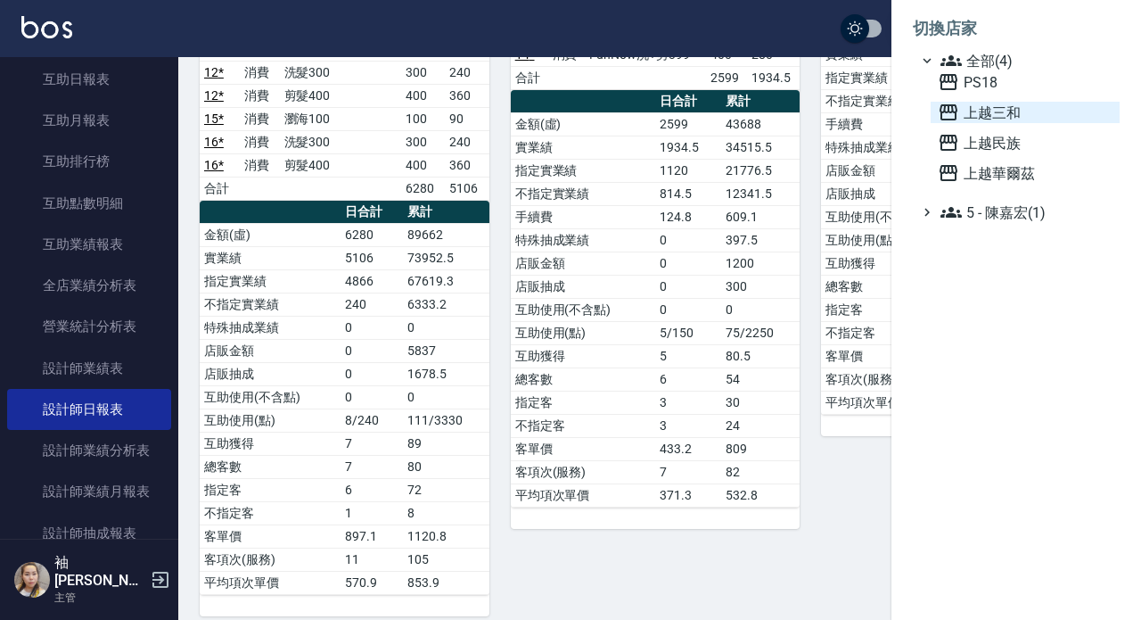
click at [972, 108] on span "上越三和" at bounding box center [1025, 112] width 175 height 21
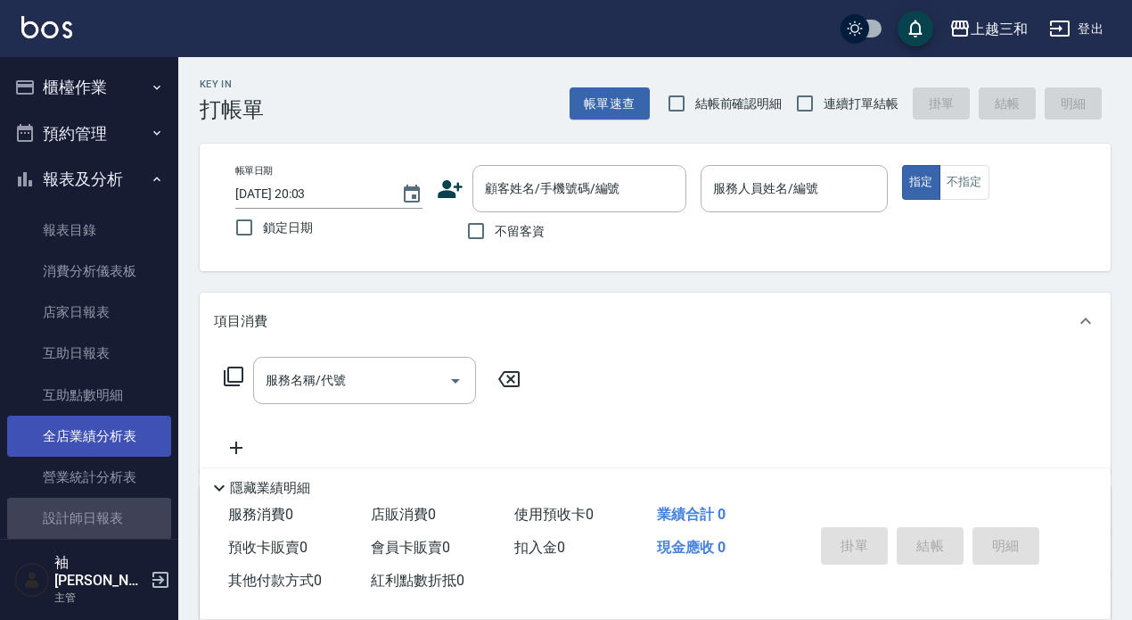
drag, startPoint x: 106, startPoint y: 513, endPoint x: 110, endPoint y: 424, distance: 88.3
click at [105, 513] on link "設計師日報表" at bounding box center [89, 517] width 164 height 41
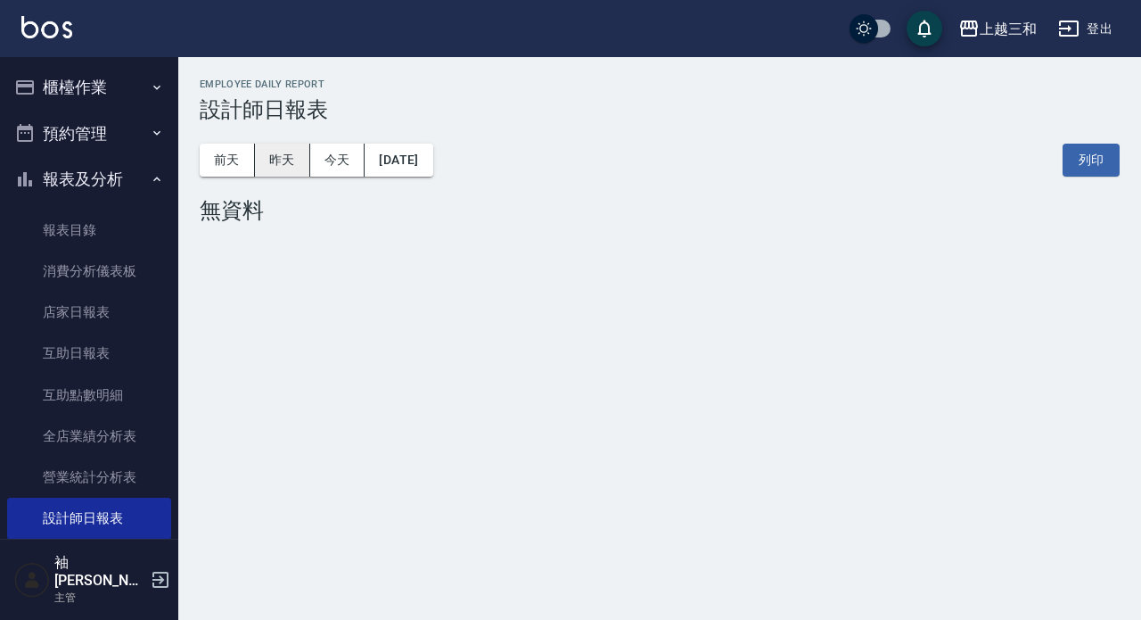
click at [266, 167] on button "昨天" at bounding box center [282, 160] width 55 height 33
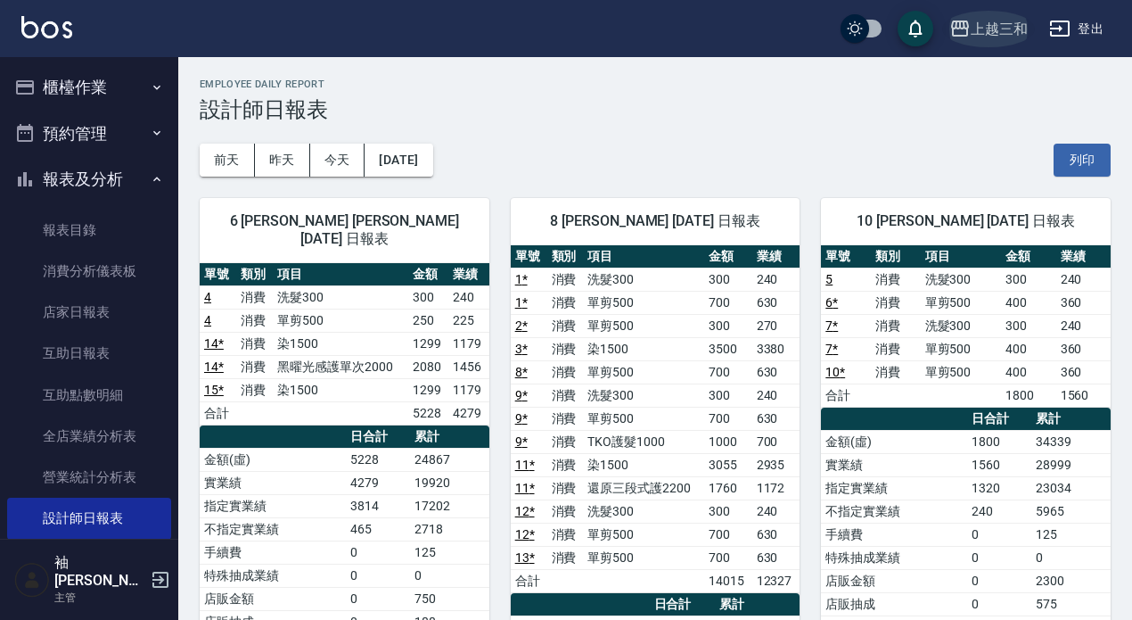
click at [982, 27] on div "上越三和" at bounding box center [999, 29] width 57 height 22
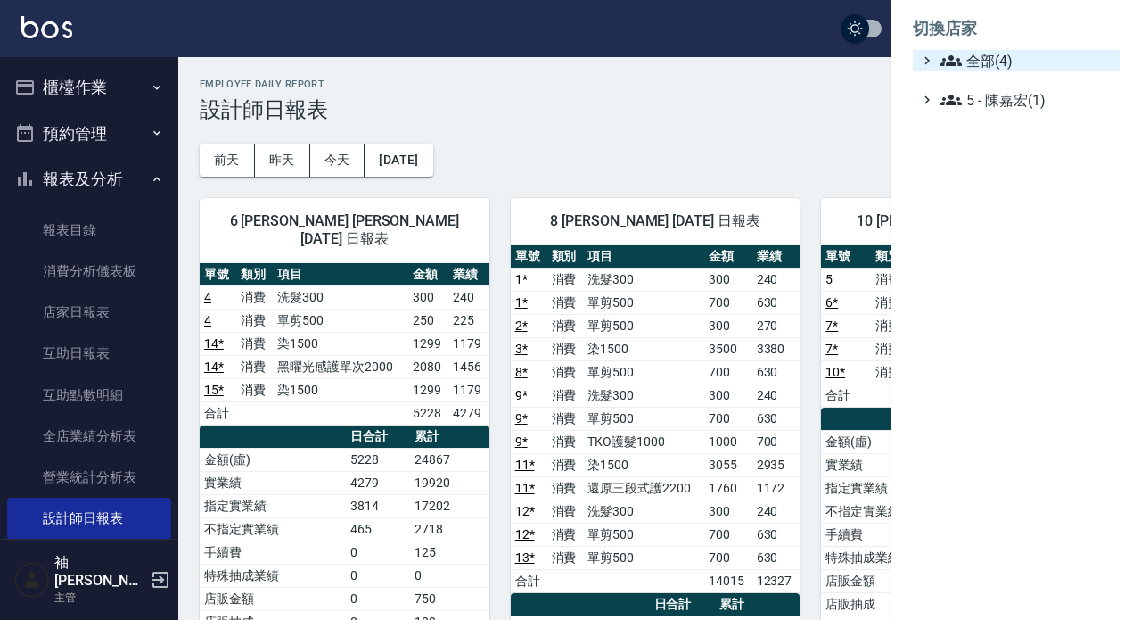
click at [1002, 69] on span "全部(4)" at bounding box center [1026, 60] width 172 height 21
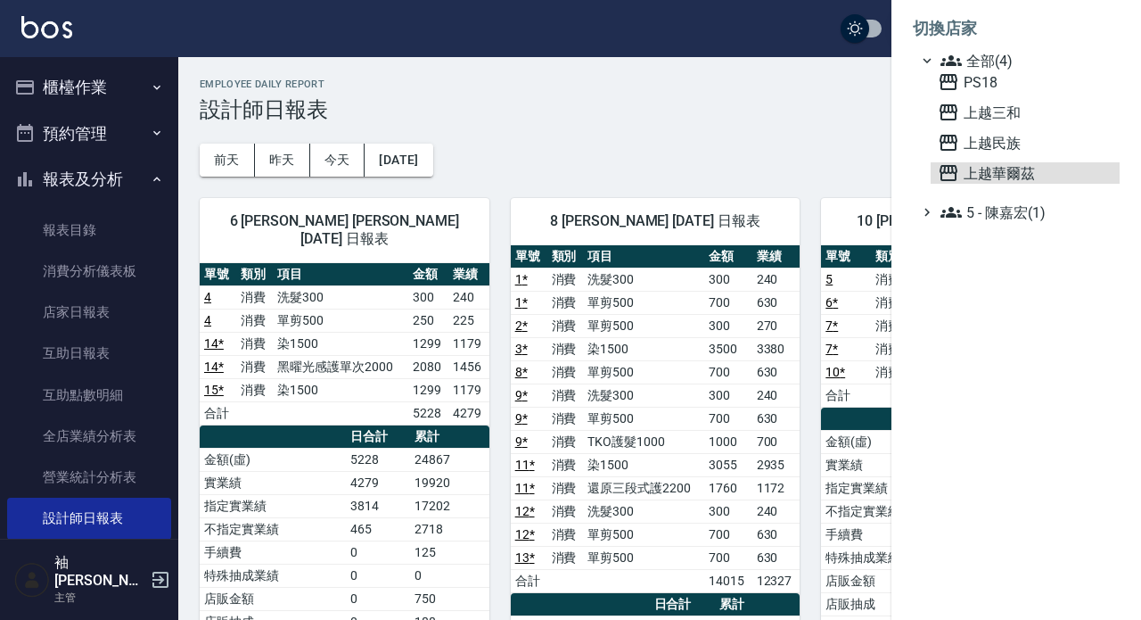
drag, startPoint x: 992, startPoint y: 171, endPoint x: 948, endPoint y: 127, distance: 63.0
click at [991, 170] on span "上越華爾茲" at bounding box center [1025, 172] width 175 height 21
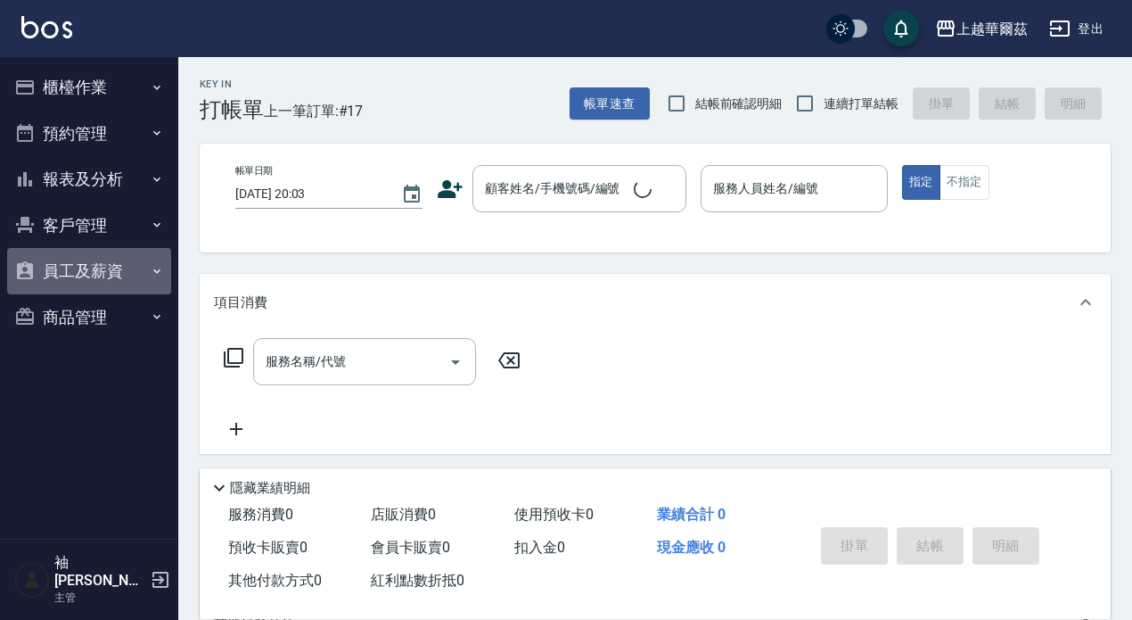
click at [75, 265] on button "員工及薪資" at bounding box center [89, 271] width 164 height 46
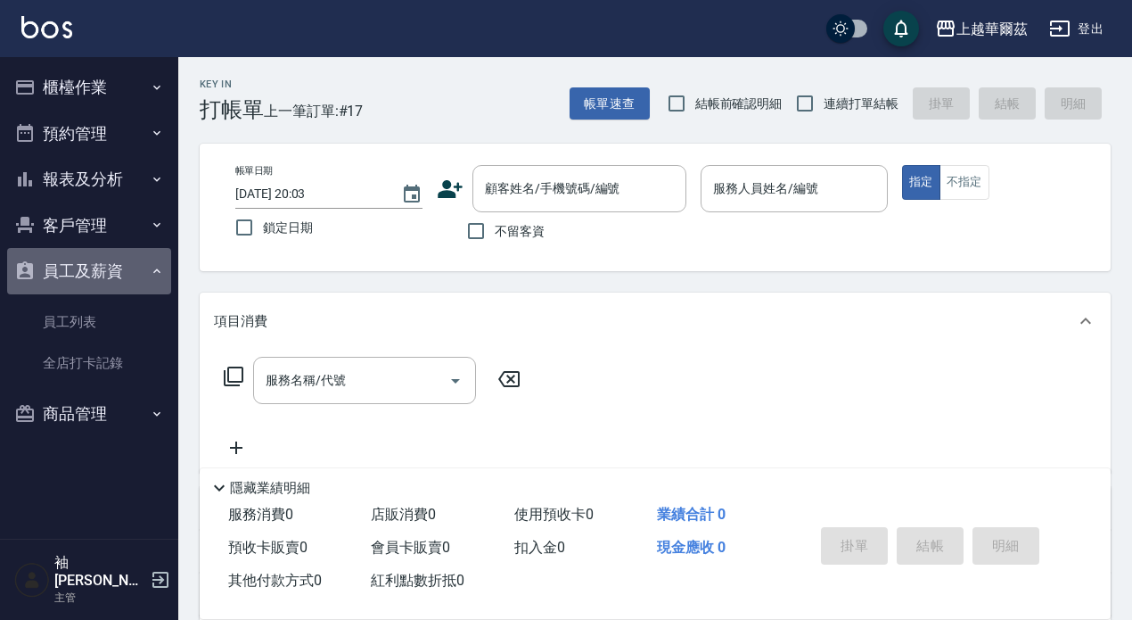
click at [153, 269] on icon "button" at bounding box center [157, 271] width 14 height 14
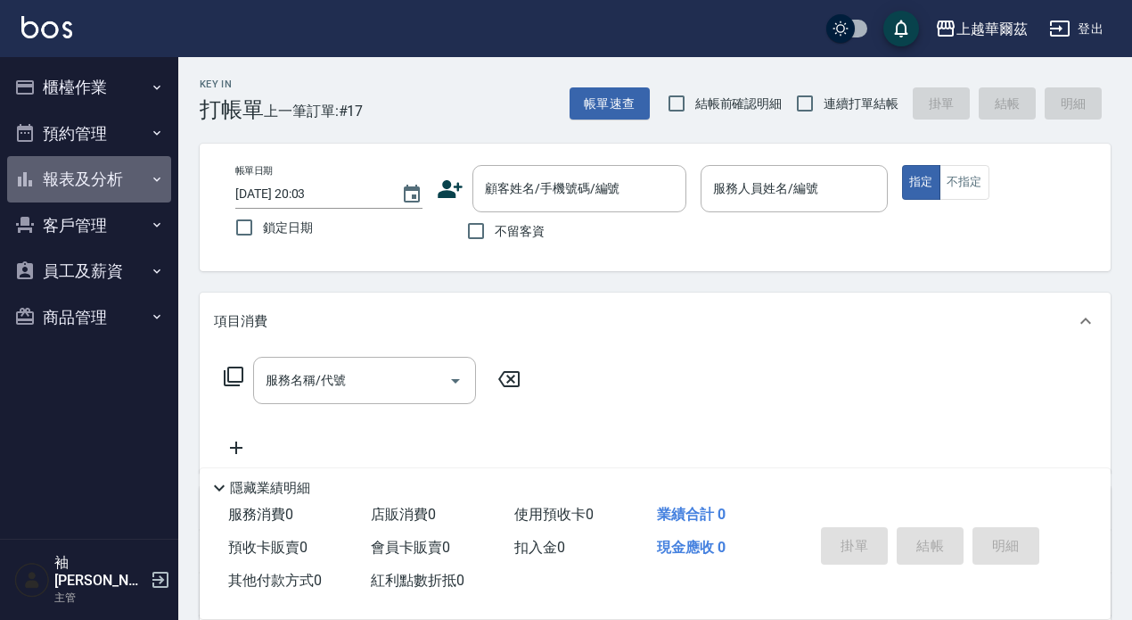
click at [107, 187] on button "報表及分析" at bounding box center [89, 179] width 164 height 46
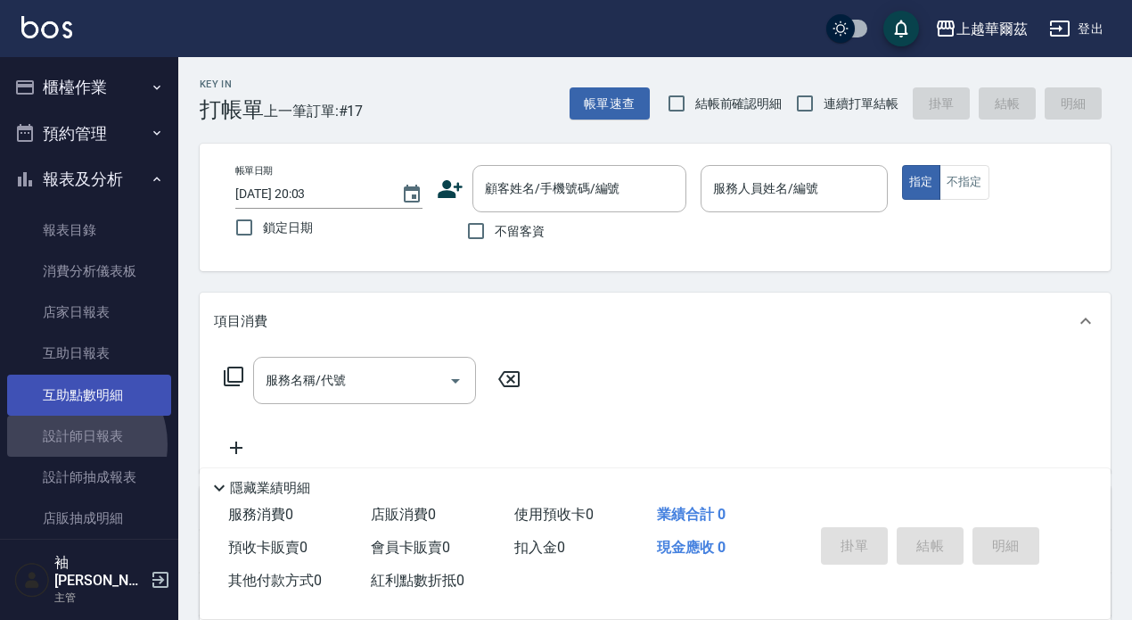
drag, startPoint x: 71, startPoint y: 444, endPoint x: 45, endPoint y: 400, distance: 51.2
click at [72, 443] on link "設計師日報表" at bounding box center [89, 435] width 164 height 41
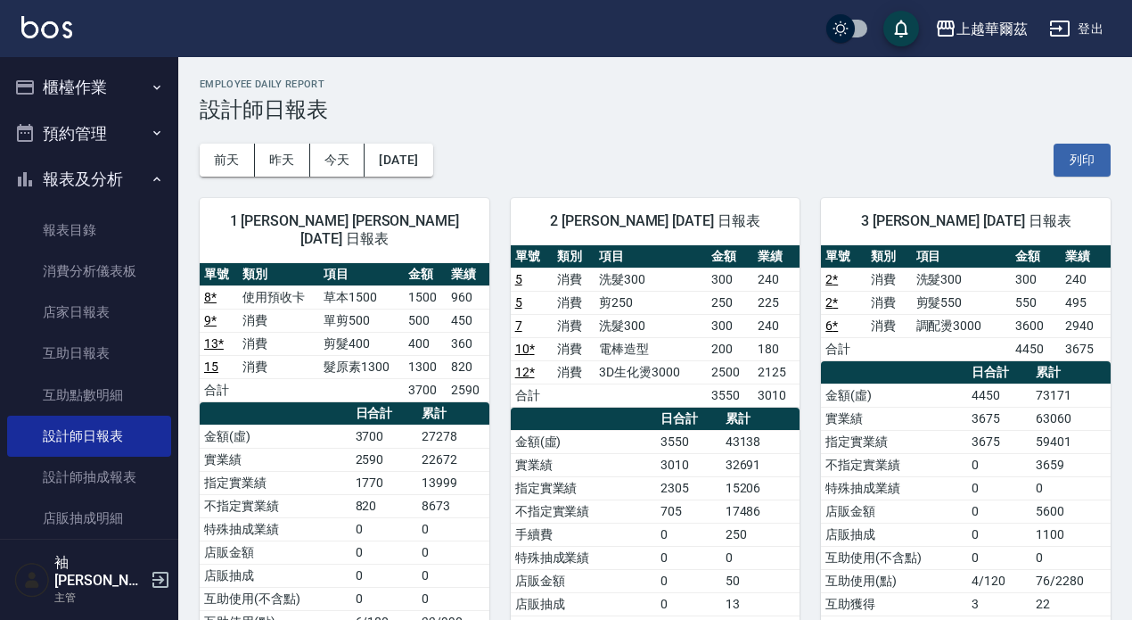
click at [1079, 27] on button "登出" at bounding box center [1076, 28] width 69 height 33
